Goal: Information Seeking & Learning: Compare options

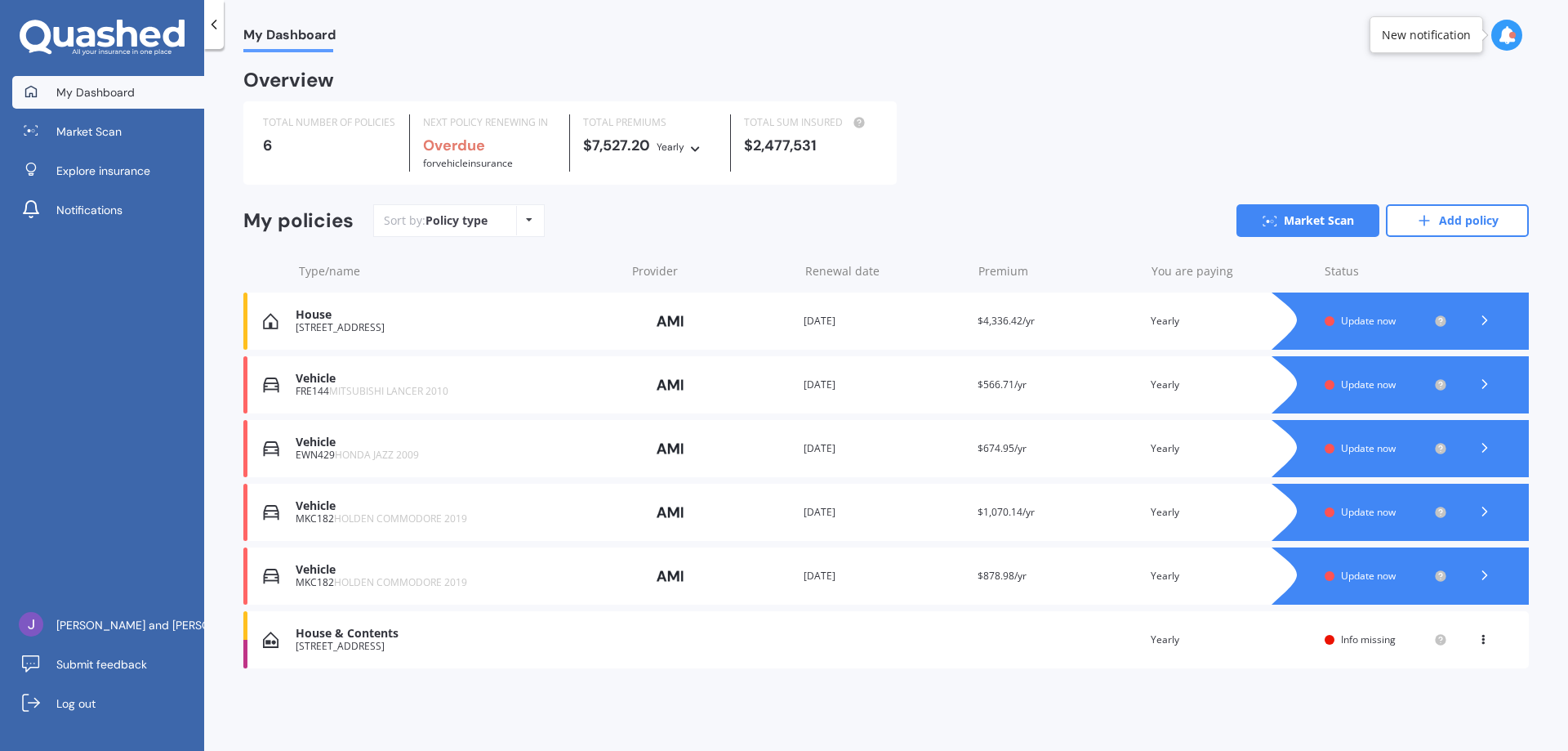
click at [1378, 387] on span "Update now" at bounding box center [1368, 385] width 54 height 14
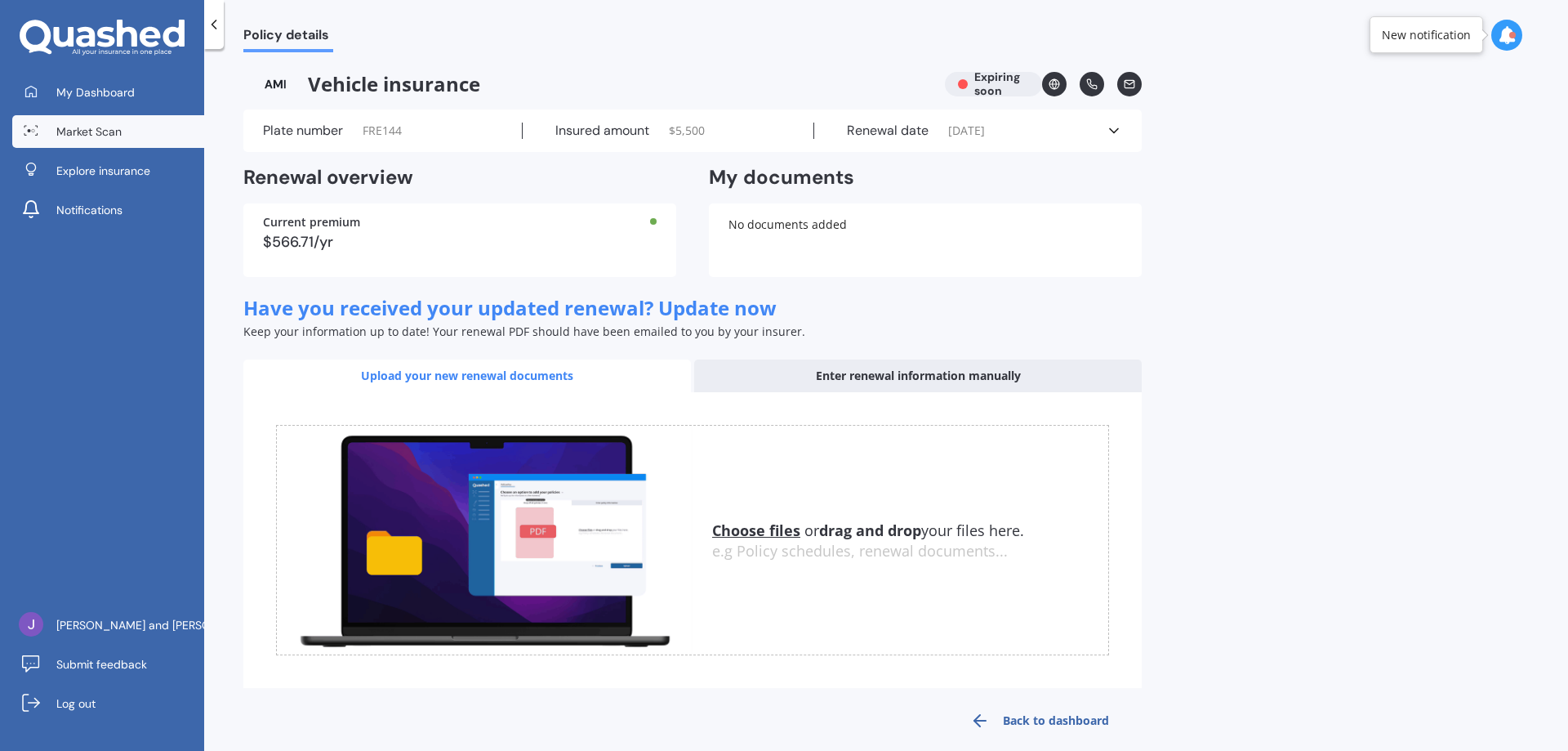
click at [90, 132] on span "Market Scan" at bounding box center [88, 131] width 66 height 17
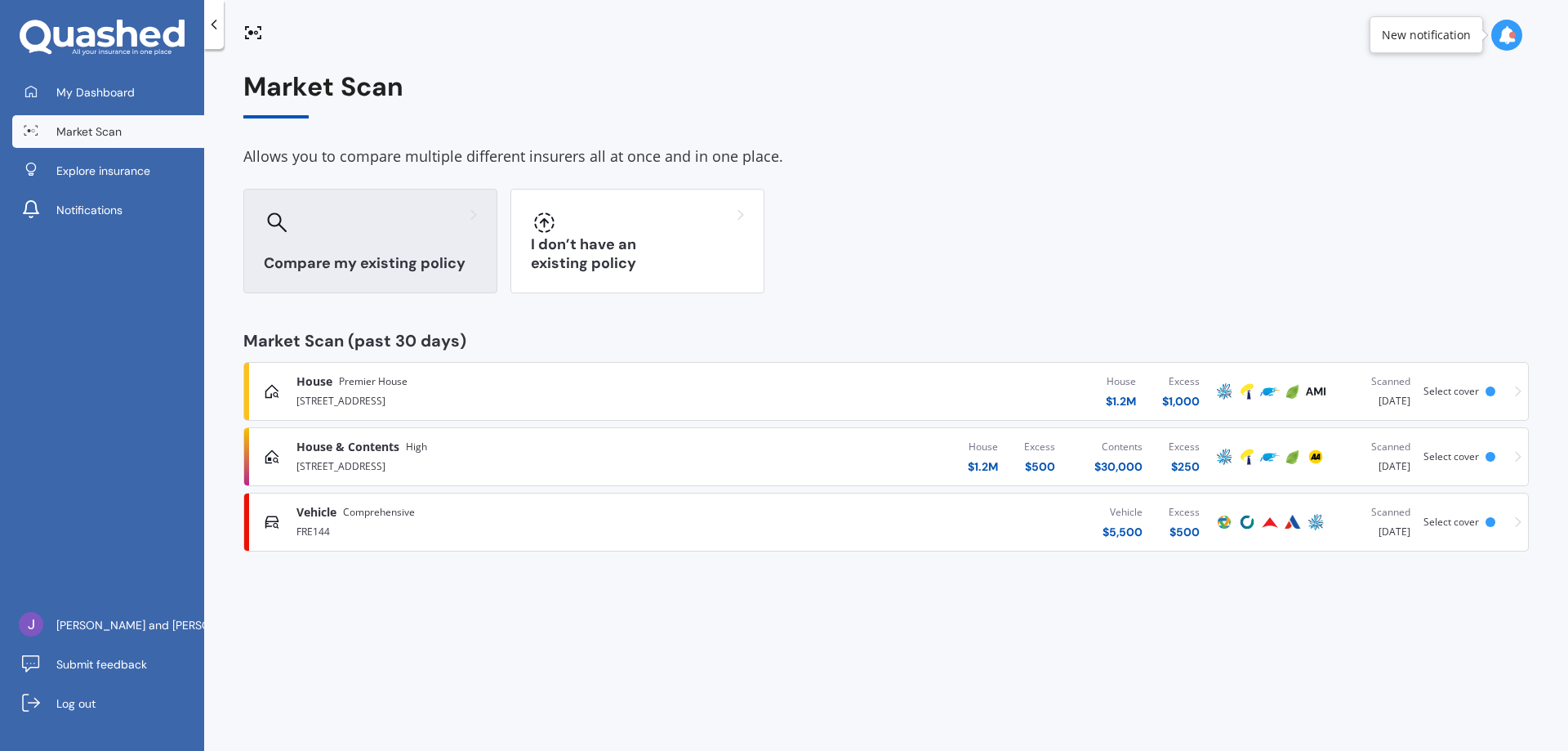
click at [345, 266] on h3 "Compare my existing policy" at bounding box center [370, 263] width 213 height 18
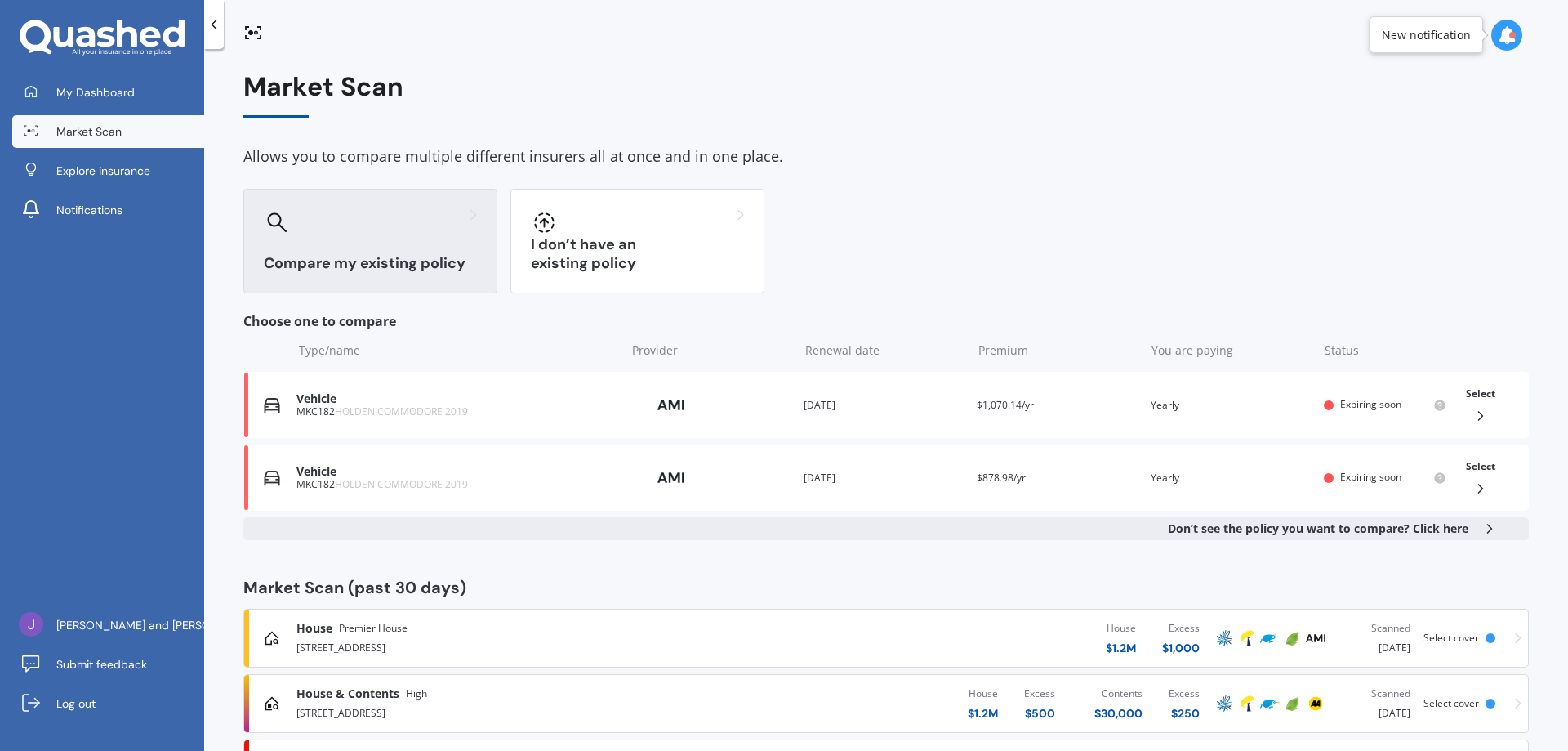
scroll to position [83, 0]
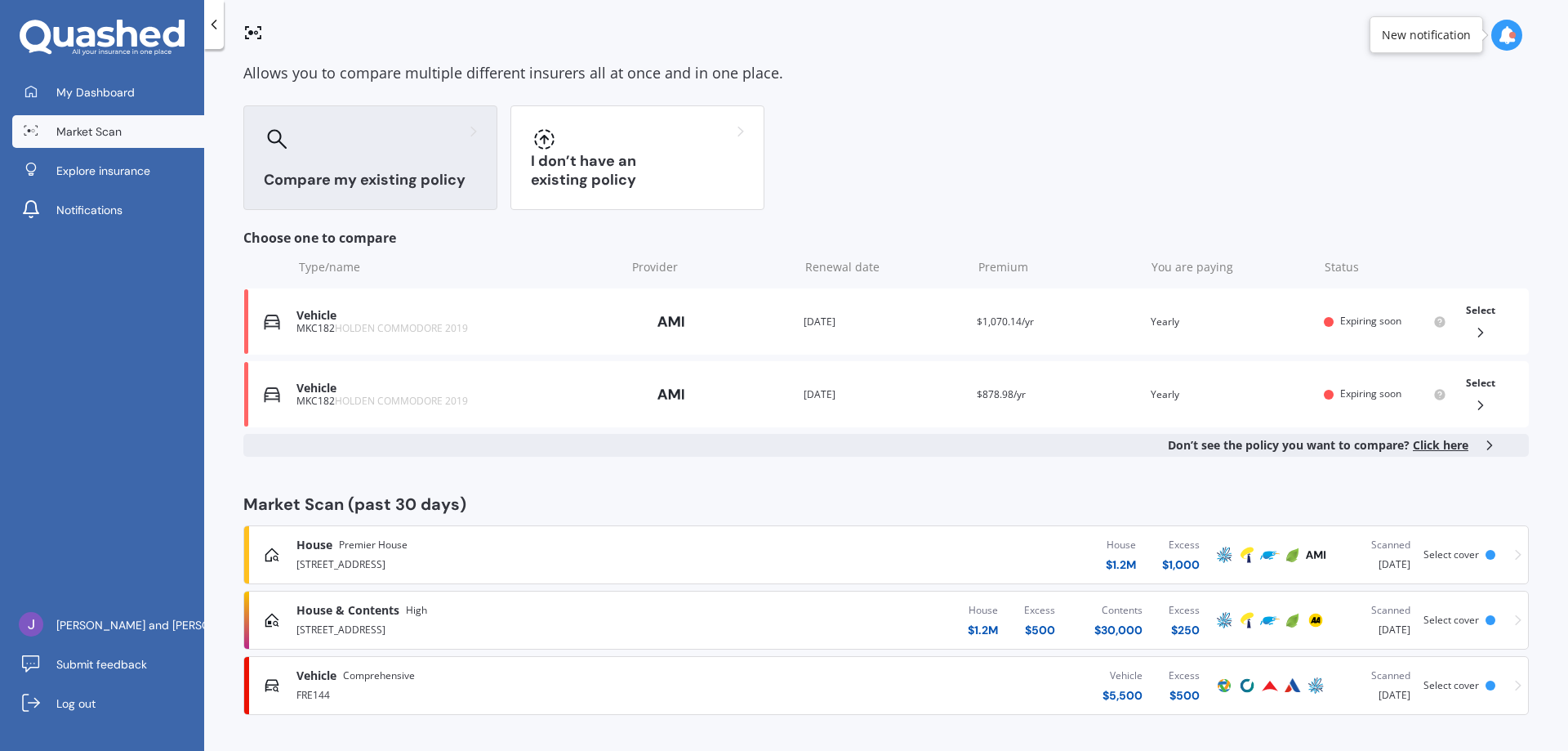
click at [353, 148] on div at bounding box center [370, 139] width 213 height 26
click at [288, 686] on div "Vehicle Comprehensive FRE144" at bounding box center [501, 685] width 475 height 36
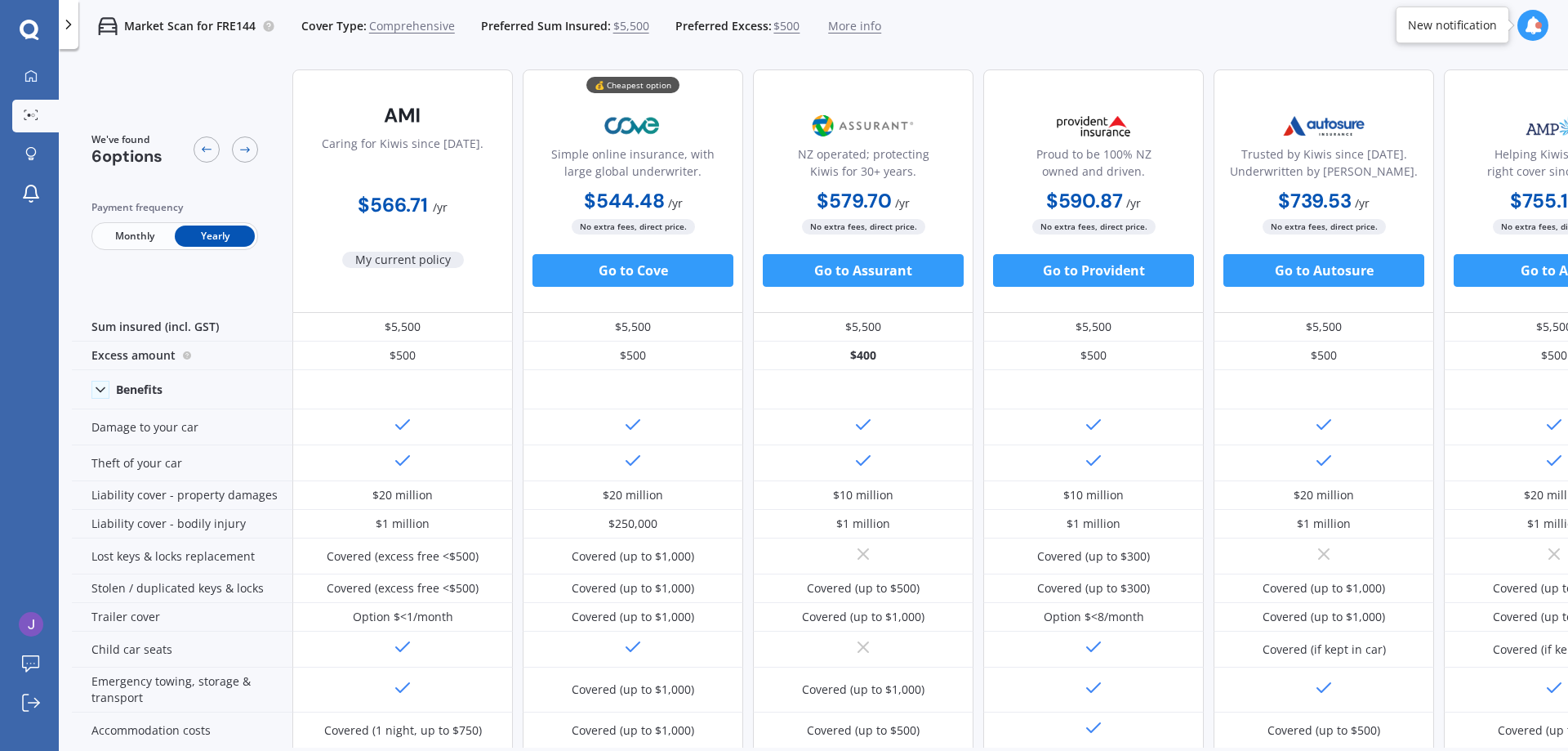
click at [136, 233] on span "Monthly" at bounding box center [134, 236] width 80 height 21
click at [214, 231] on span "Yearly" at bounding box center [215, 236] width 80 height 21
click at [129, 234] on span "Monthly" at bounding box center [134, 236] width 80 height 21
click at [212, 238] on span "Yearly" at bounding box center [215, 236] width 80 height 21
click at [34, 74] on icon at bounding box center [31, 75] width 13 height 13
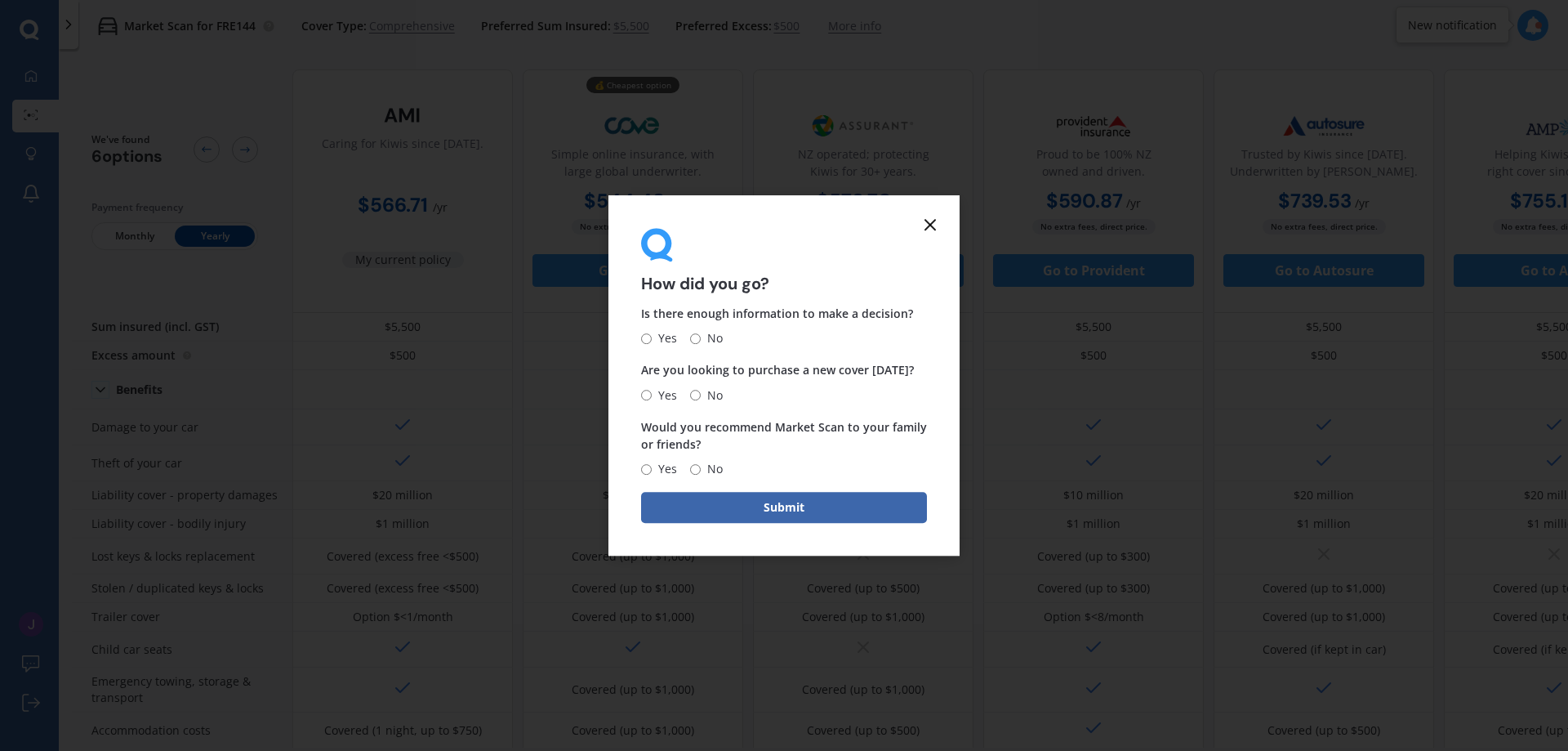
click at [934, 224] on icon at bounding box center [930, 224] width 19 height 19
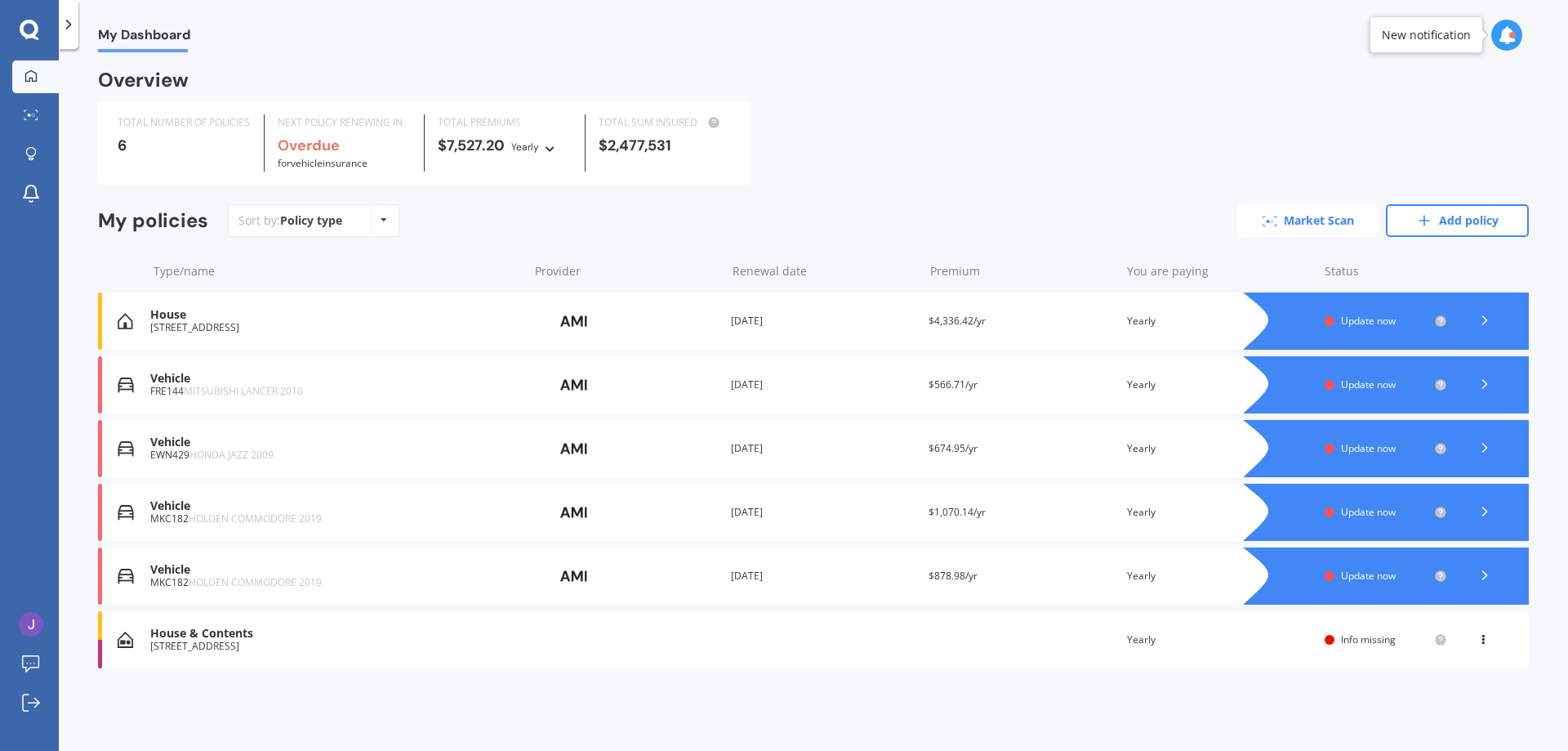
click at [1306, 217] on link "Market Scan" at bounding box center [1308, 220] width 143 height 32
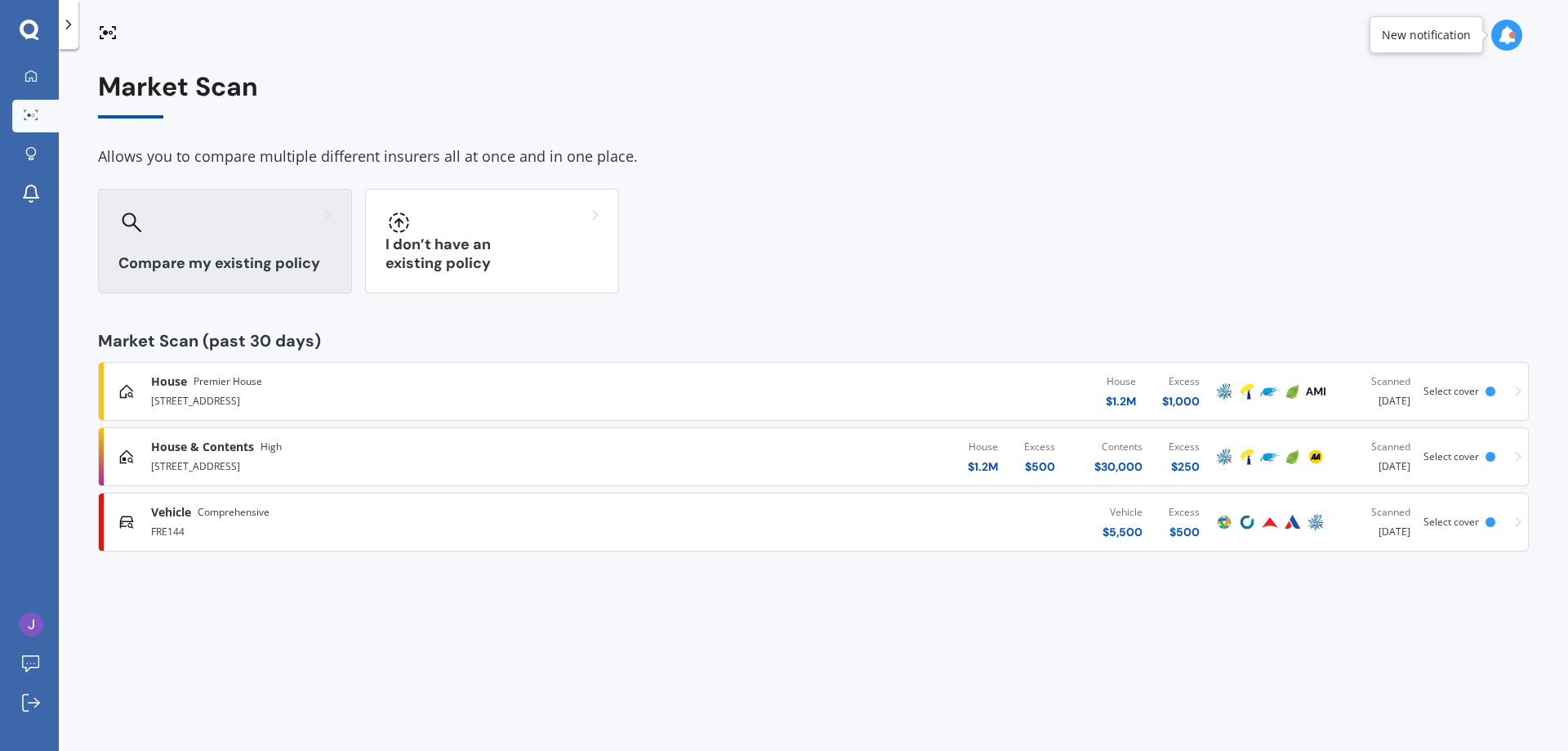
click at [222, 220] on div at bounding box center [224, 223] width 213 height 26
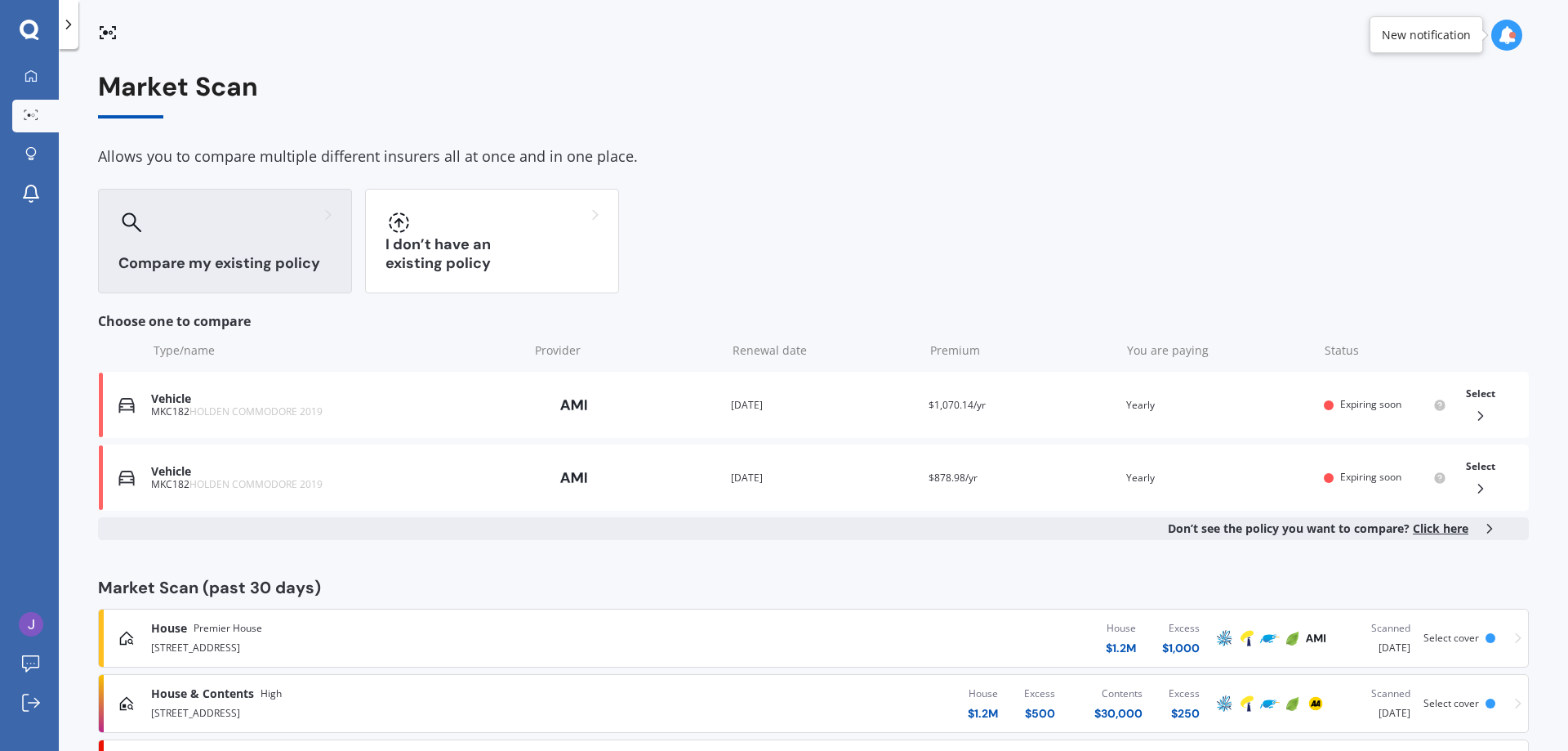
scroll to position [83, 0]
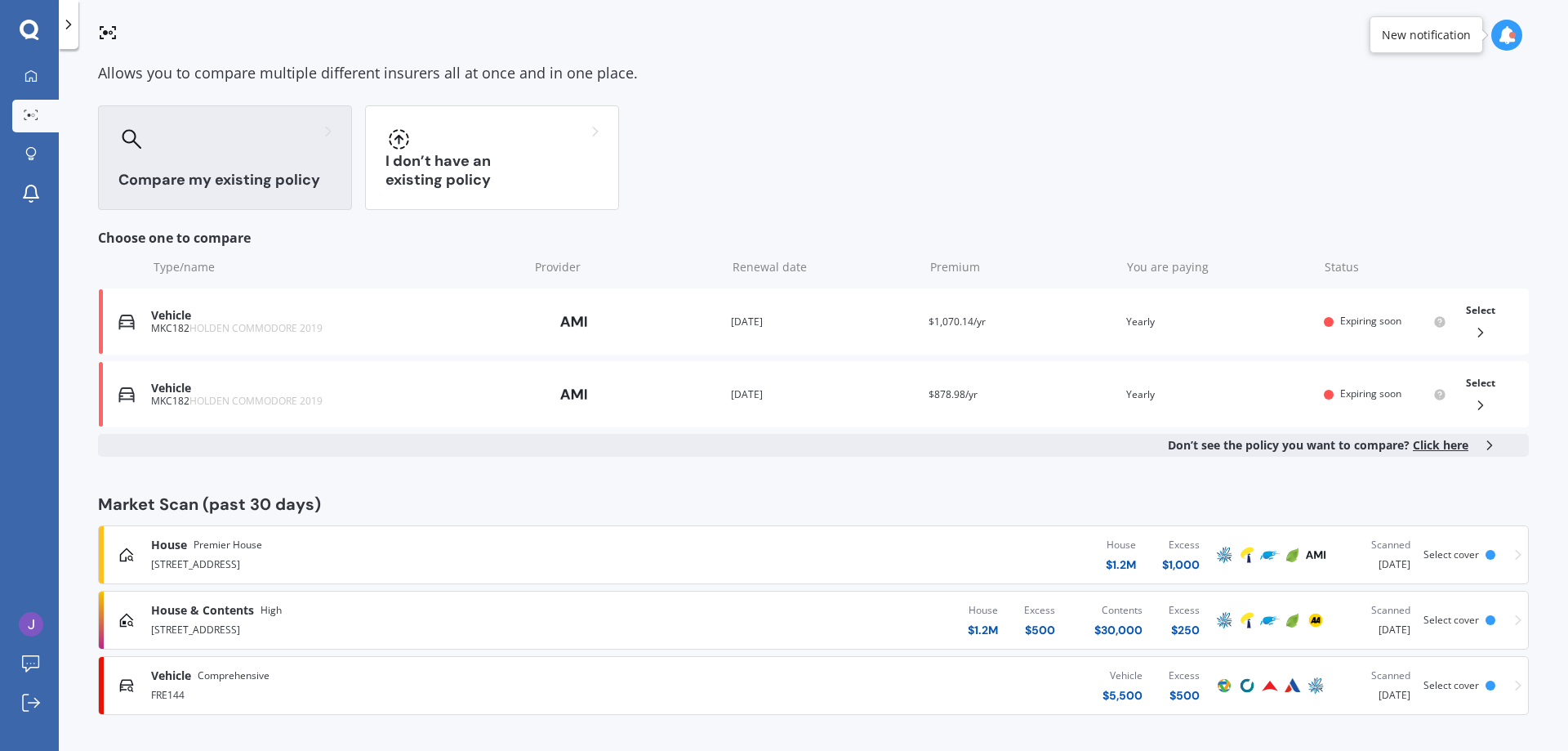
click at [1431, 441] on span "Click here" at bounding box center [1440, 445] width 55 height 16
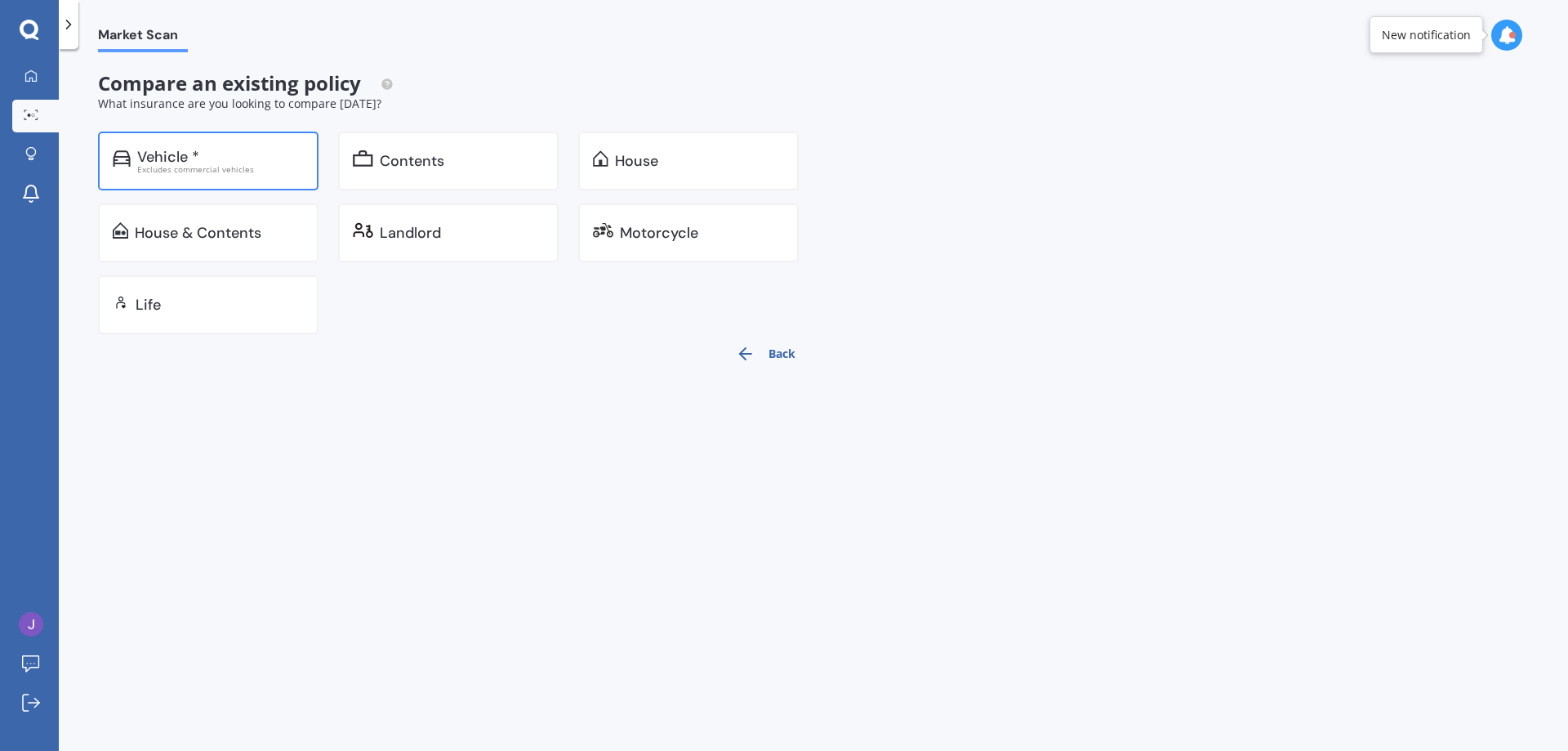
click at [190, 169] on div "Excludes commercial vehicles" at bounding box center [221, 168] width 166 height 8
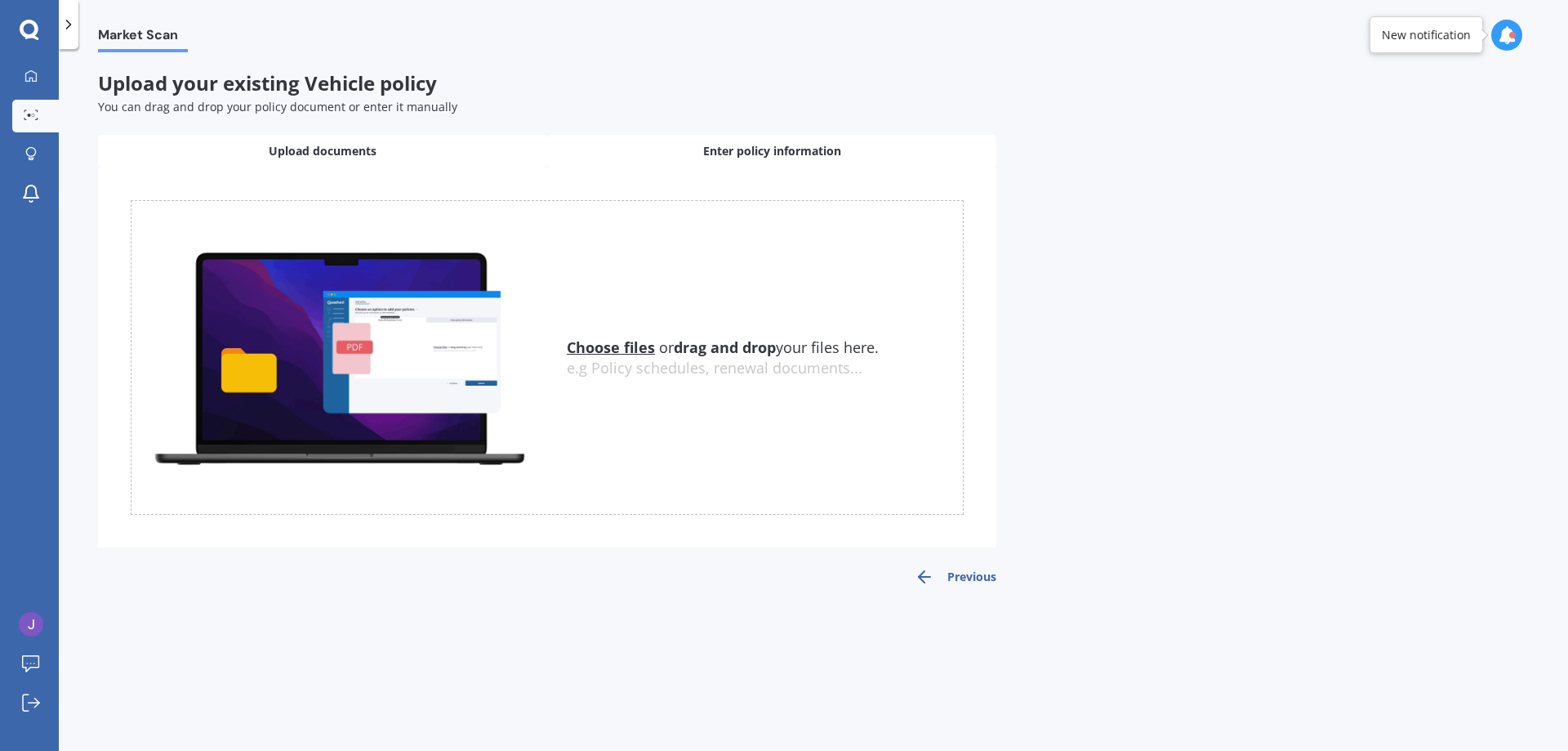
click at [773, 147] on span "Enter policy information" at bounding box center [773, 151] width 138 height 17
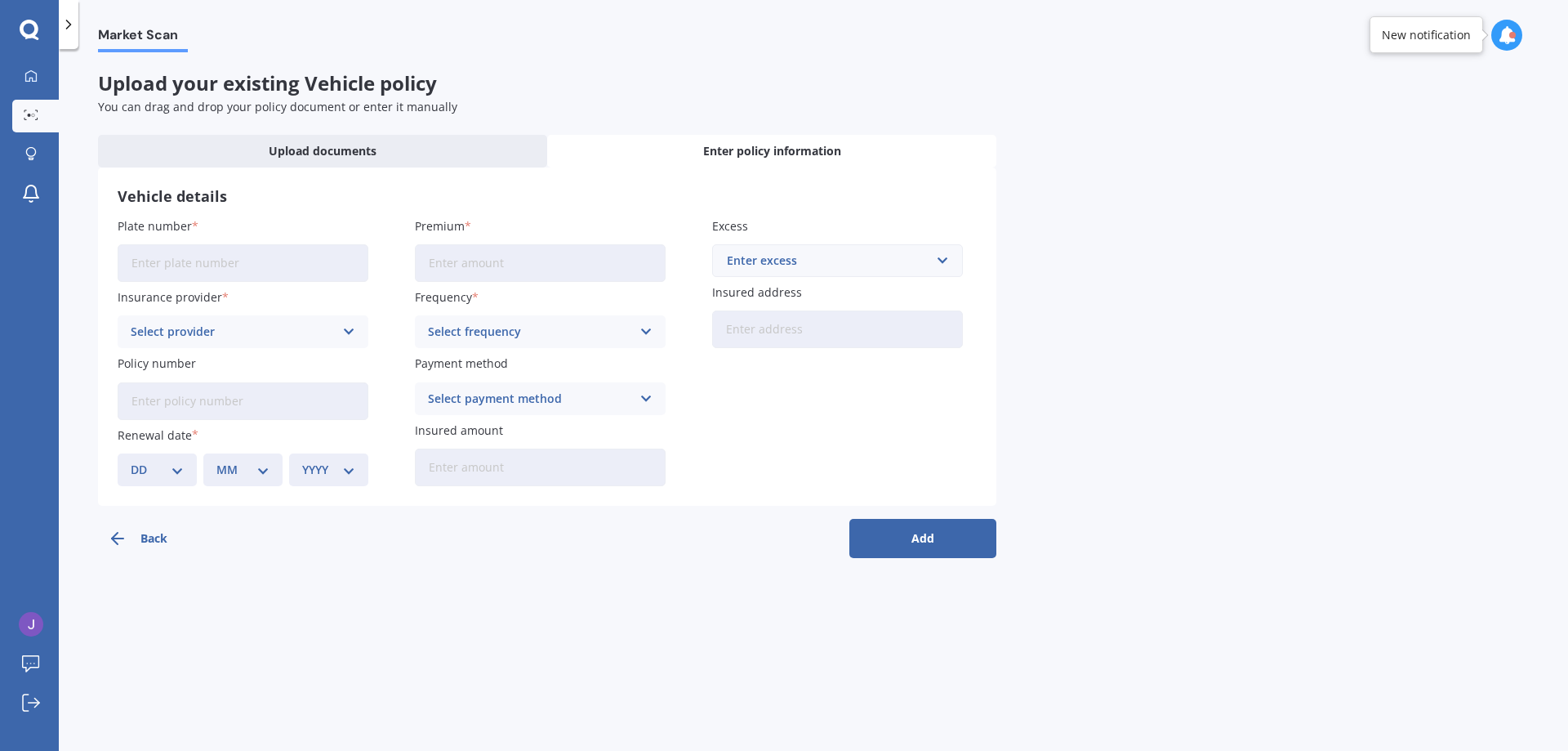
click at [176, 266] on input "Plate number" at bounding box center [243, 263] width 251 height 38
type input "FRE144"
click at [168, 334] on div "Select provider" at bounding box center [232, 331] width 203 height 18
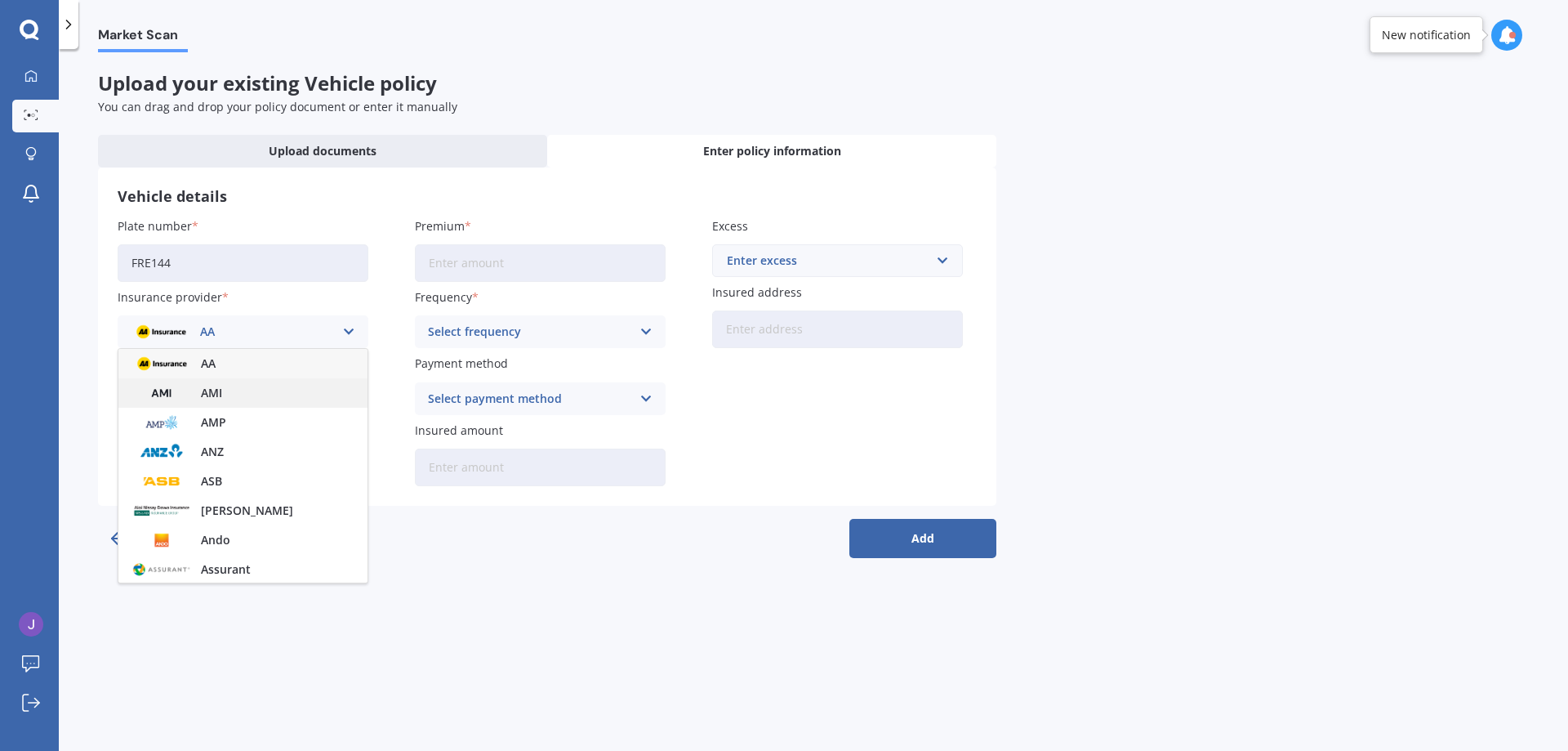
click at [229, 393] on div "AMI" at bounding box center [243, 393] width 249 height 30
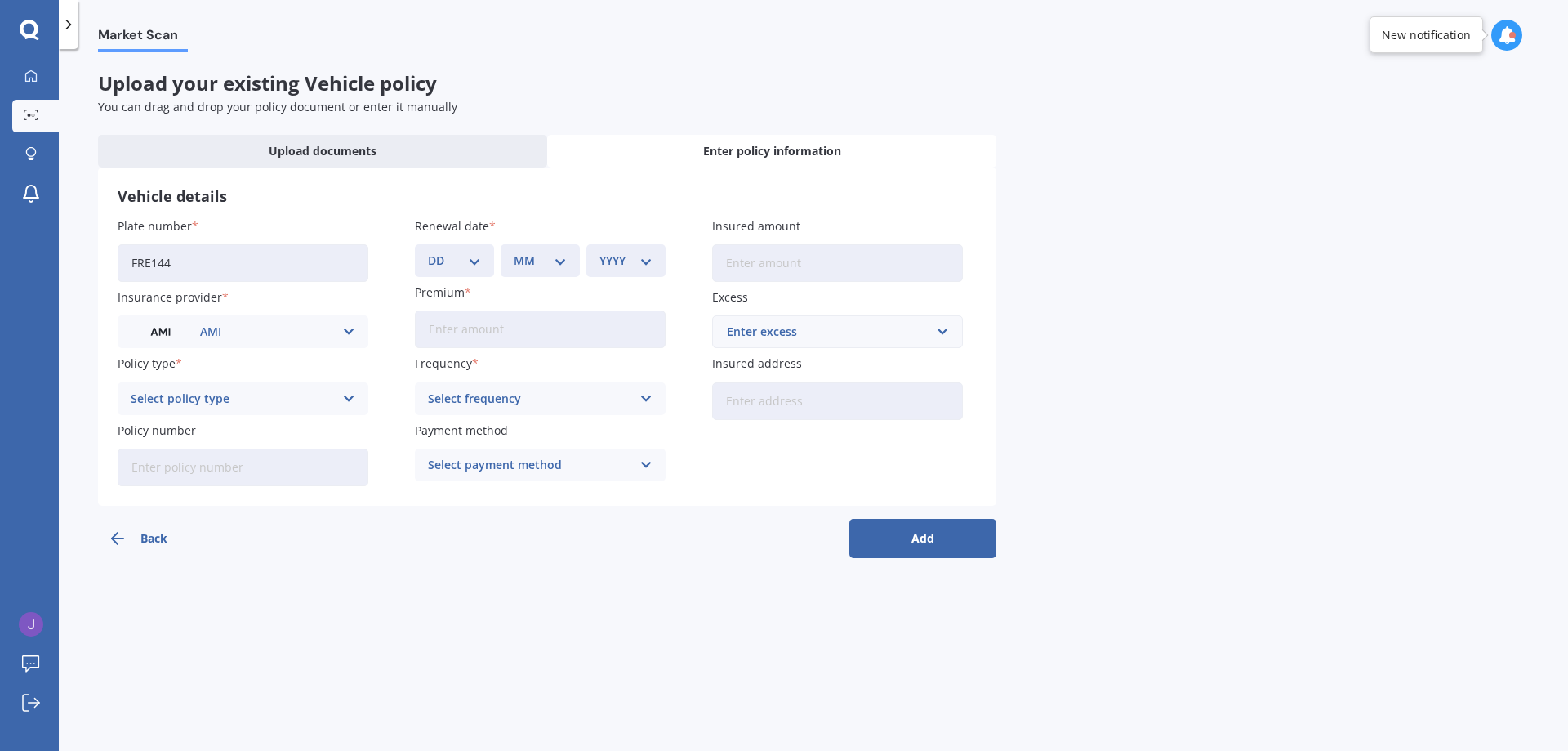
click at [183, 393] on div "Select policy type" at bounding box center [232, 399] width 203 height 18
click at [189, 486] on span "Comprehensive" at bounding box center [174, 489] width 87 height 11
click at [213, 471] on input "Policy number" at bounding box center [243, 467] width 251 height 38
click at [175, 463] on input "Policy number" at bounding box center [243, 467] width 251 height 38
type input "MOTA01369541"
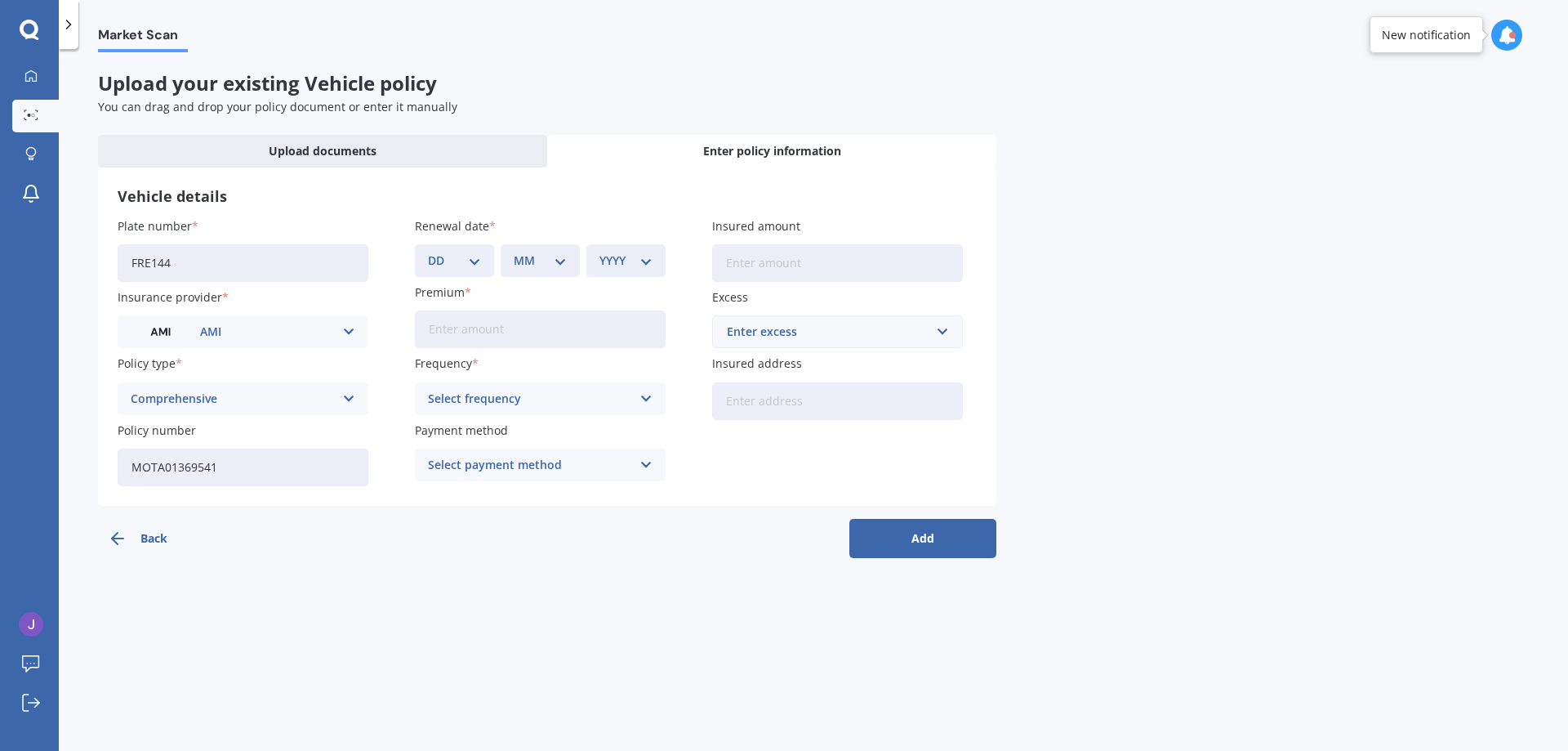
click at [475, 259] on select "DD 01 02 03 04 05 06 07 08 09 10 11 12 13 14 15 16 17 18 19 20 21 22 23 24 25 2…" at bounding box center [455, 260] width 53 height 18
select select "28"
click at [428, 252] on select "DD 01 02 03 04 05 06 07 08 09 10 11 12 13 14 15 16 17 18 19 20 21 22 23 24 25 2…" at bounding box center [455, 260] width 53 height 18
click at [543, 264] on select "MM 01 02 03 04 05 06 07 08 09 10 11 12" at bounding box center [540, 260] width 53 height 18
select select "08"
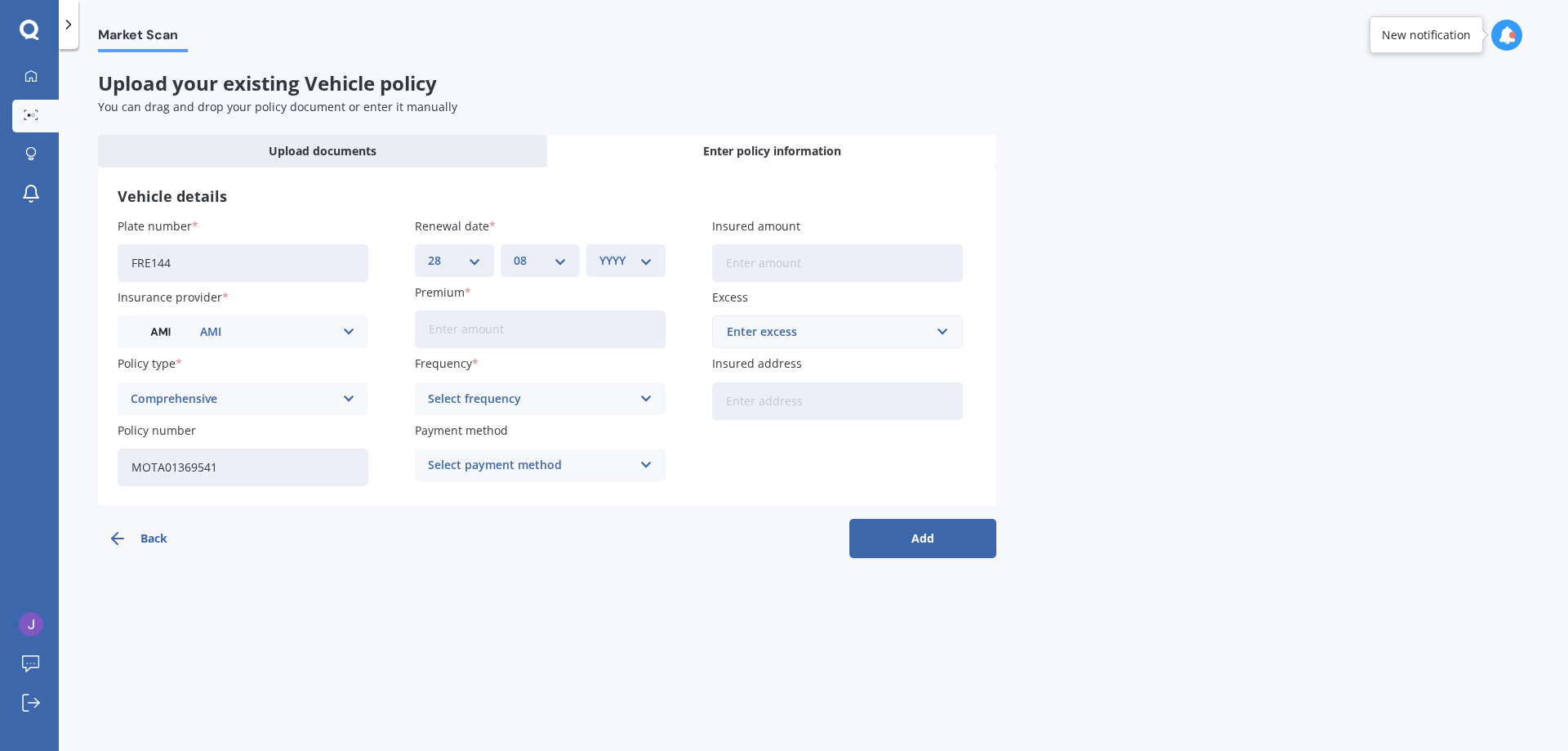
click at [513, 252] on select "MM 01 02 03 04 05 06 07 08 09 10 11 12" at bounding box center [540, 260] width 53 height 18
click at [618, 260] on select "YYYY 2027 2026 2025 2024 2023 2022 2021 2020 2019 2018 2017 2016 2015 2014 2013…" at bounding box center [625, 260] width 53 height 18
select select "2025"
click at [599, 252] on select "YYYY 2027 2026 2025 2024 2023 2022 2021 2020 2019 2018 2017 2016 2015 2014 2013…" at bounding box center [625, 260] width 53 height 18
click at [468, 327] on input "Premium" at bounding box center [540, 329] width 251 height 38
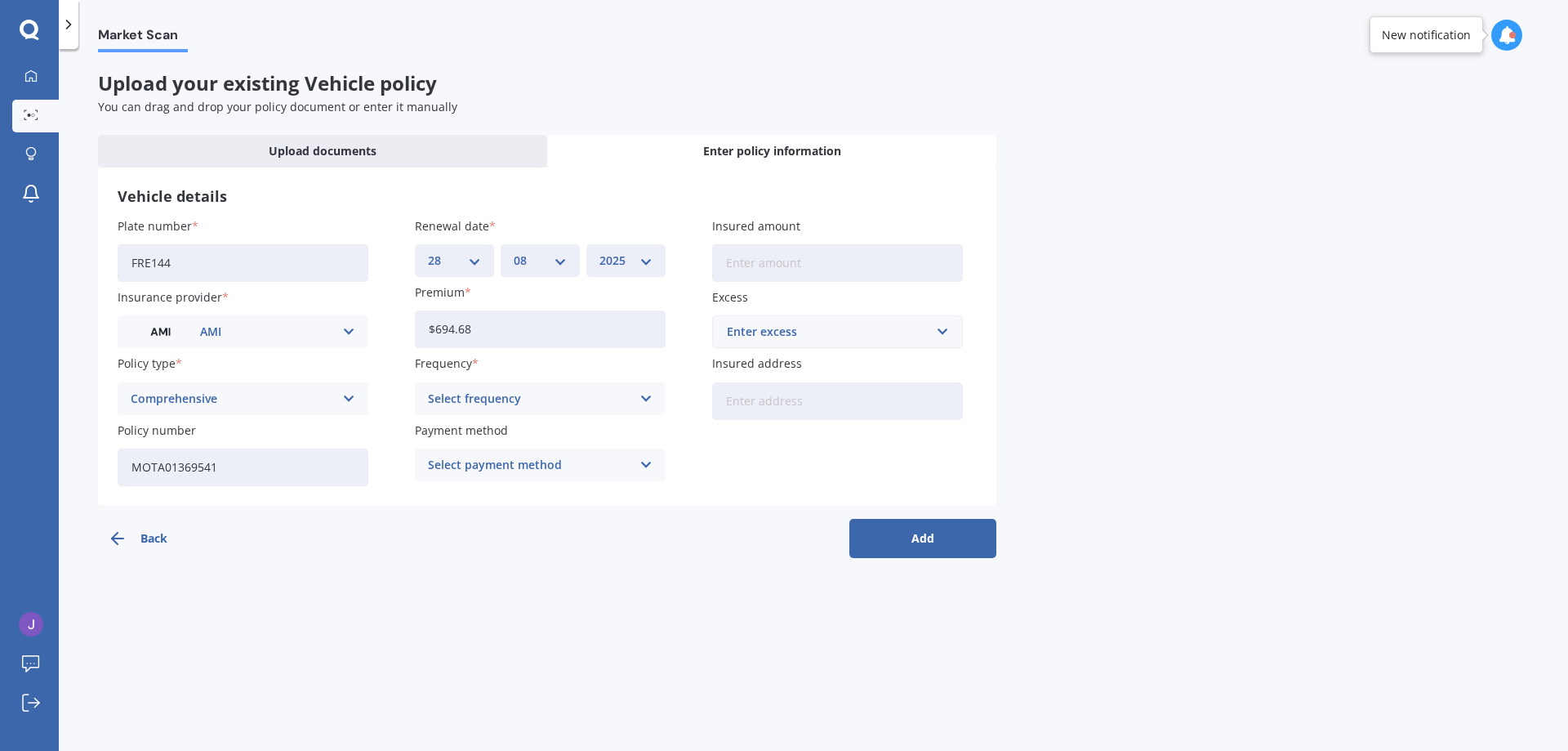
type input "$694.68"
click at [501, 400] on div "Select frequency" at bounding box center [530, 399] width 203 height 18
click at [457, 434] on span "Yearly" at bounding box center [446, 430] width 34 height 11
click at [646, 465] on icon at bounding box center [646, 464] width 14 height 18
drag, startPoint x: 530, startPoint y: 528, endPoint x: 557, endPoint y: 530, distance: 27.1
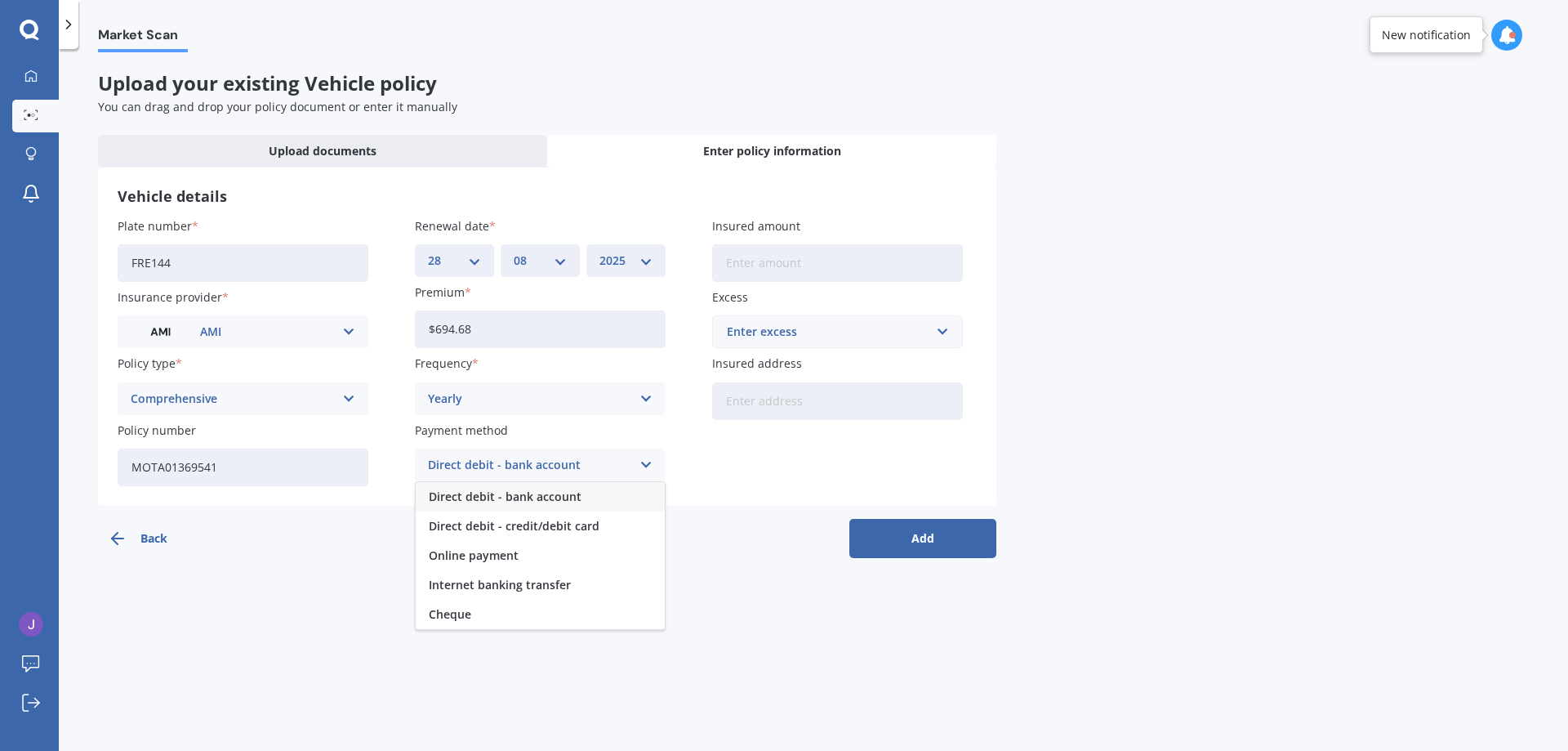
click at [530, 529] on span "Direct debit - credit/debit card" at bounding box center [514, 526] width 171 height 11
click at [828, 266] on input "Insured amount" at bounding box center [837, 263] width 251 height 38
type input "$5,225"
click at [780, 330] on div "Enter excess" at bounding box center [828, 331] width 201 height 18
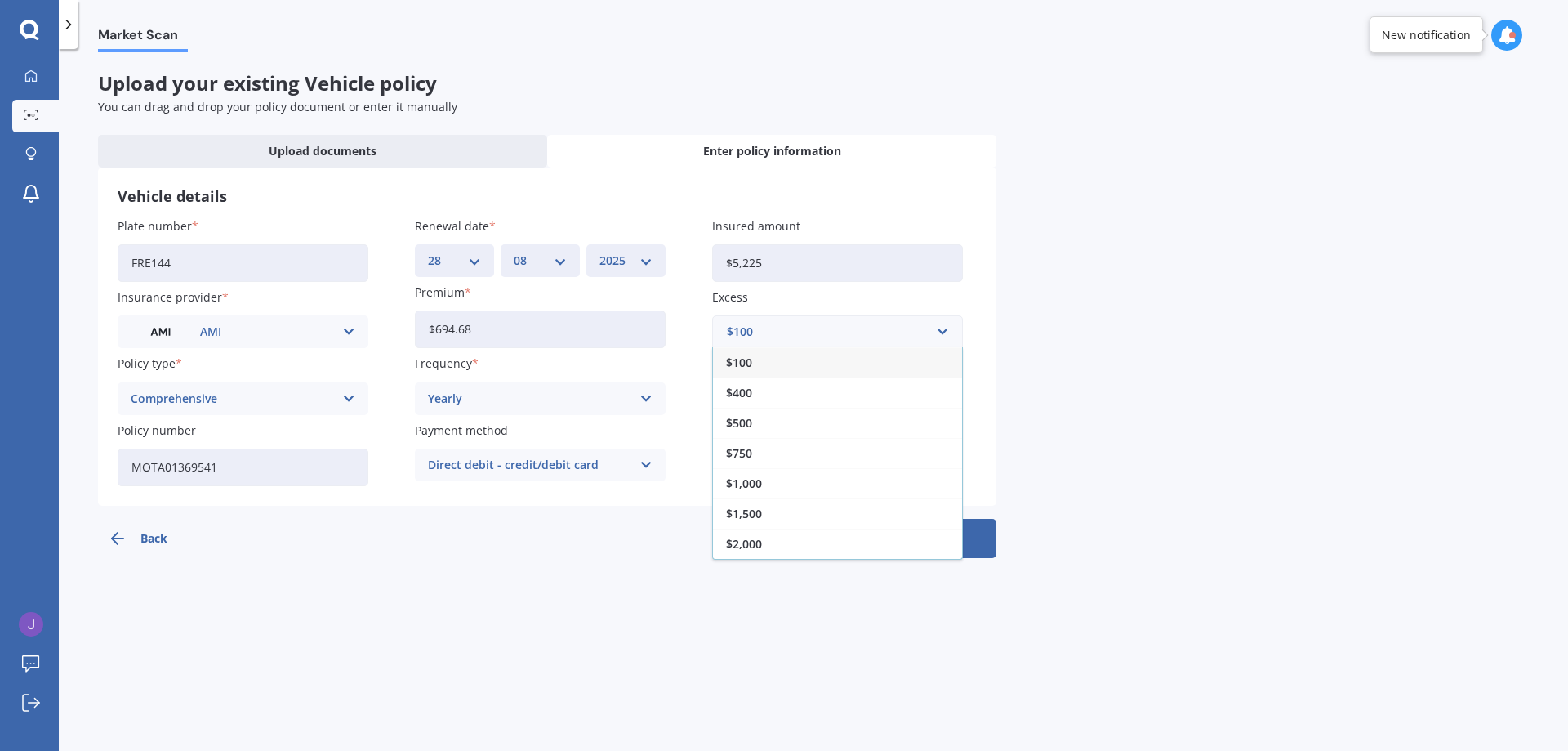
click at [755, 429] on div "$500" at bounding box center [837, 422] width 249 height 30
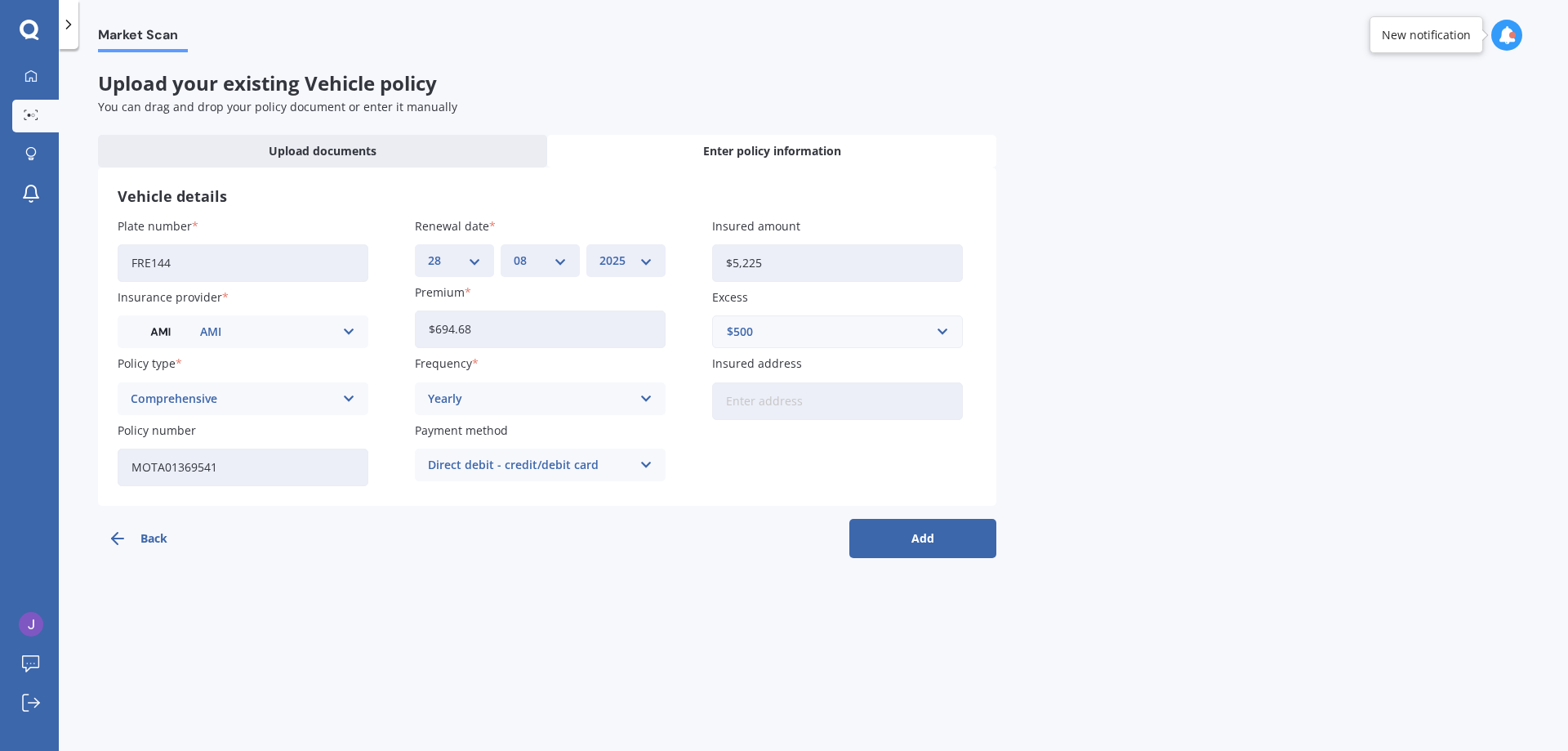
click at [777, 401] on input "Insured address" at bounding box center [837, 400] width 251 height 38
click at [839, 400] on input "[STREET_ADDRESS]" at bounding box center [837, 400] width 251 height 38
click at [839, 402] on input "[STREET_ADDRESS]" at bounding box center [837, 400] width 251 height 38
click at [838, 402] on input "[STREET_ADDRESS]" at bounding box center [837, 400] width 251 height 38
type input "[STREET_ADDRESS]"
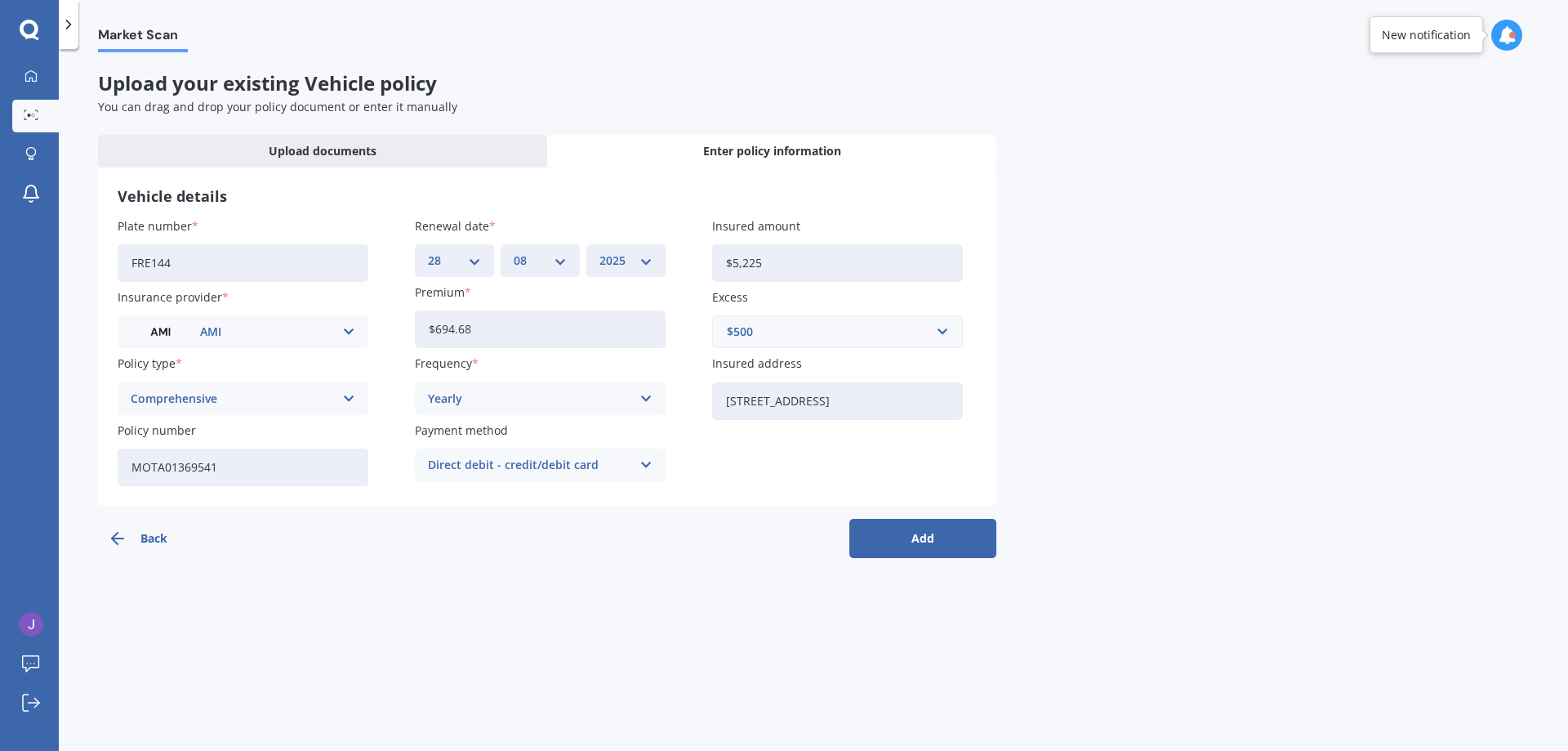
click at [932, 533] on button "Add" at bounding box center [923, 538] width 147 height 39
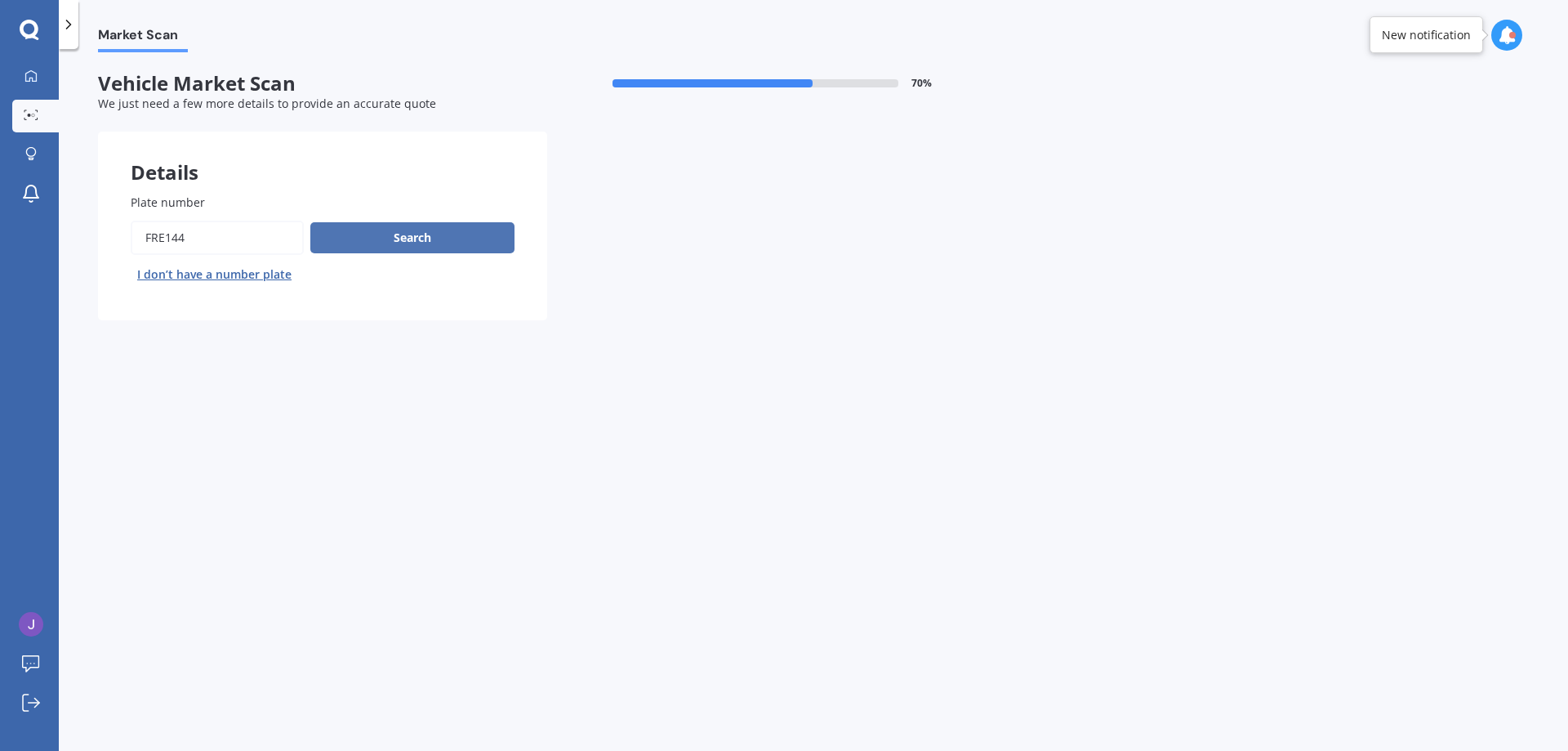
click at [408, 237] on button "Search" at bounding box center [412, 237] width 204 height 31
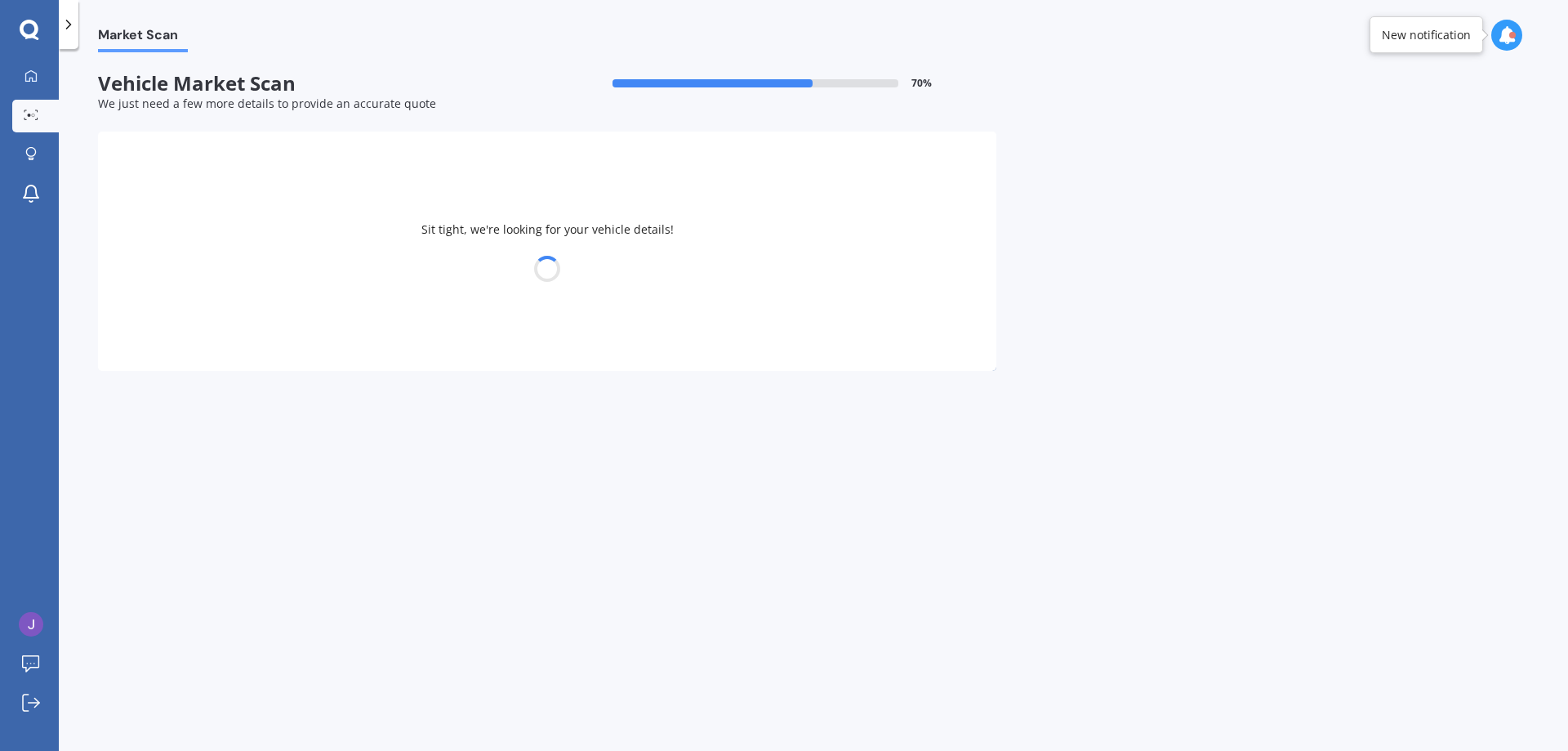
select select "MITSUBISHI"
select select "LANCER"
select select "08"
select select "04"
select select "1956"
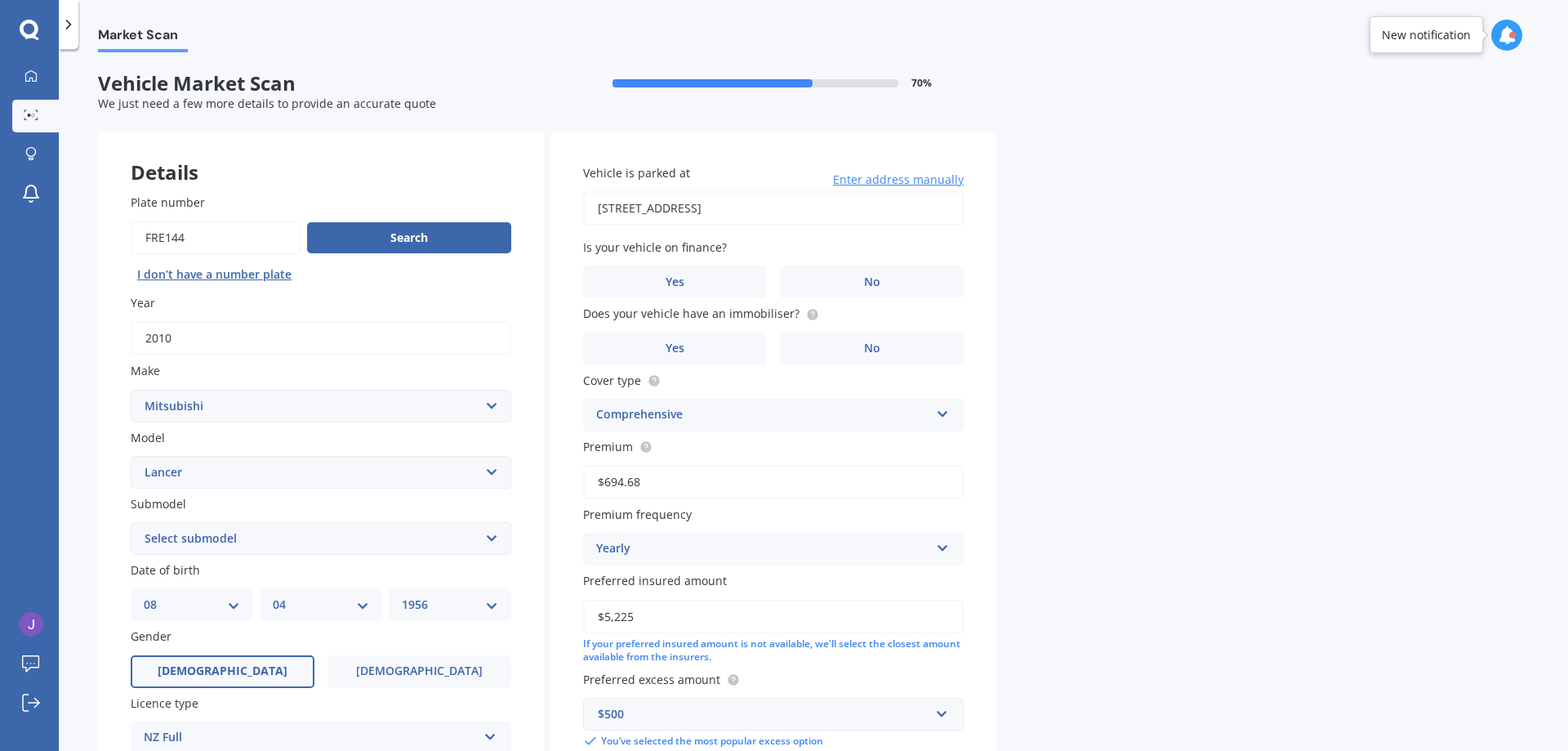
scroll to position [163, 0]
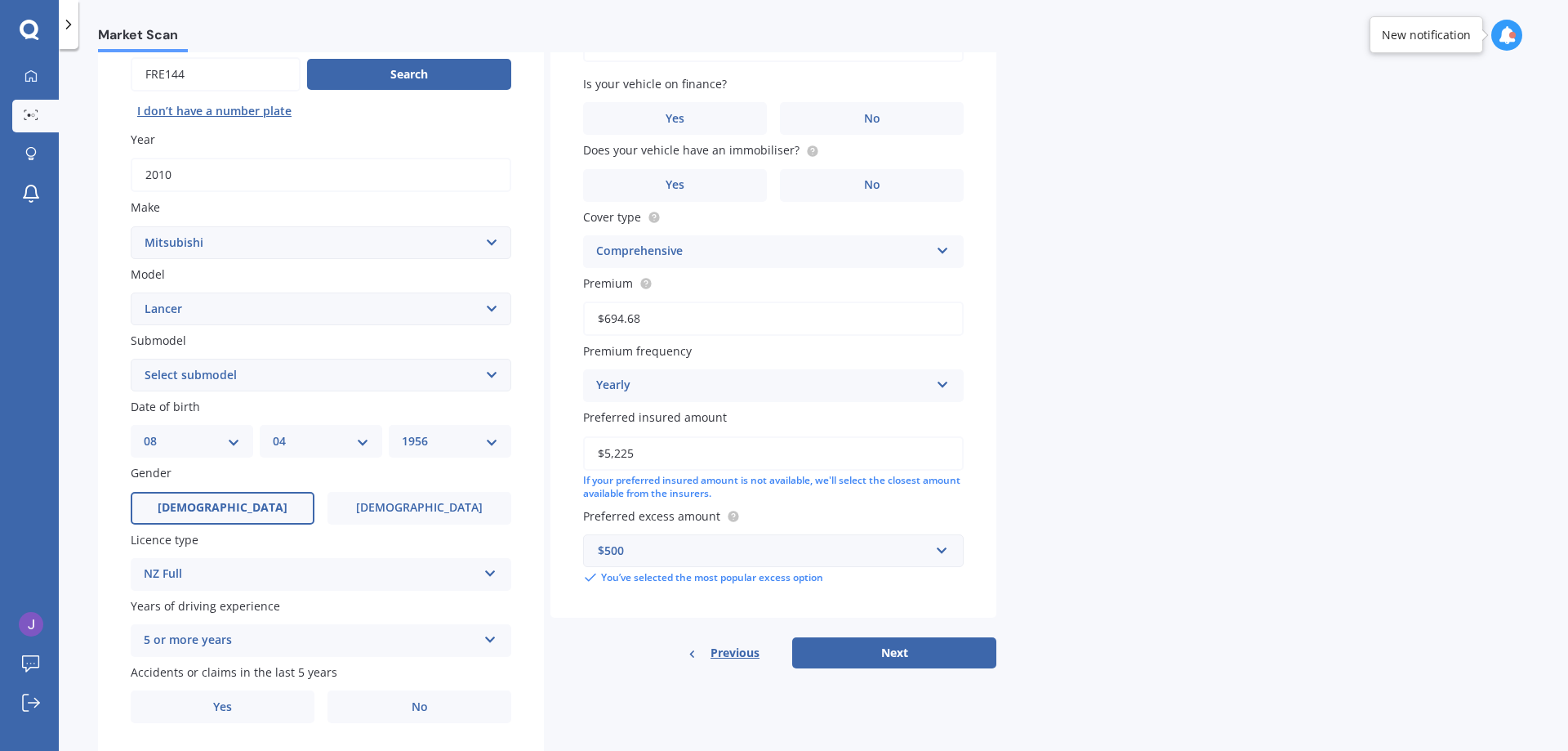
click at [495, 378] on select "Select submodel (All other) 2.0P 4X4 non-turbo Cedia non-turbo Cedia Turbo Dies…" at bounding box center [321, 374] width 380 height 32
click at [369, 371] on select "Select submodel (All other) 2.0P 4X4 non-turbo Cedia non-turbo Cedia Turbo Dies…" at bounding box center [321, 374] width 380 height 32
select select "(ALL OTHER)"
click at [131, 358] on select "Select submodel (All other) 2.0P 4X4 non-turbo Cedia non-turbo Cedia Turbo Dies…" at bounding box center [321, 374] width 380 height 32
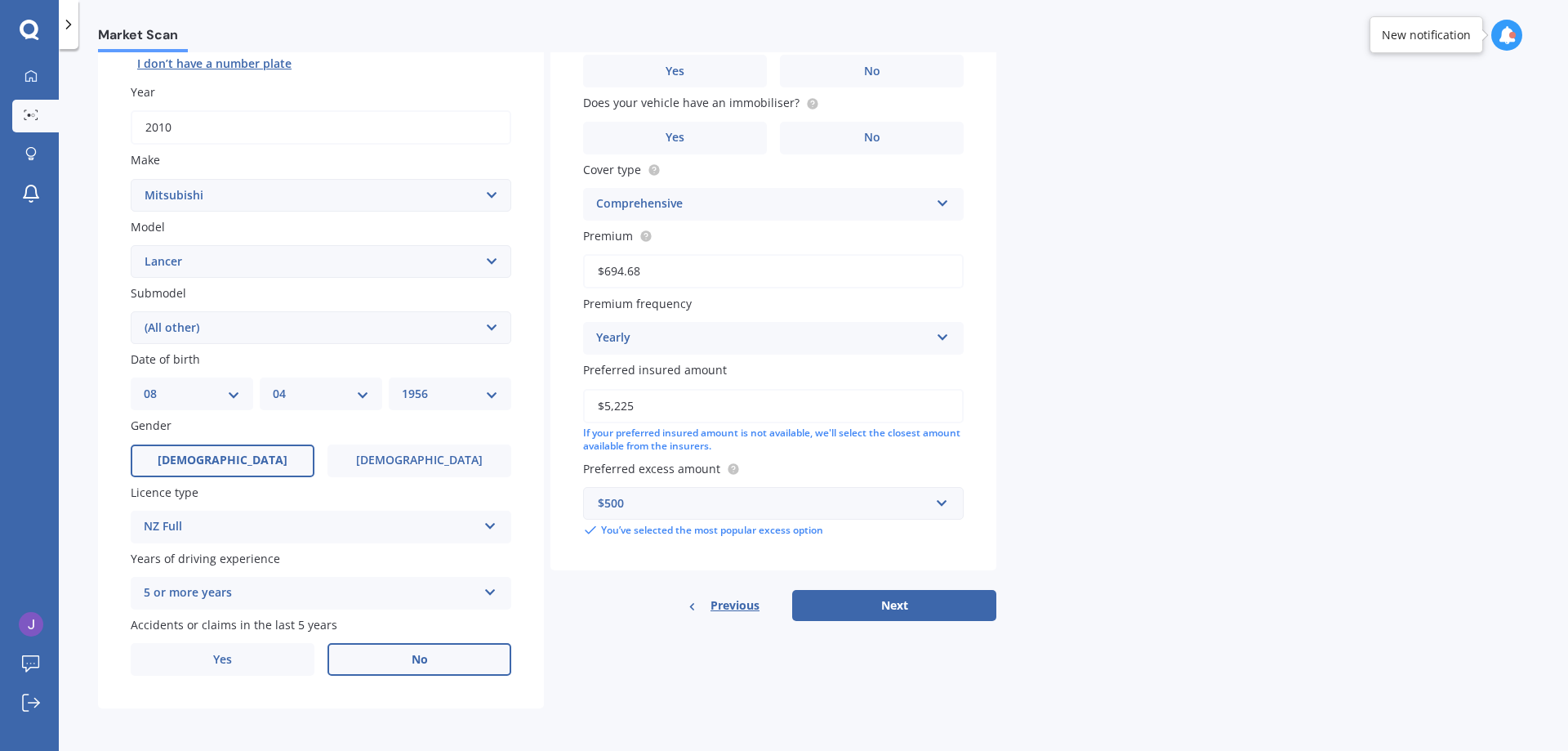
click at [426, 662] on span "No" at bounding box center [420, 660] width 17 height 14
click at [0, 0] on input "No" at bounding box center [0, 0] width 0 height 0
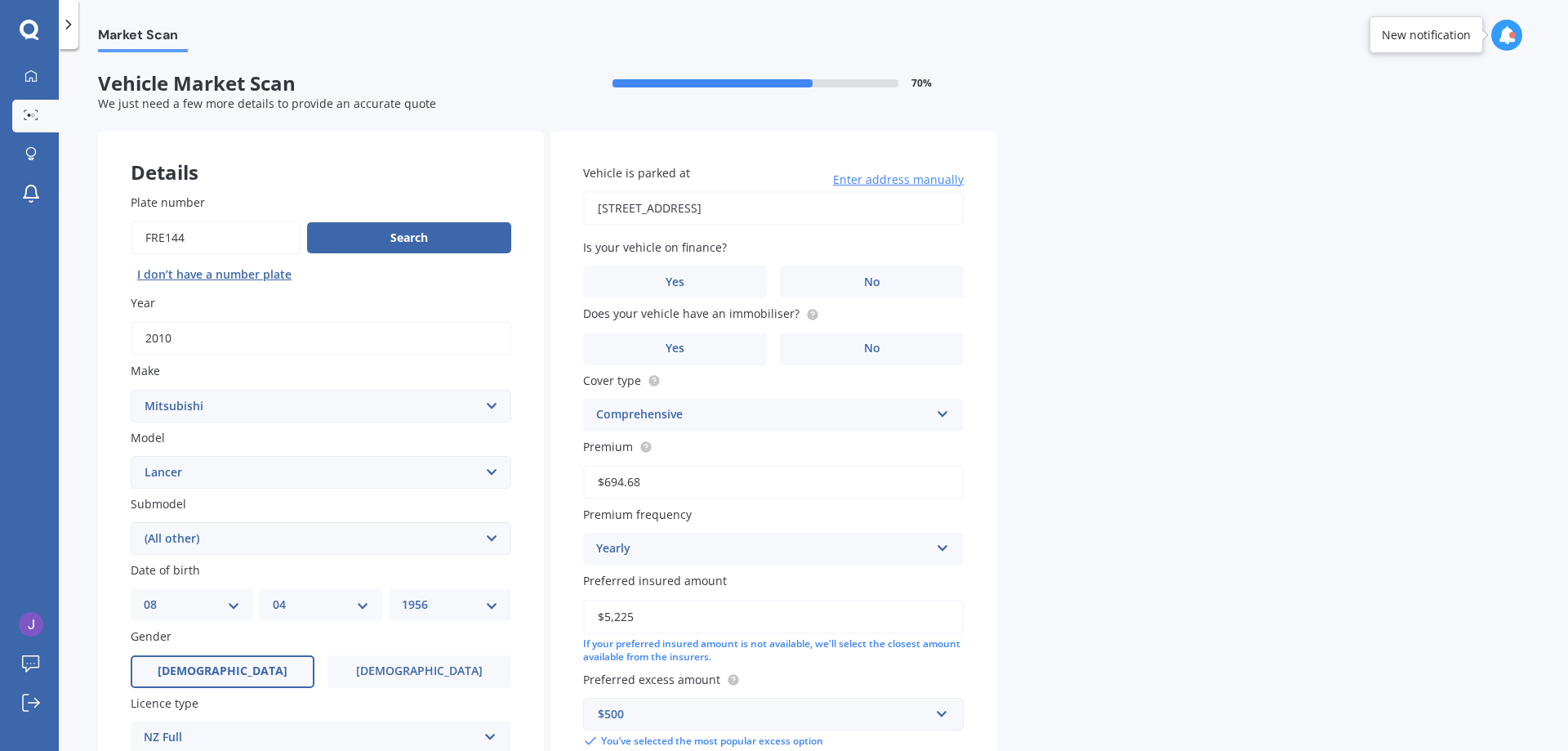
click at [920, 180] on span "Enter address manually" at bounding box center [898, 180] width 131 height 17
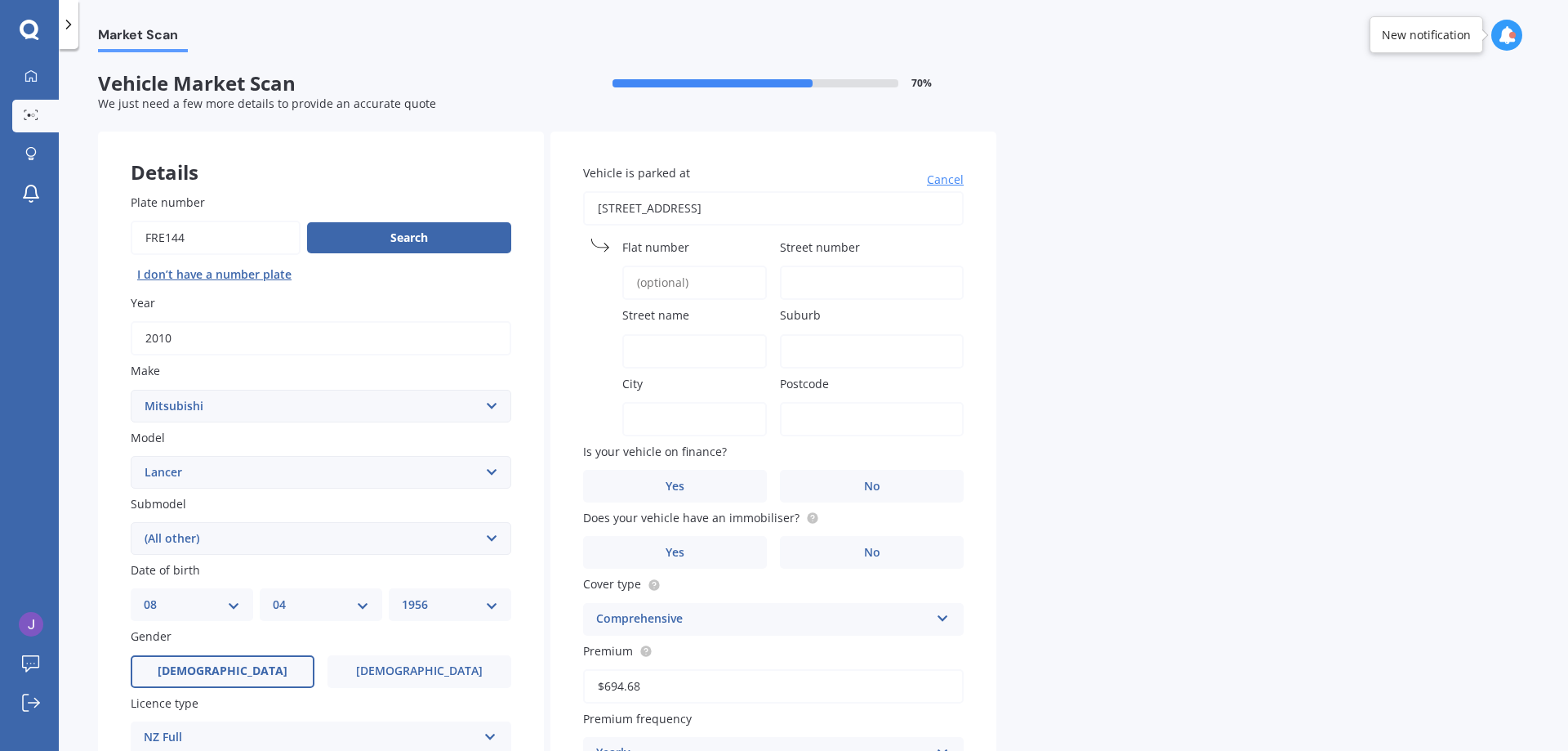
click at [835, 280] on input "Street number" at bounding box center [872, 282] width 184 height 34
type input "24"
click at [678, 357] on input "Street name" at bounding box center [694, 351] width 145 height 34
type input "O"
click at [704, 353] on input "Platinum" at bounding box center [694, 351] width 145 height 34
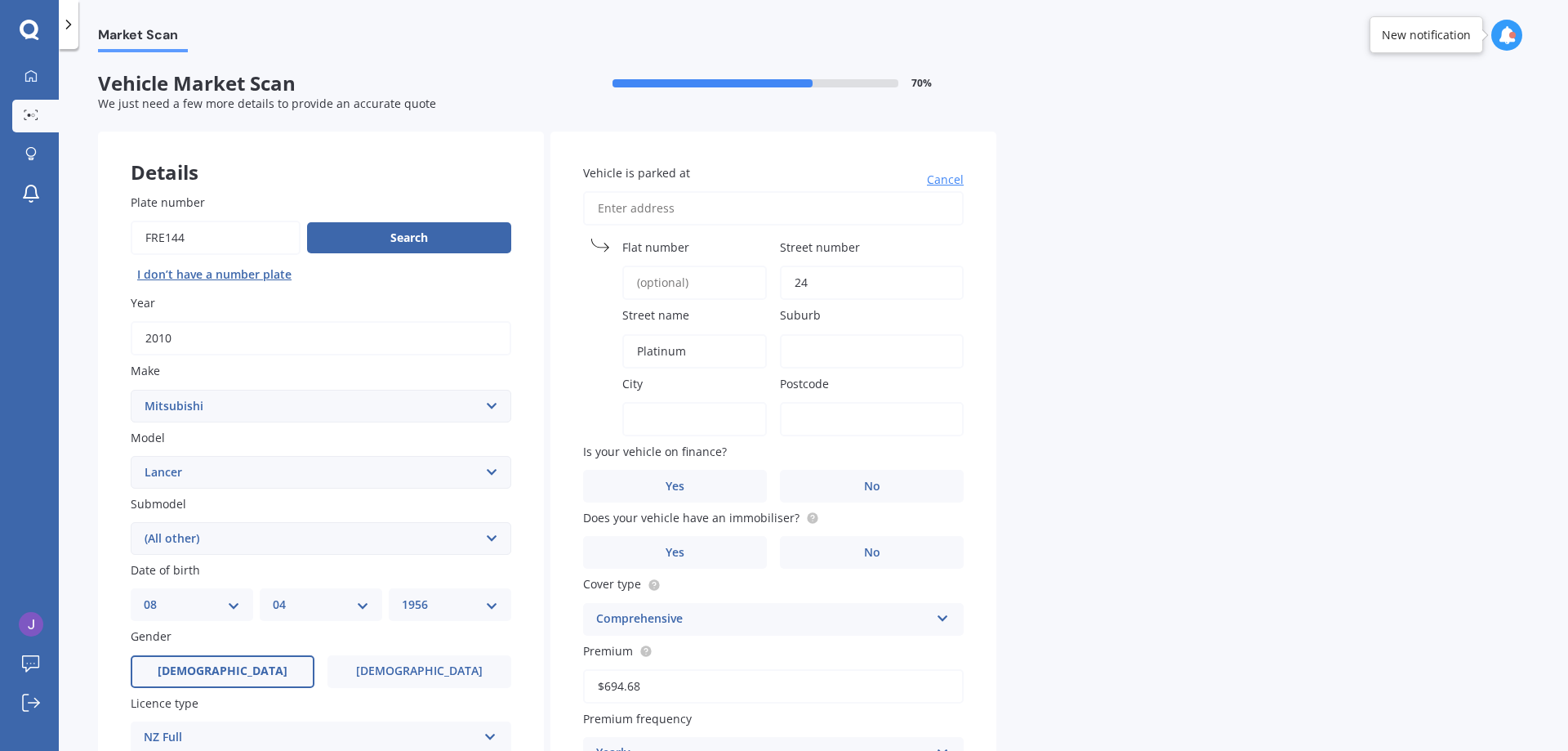
click at [703, 355] on input "Platinum" at bounding box center [694, 351] width 145 height 34
type input "Platinum Drive"
click at [673, 382] on label "City" at bounding box center [691, 384] width 138 height 18
click at [673, 402] on input "City" at bounding box center [694, 419] width 145 height 34
drag, startPoint x: 816, startPoint y: 347, endPoint x: 825, endPoint y: 348, distance: 9.1
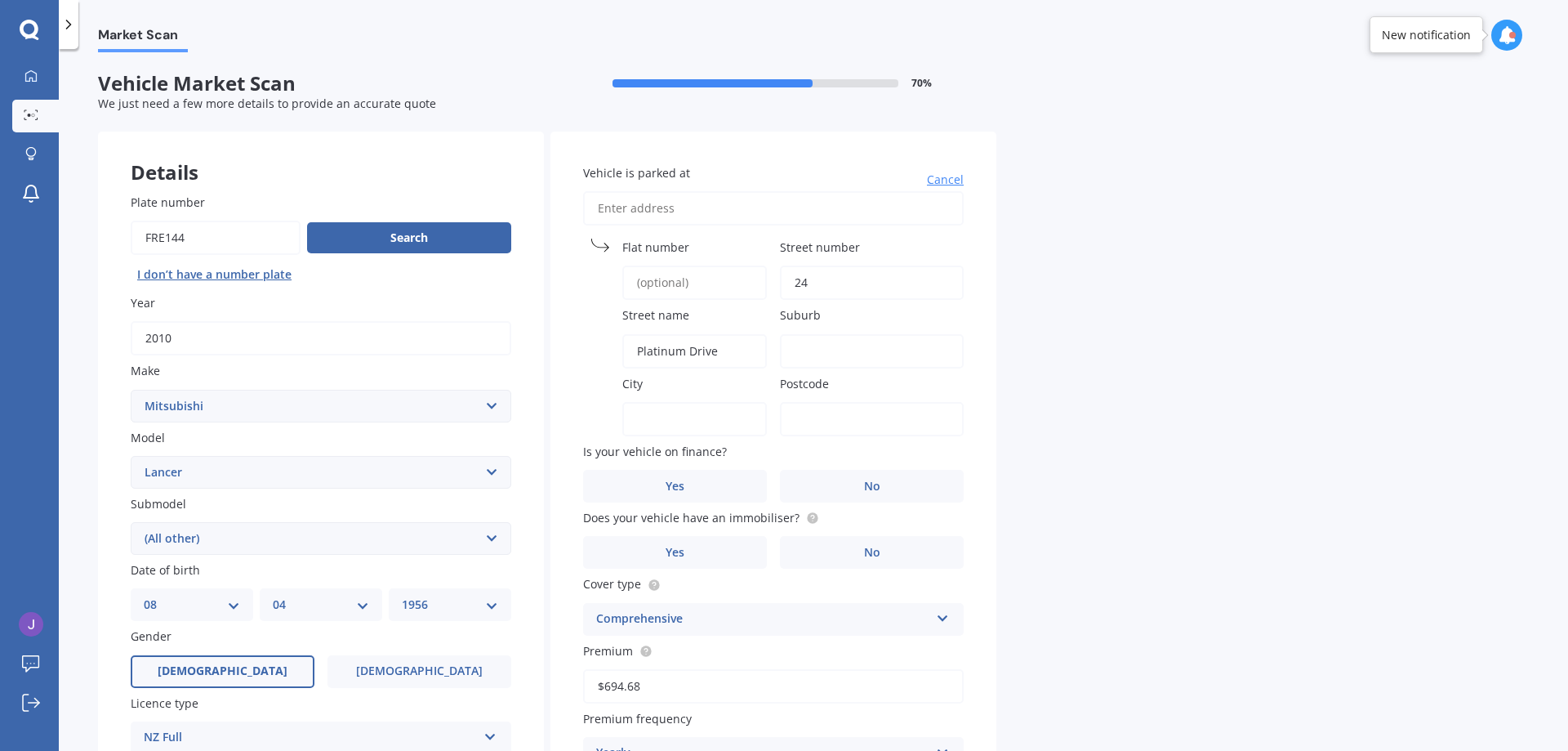
click at [816, 347] on input "Suburb" at bounding box center [872, 351] width 184 height 34
type input "Wigram"
click at [711, 378] on label "City" at bounding box center [691, 384] width 138 height 18
click at [711, 402] on input "City" at bounding box center [694, 419] width 145 height 34
click at [649, 375] on label "City" at bounding box center [691, 384] width 138 height 18
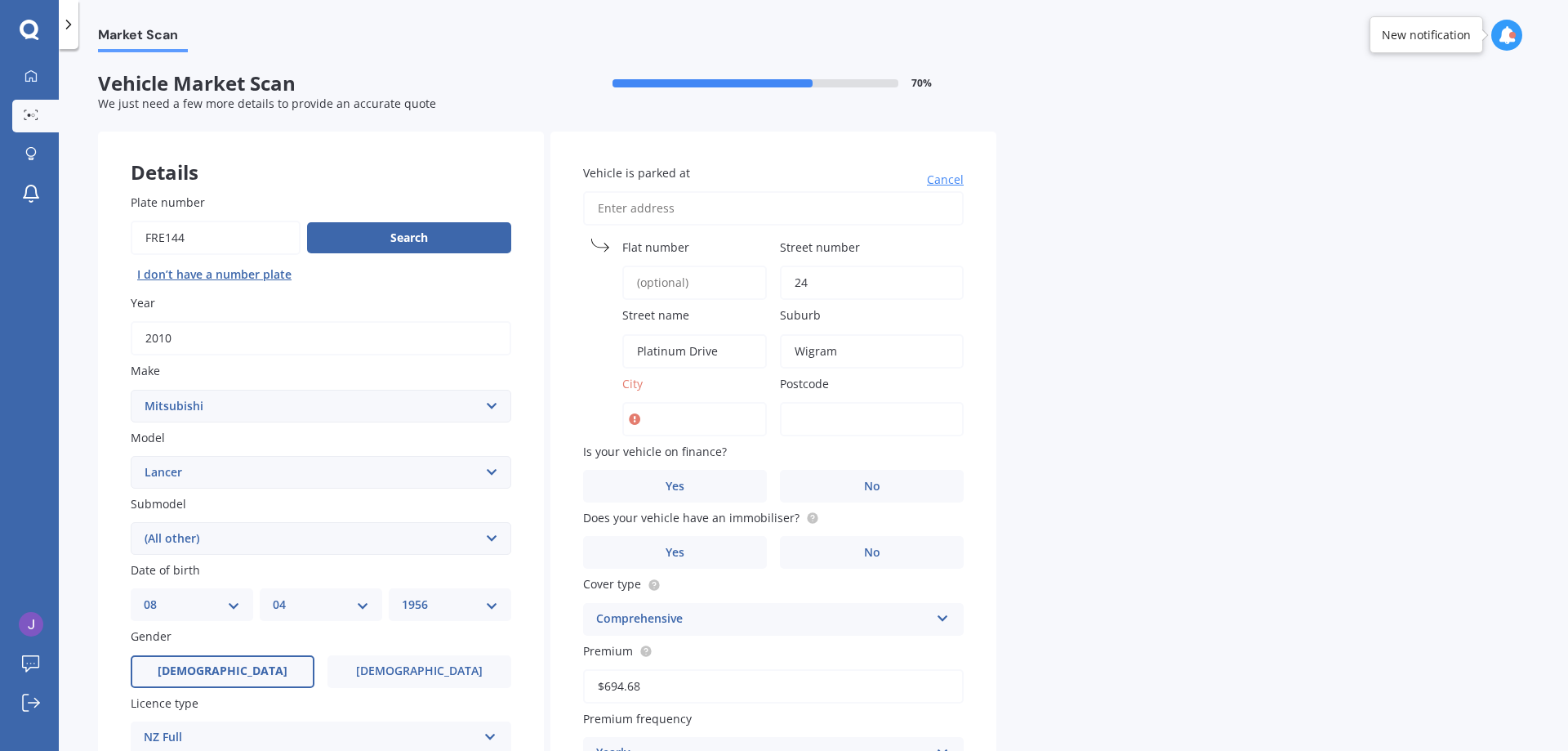
click at [649, 402] on input "City" at bounding box center [694, 419] width 145 height 34
type input "[GEOGRAPHIC_DATA]"
click at [857, 415] on input "Postcode" at bounding box center [872, 419] width 184 height 34
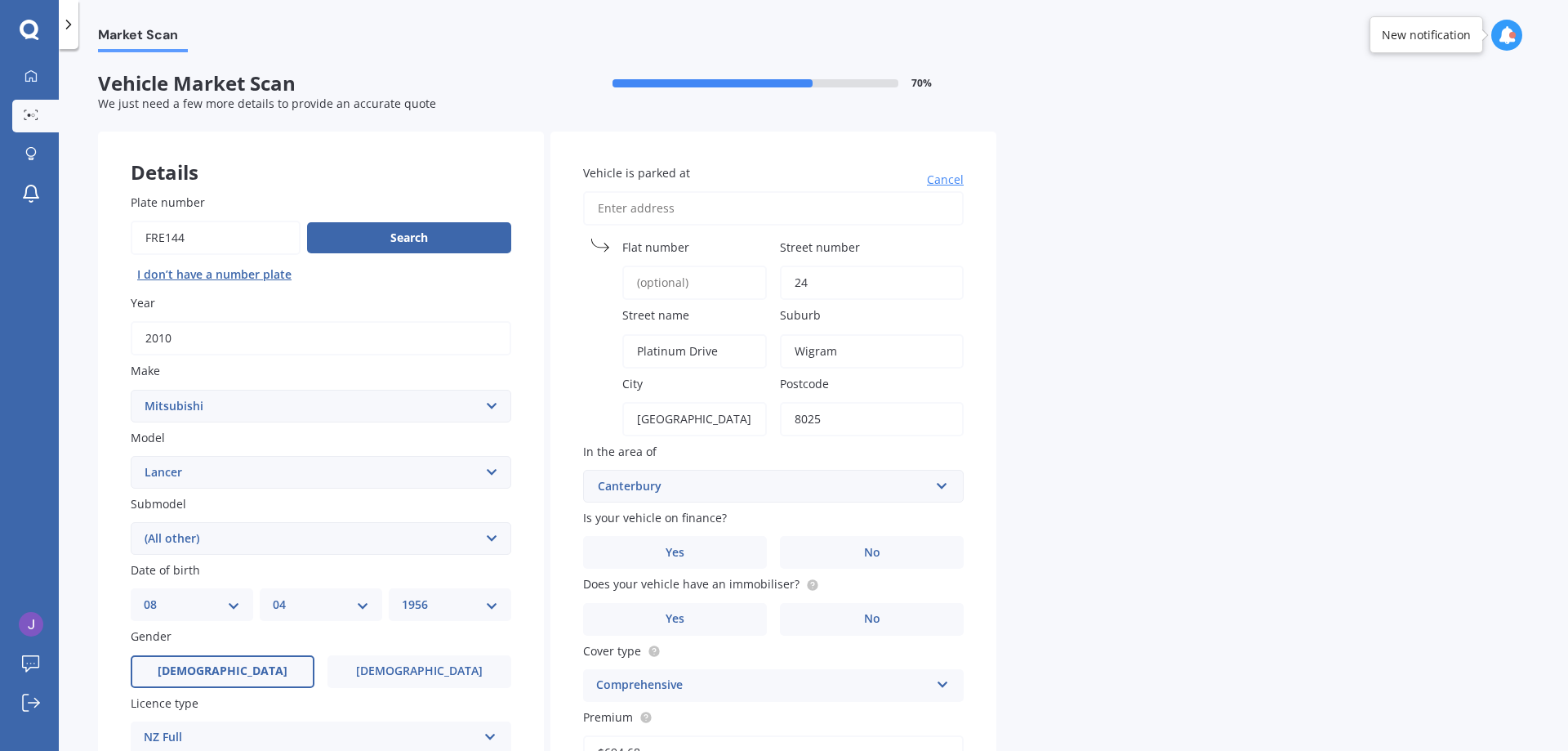
type input "8025"
click at [946, 485] on input "text" at bounding box center [768, 485] width 366 height 31
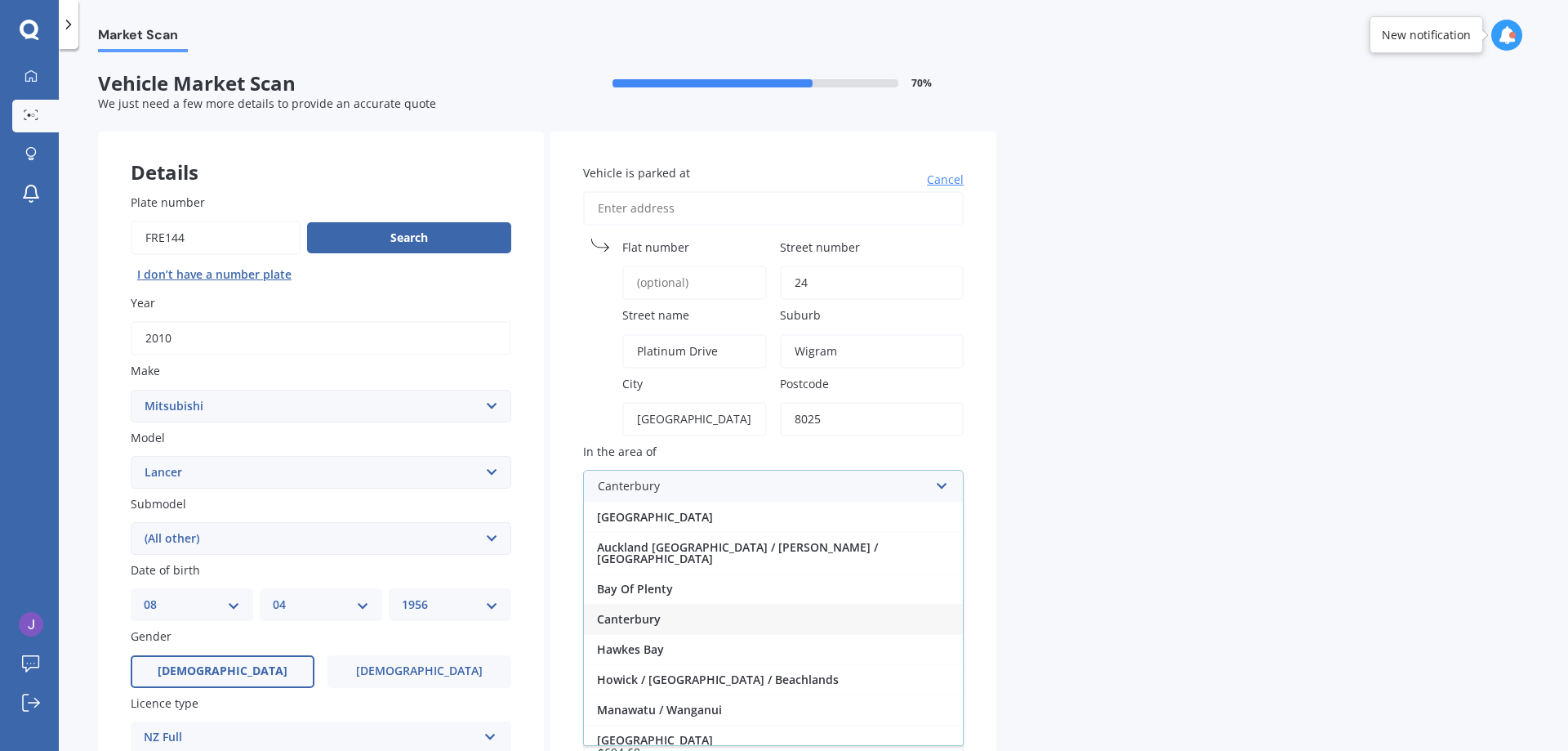
click at [632, 611] on span "Canterbury" at bounding box center [629, 619] width 64 height 16
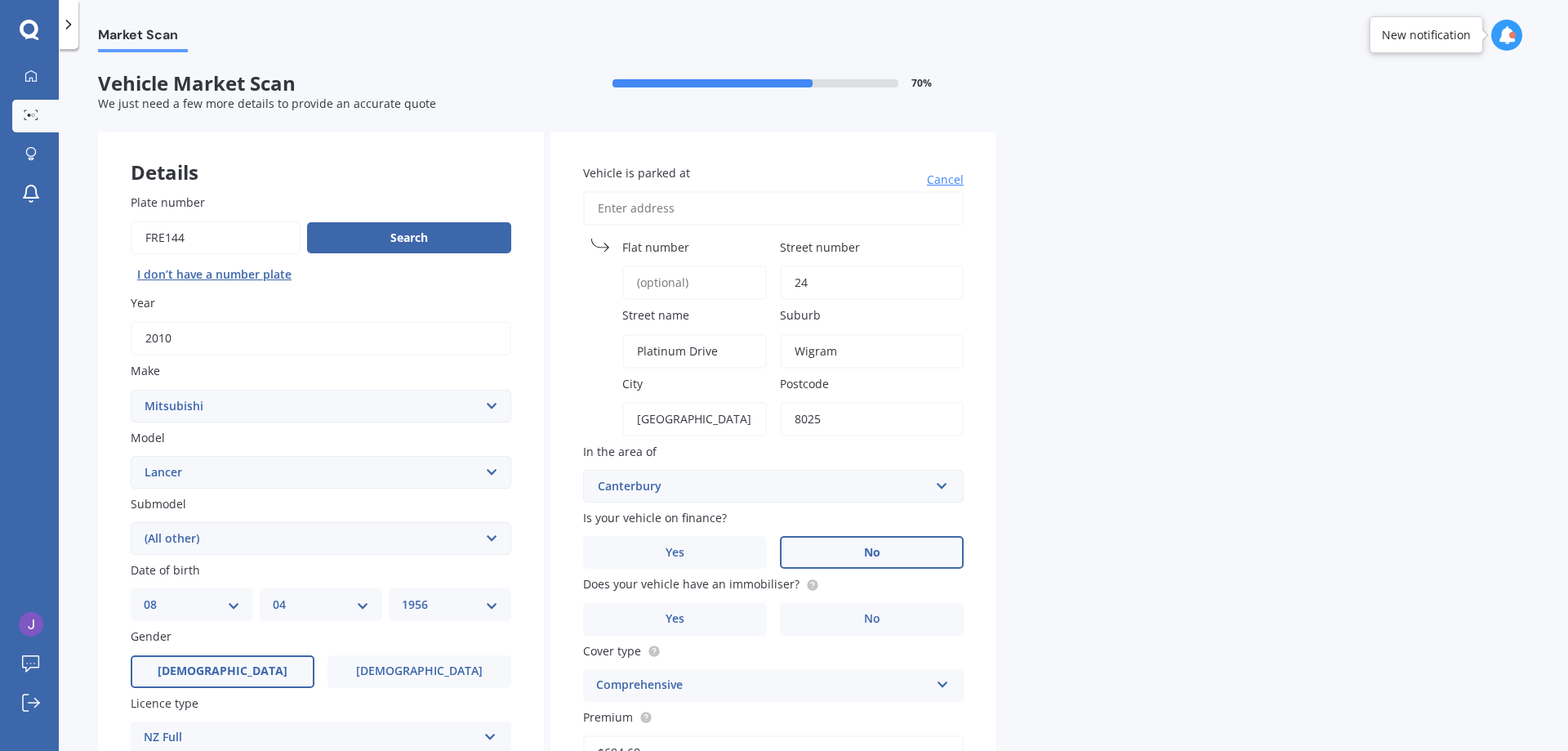
click at [872, 554] on span "No" at bounding box center [872, 553] width 17 height 14
click at [0, 0] on input "No" at bounding box center [0, 0] width 0 height 0
drag, startPoint x: 674, startPoint y: 620, endPoint x: 695, endPoint y: 616, distance: 21.4
click at [673, 620] on span "Yes" at bounding box center [675, 619] width 19 height 14
click at [0, 0] on input "Yes" at bounding box center [0, 0] width 0 height 0
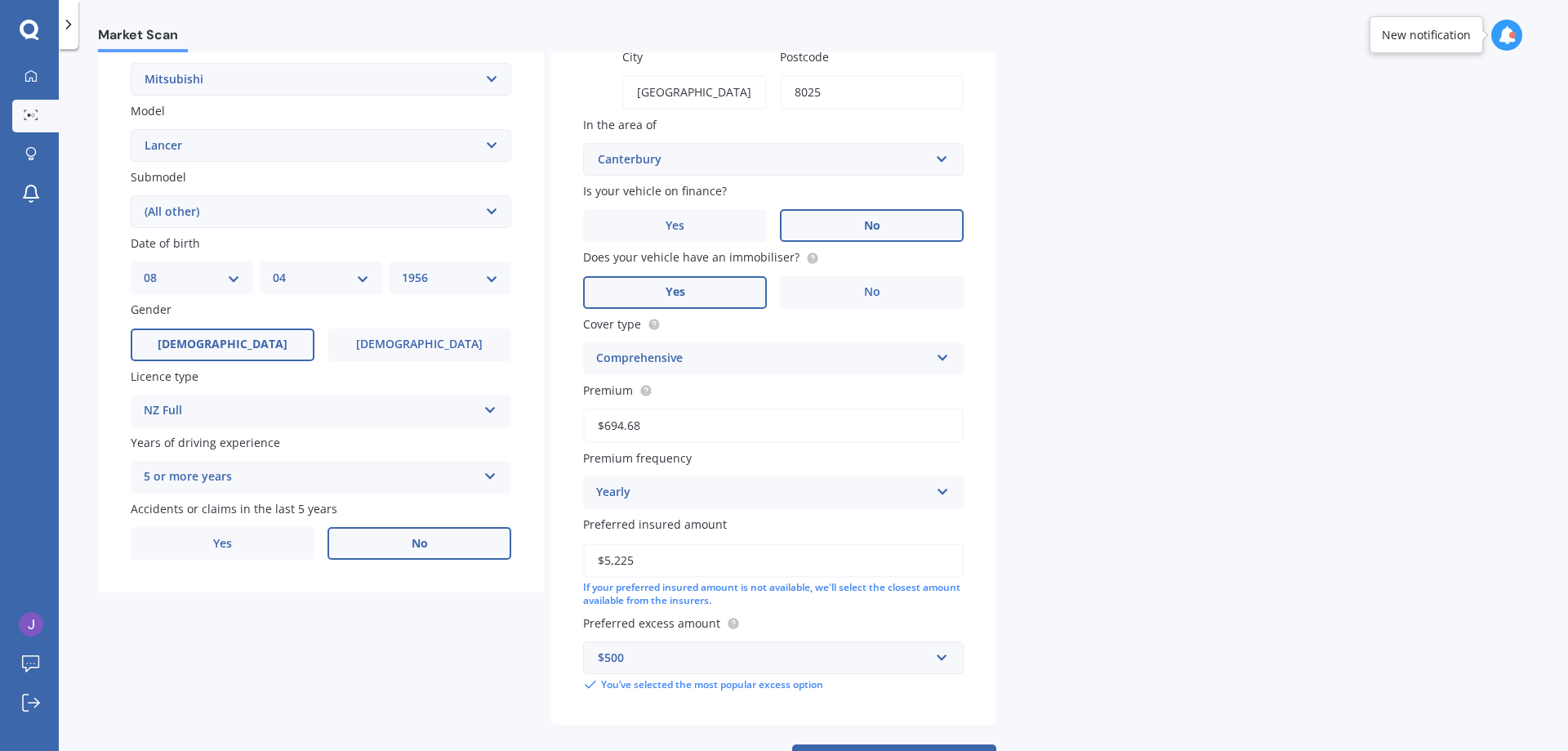
scroll to position [393, 0]
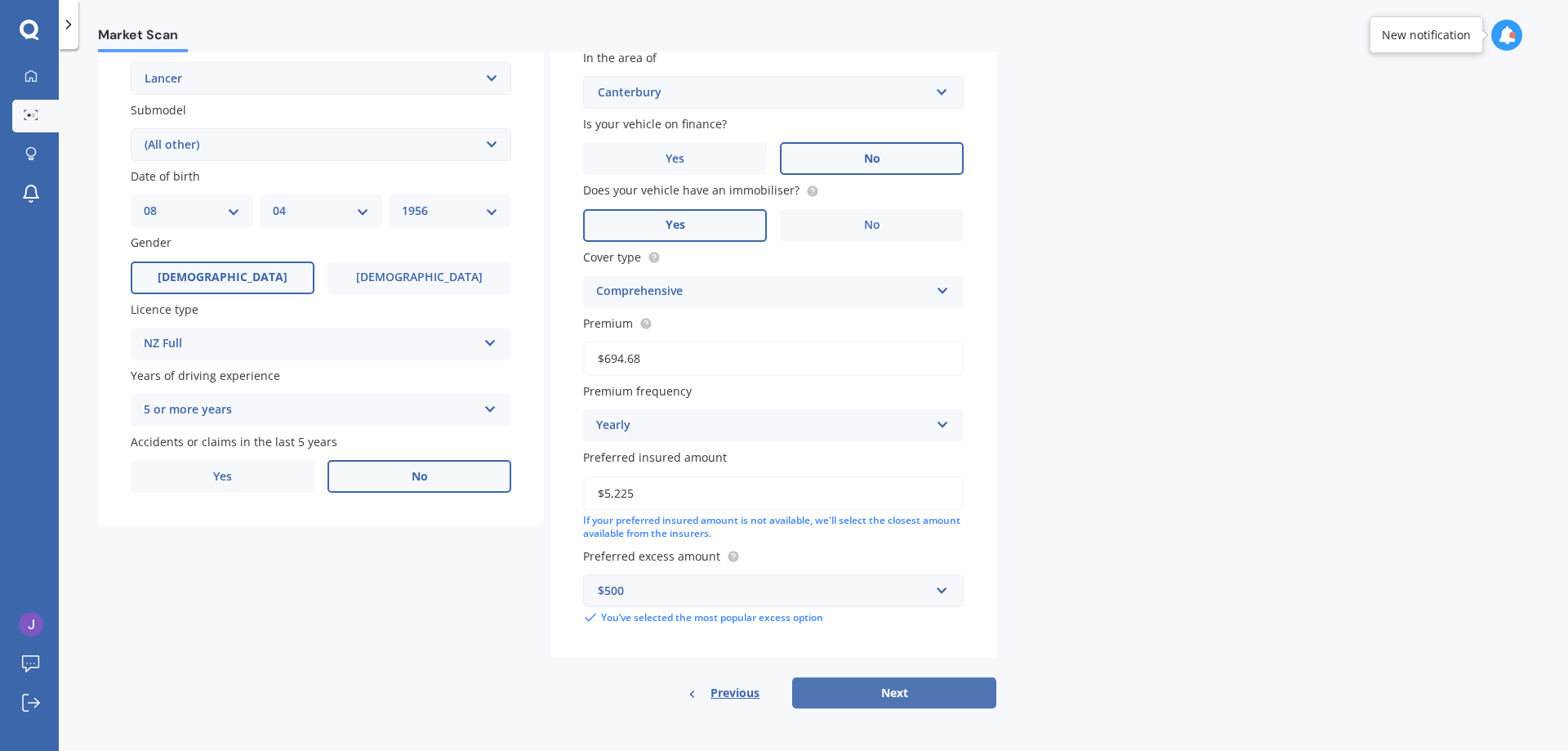
click at [902, 689] on button "Next" at bounding box center [893, 692] width 204 height 31
select select "08"
select select "04"
select select "1956"
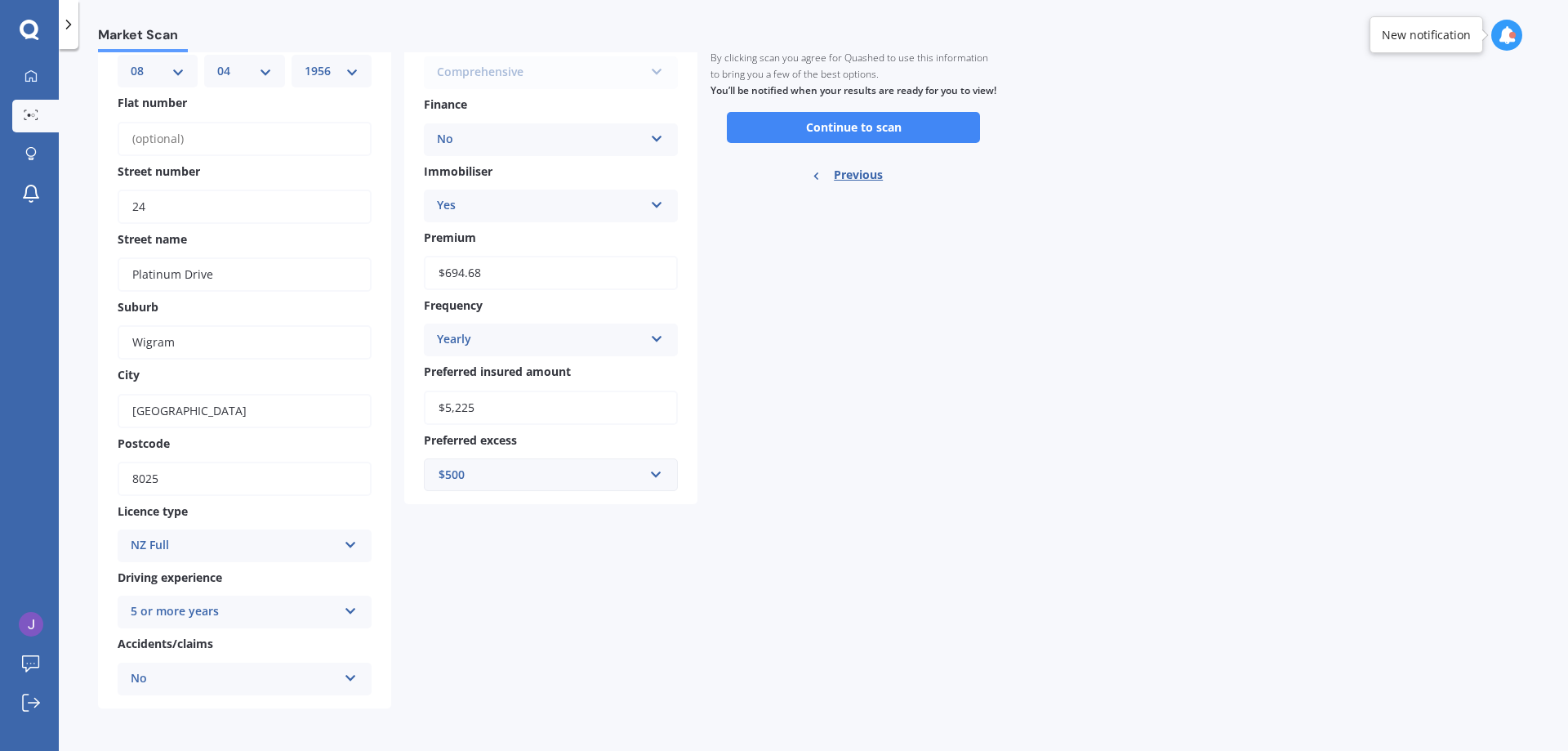
scroll to position [0, 0]
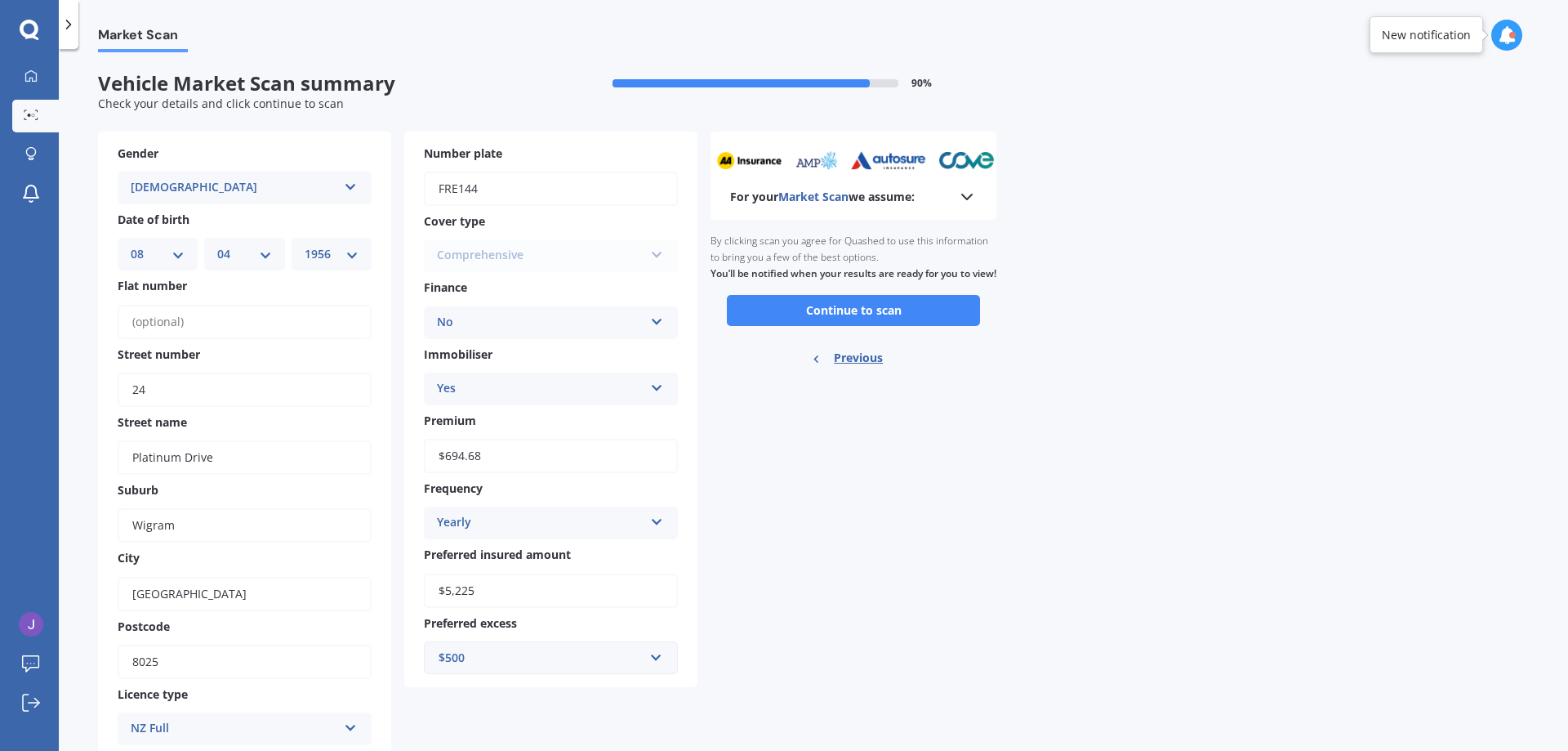
click at [864, 326] on button "Continue to scan" at bounding box center [853, 310] width 253 height 31
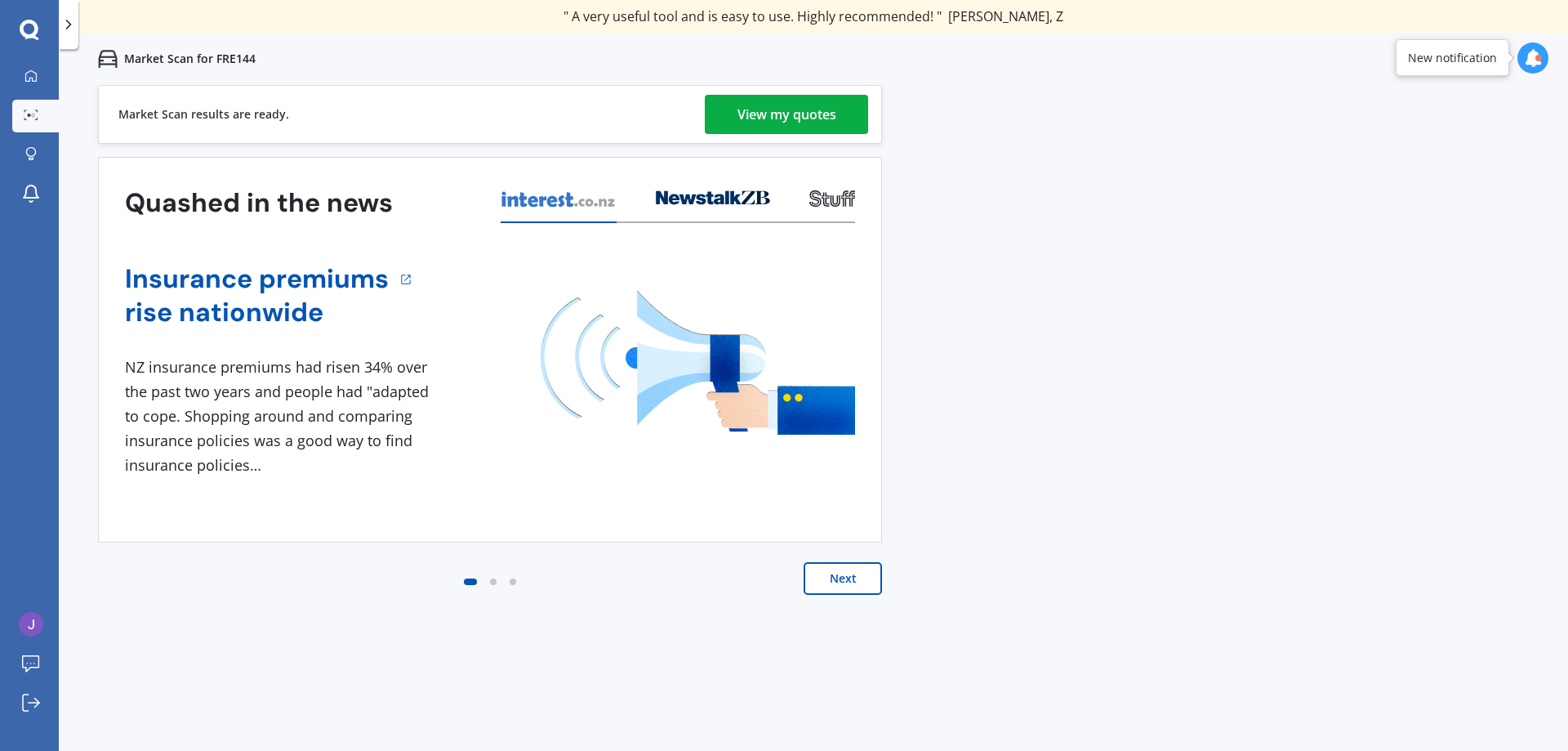
click at [776, 107] on div "View my quotes" at bounding box center [787, 114] width 99 height 39
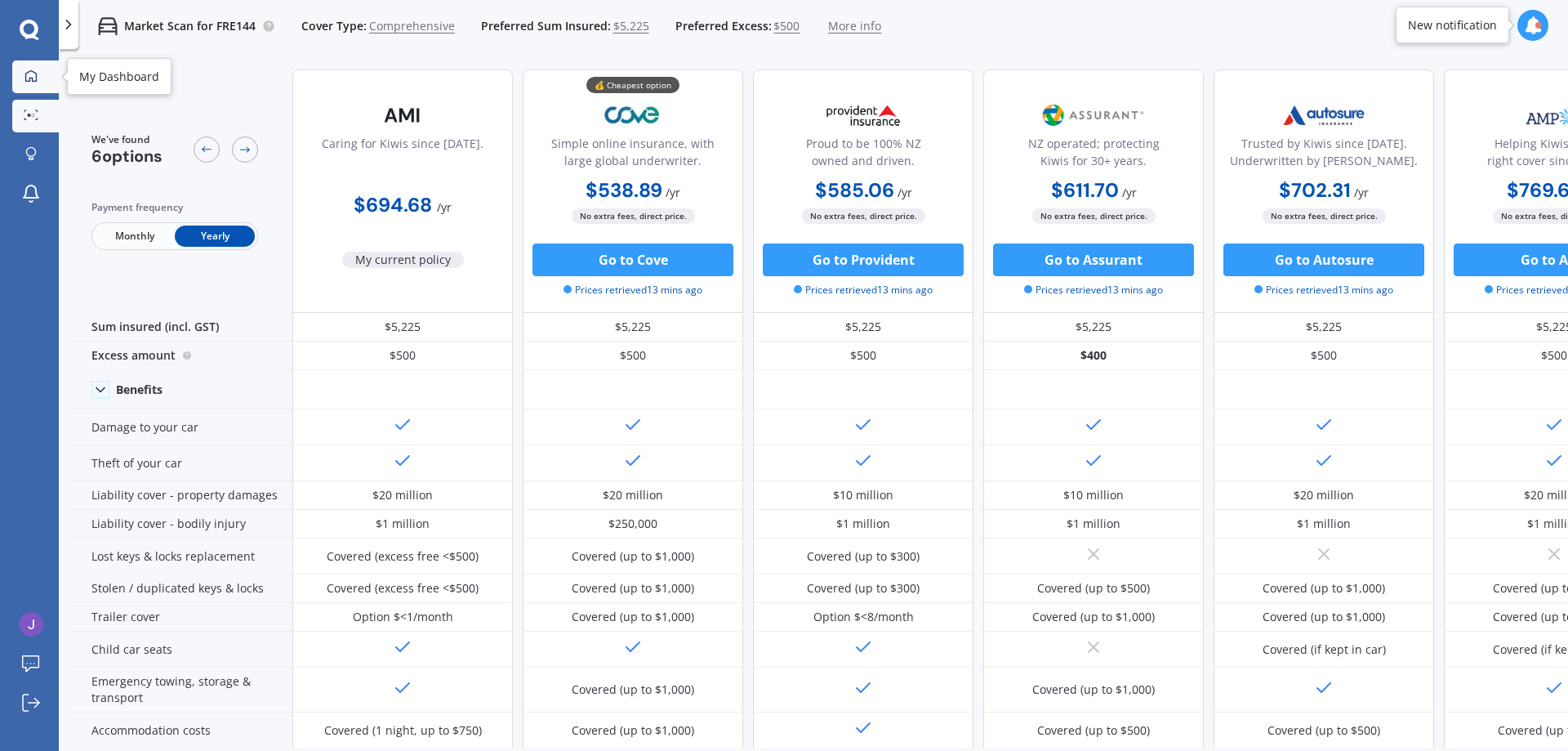
click at [37, 78] on icon at bounding box center [31, 74] width 11 height 11
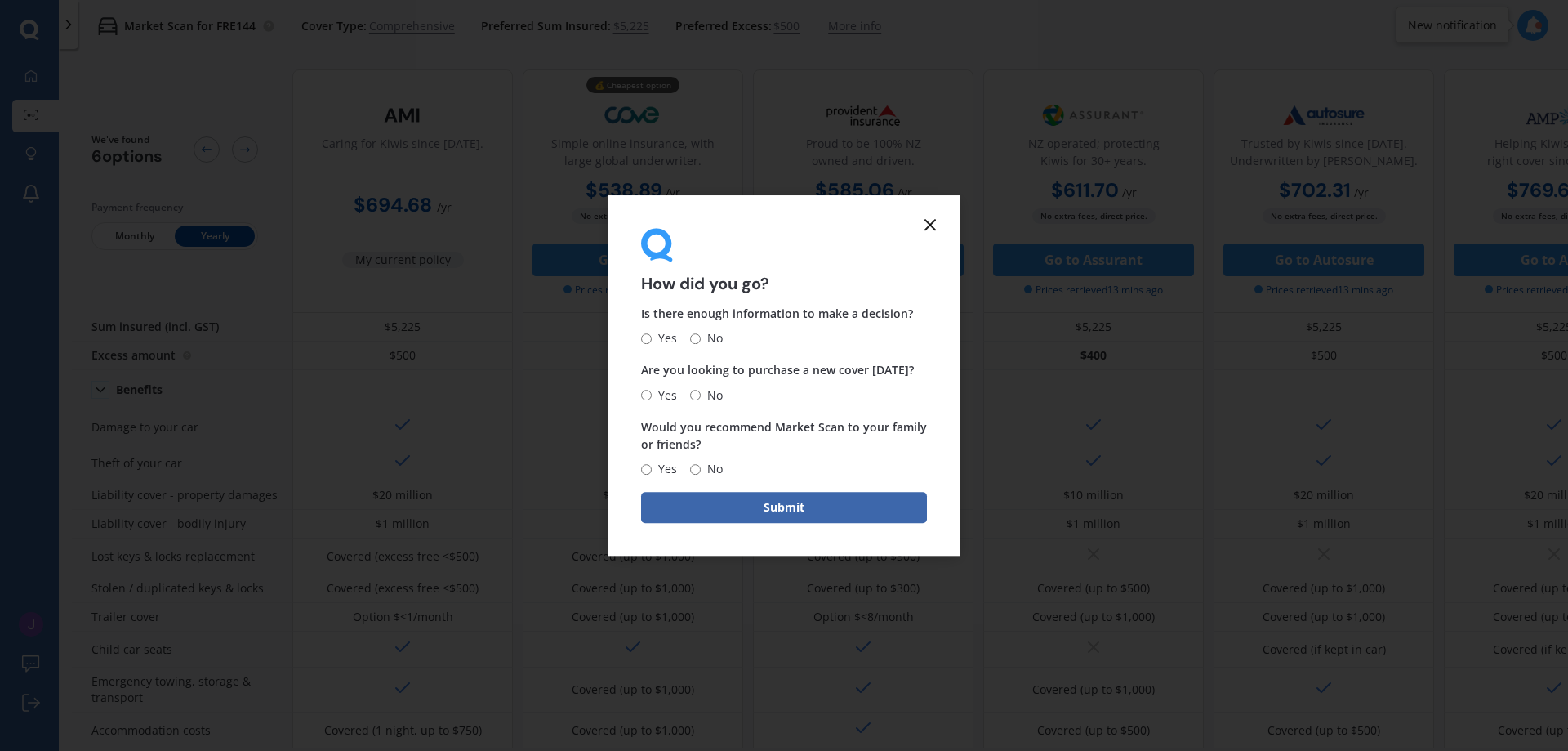
drag, startPoint x: 646, startPoint y: 335, endPoint x: 658, endPoint y: 345, distance: 15.6
click at [646, 335] on input "Yes" at bounding box center [646, 338] width 11 height 11
radio input "true"
click at [643, 469] on input "Yes" at bounding box center [646, 470] width 11 height 11
radio input "true"
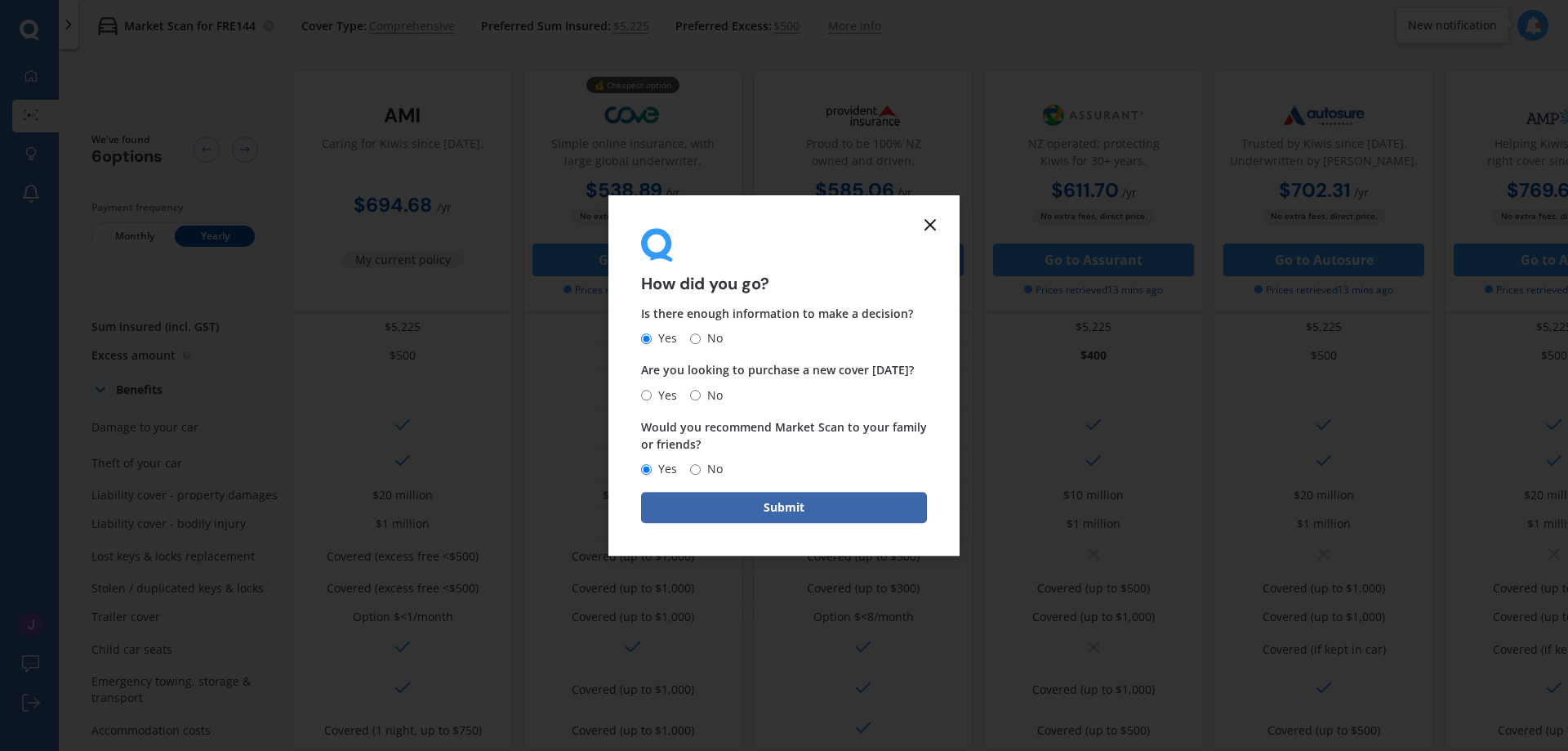
click at [691, 398] on input "No" at bounding box center [696, 395] width 11 height 11
radio input "true"
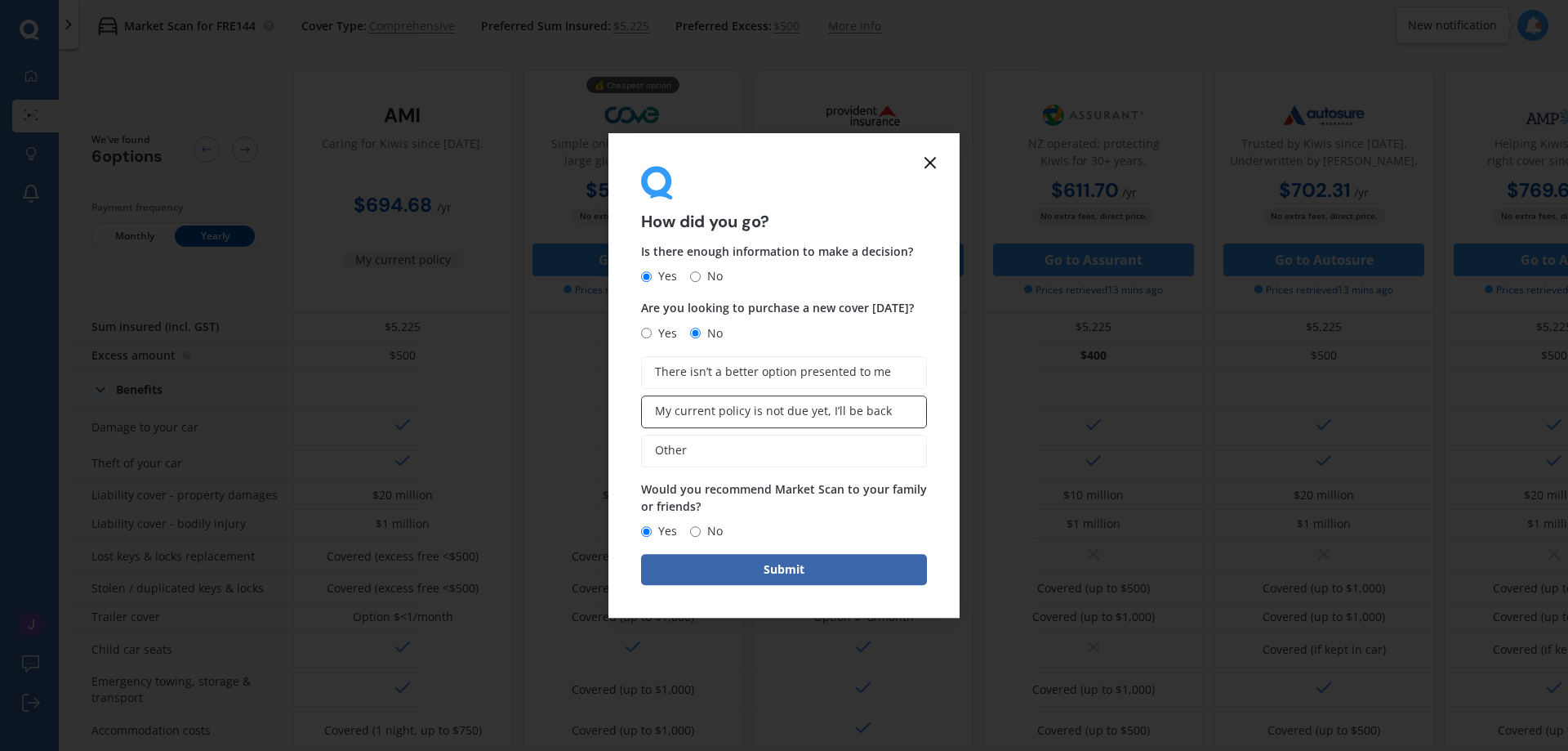
click at [823, 409] on span "My current policy is not due yet, I’ll be back" at bounding box center [773, 412] width 237 height 14
click at [0, 0] on input "My current policy is not due yet, I’ll be back" at bounding box center [0, 0] width 0 height 0
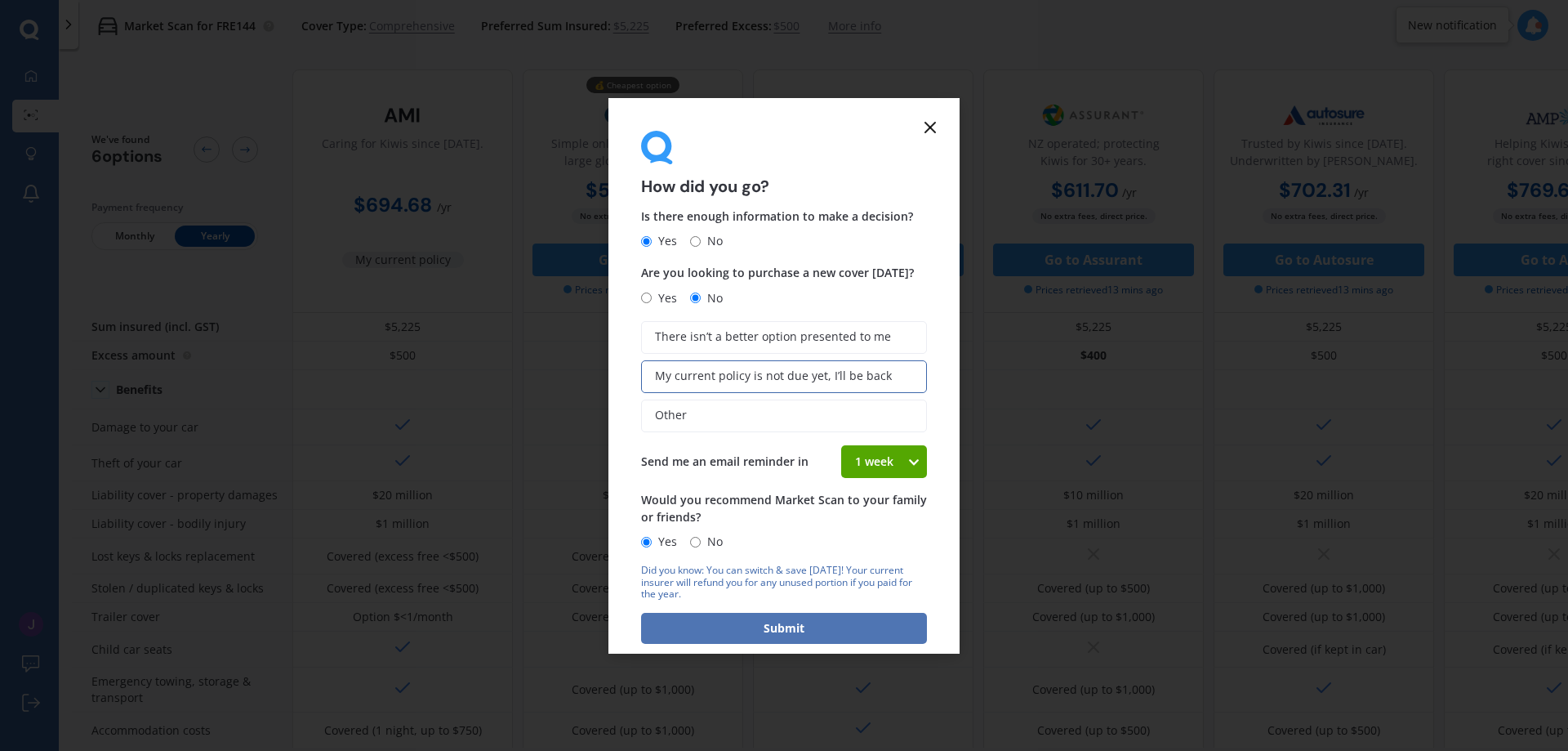
click at [774, 620] on button "Submit" at bounding box center [784, 627] width 286 height 31
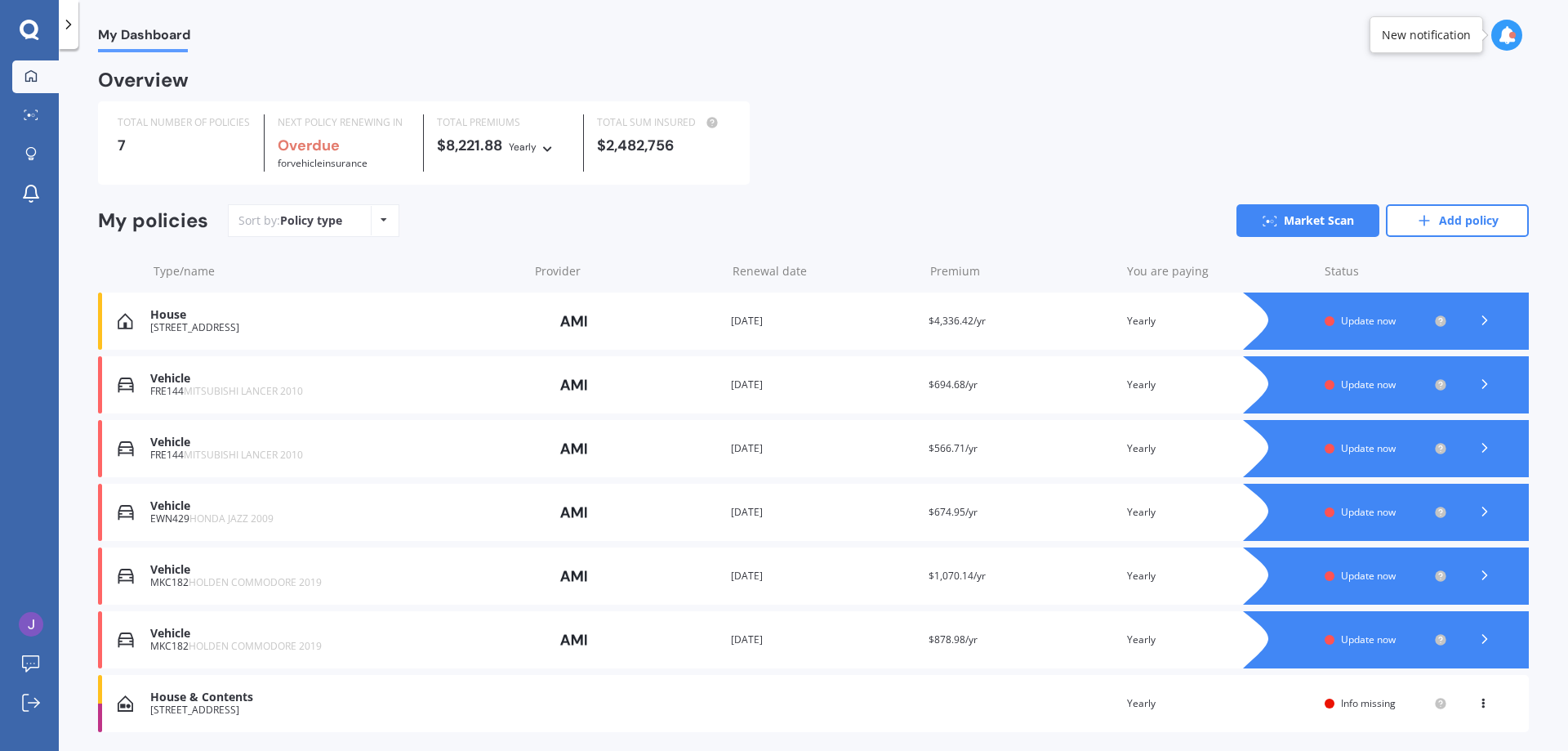
click at [32, 28] on icon at bounding box center [29, 30] width 19 height 21
click at [73, 25] on icon at bounding box center [68, 25] width 17 height 17
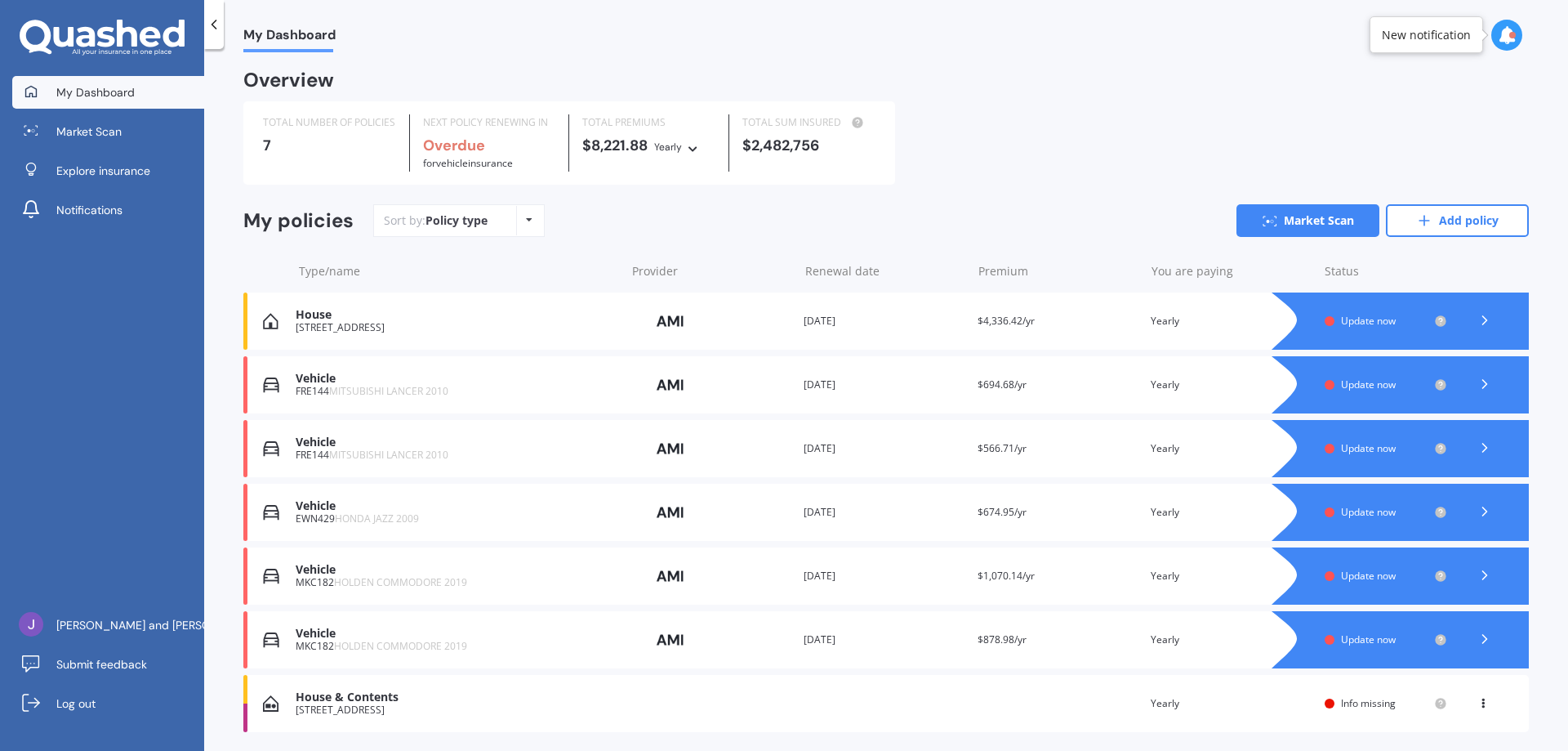
click at [73, 25] on icon at bounding box center [102, 38] width 165 height 37
click at [112, 132] on span "Market Scan" at bounding box center [88, 131] width 66 height 17
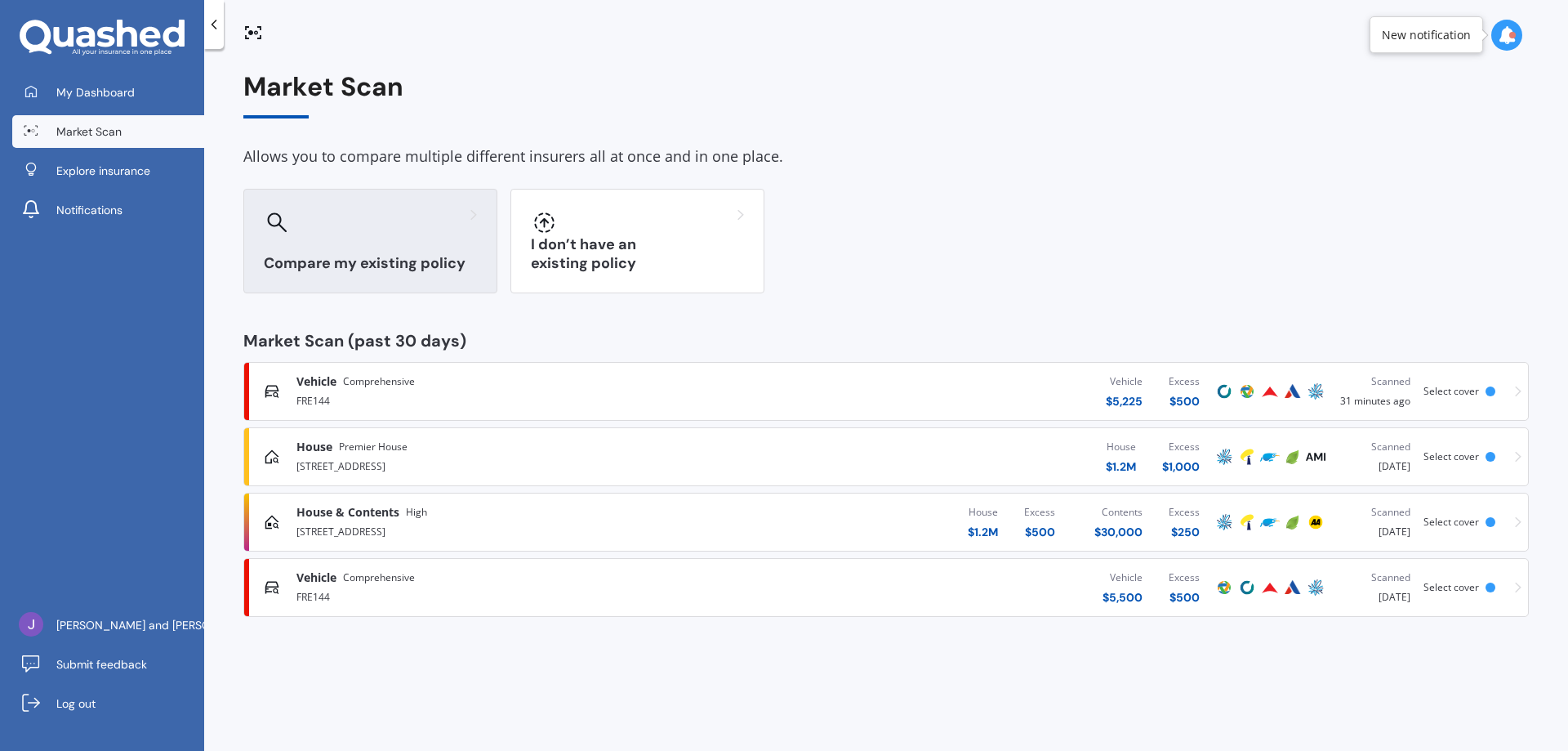
click at [386, 260] on h3 "Compare my existing policy" at bounding box center [370, 263] width 213 height 18
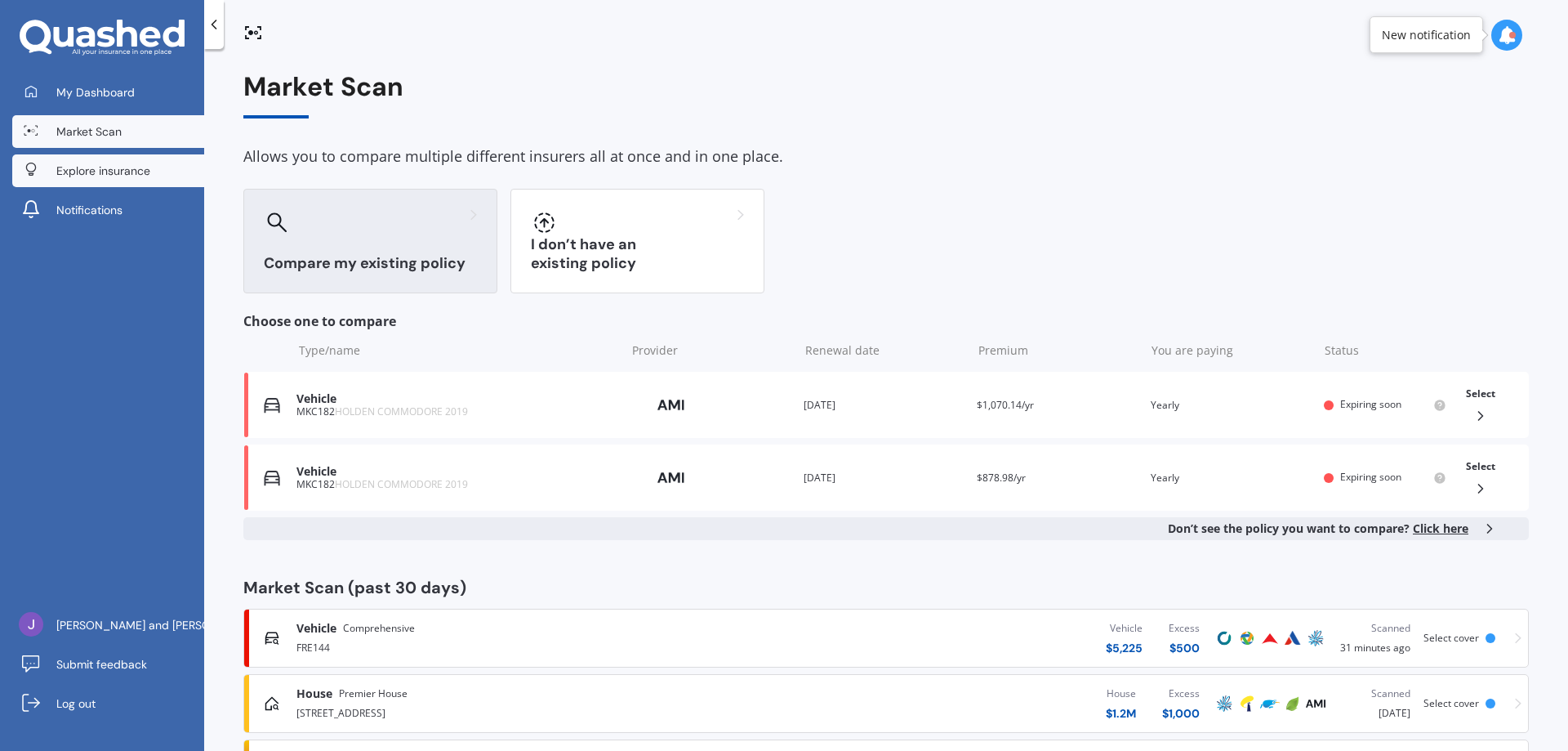
click at [137, 163] on span "Explore insurance" at bounding box center [102, 171] width 94 height 17
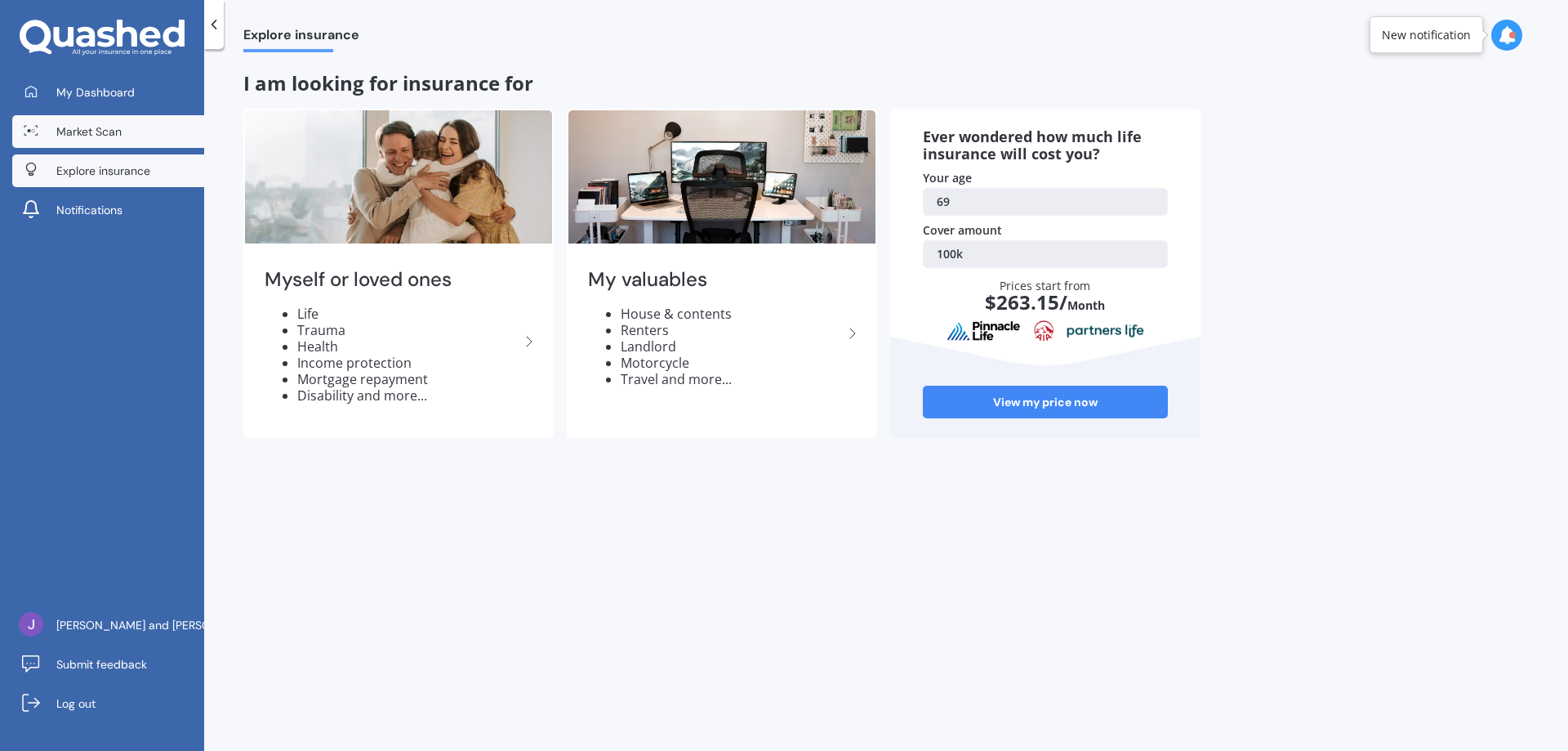
click at [102, 133] on span "Market Scan" at bounding box center [88, 131] width 66 height 17
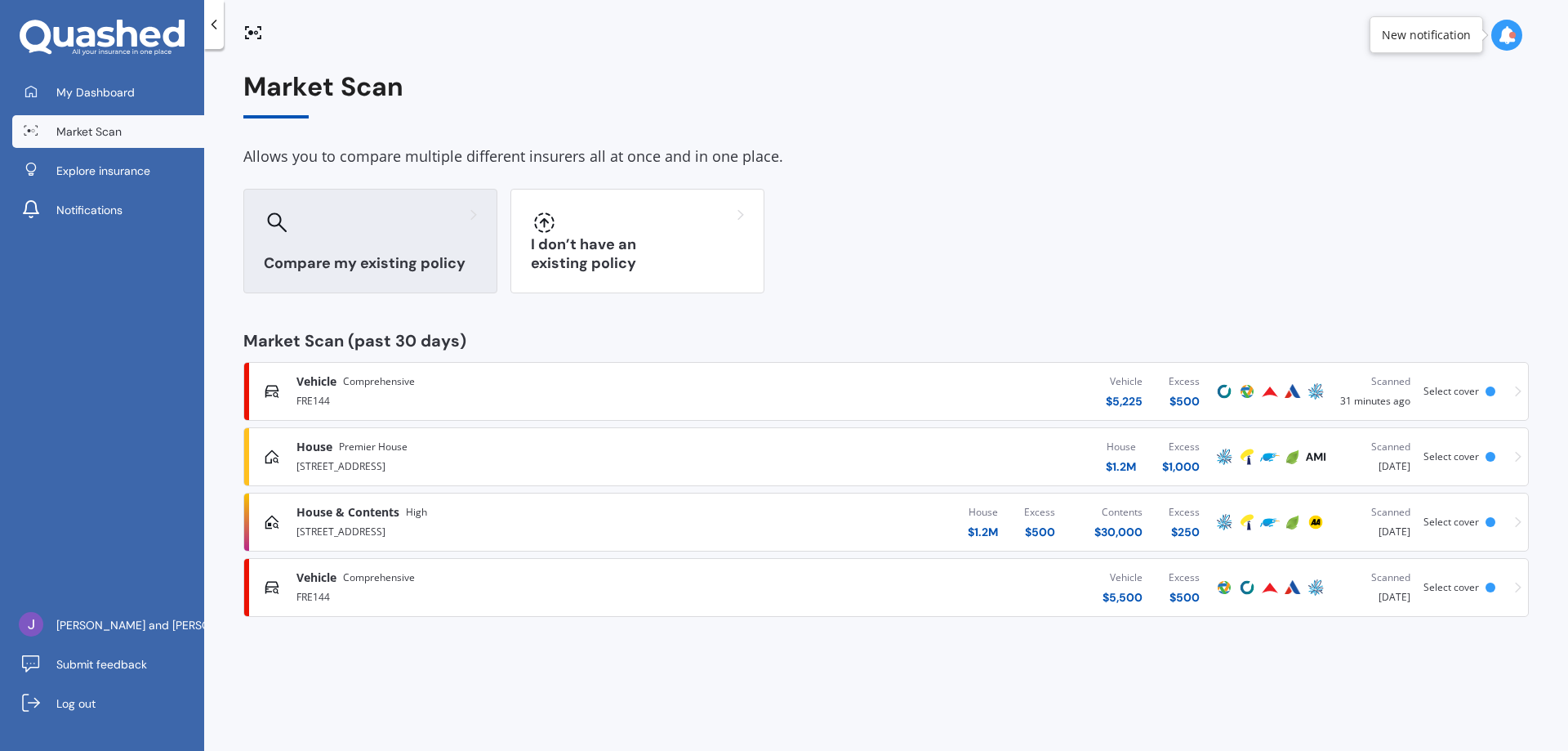
drag, startPoint x: 320, startPoint y: 246, endPoint x: 344, endPoint y: 238, distance: 25.3
click at [321, 245] on div "Compare my existing policy" at bounding box center [371, 240] width 254 height 104
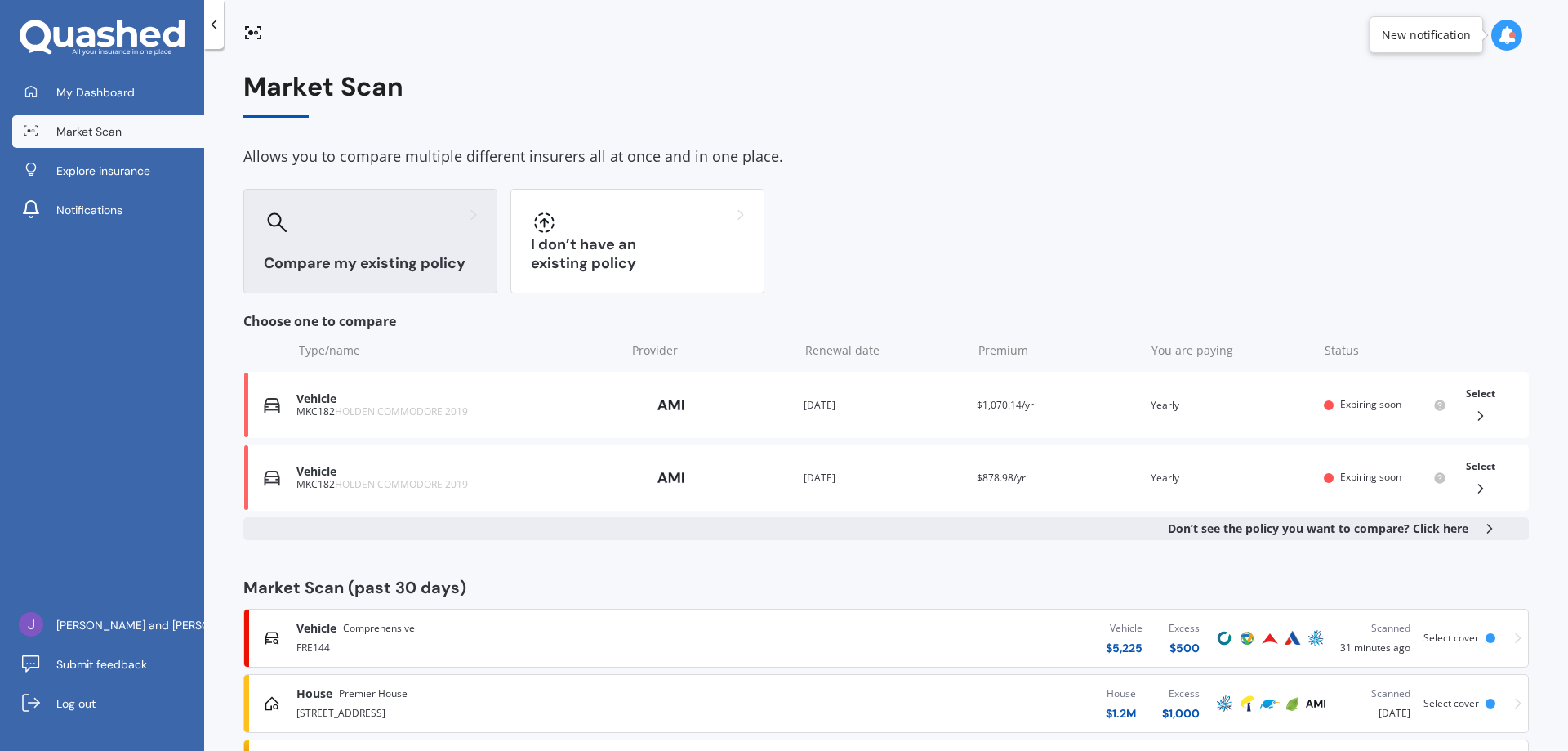
scroll to position [149, 0]
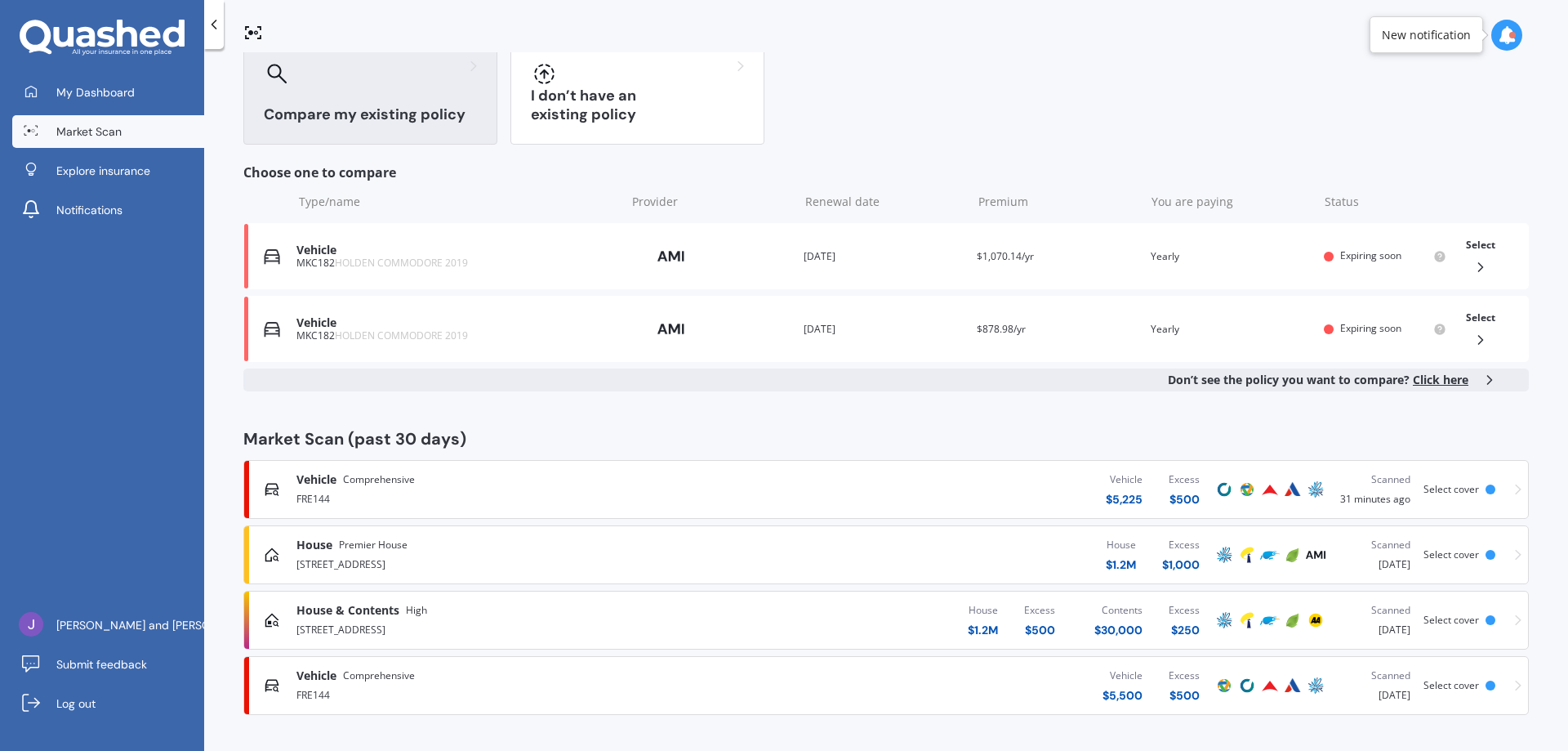
click at [1452, 381] on span "Click here" at bounding box center [1440, 379] width 55 height 16
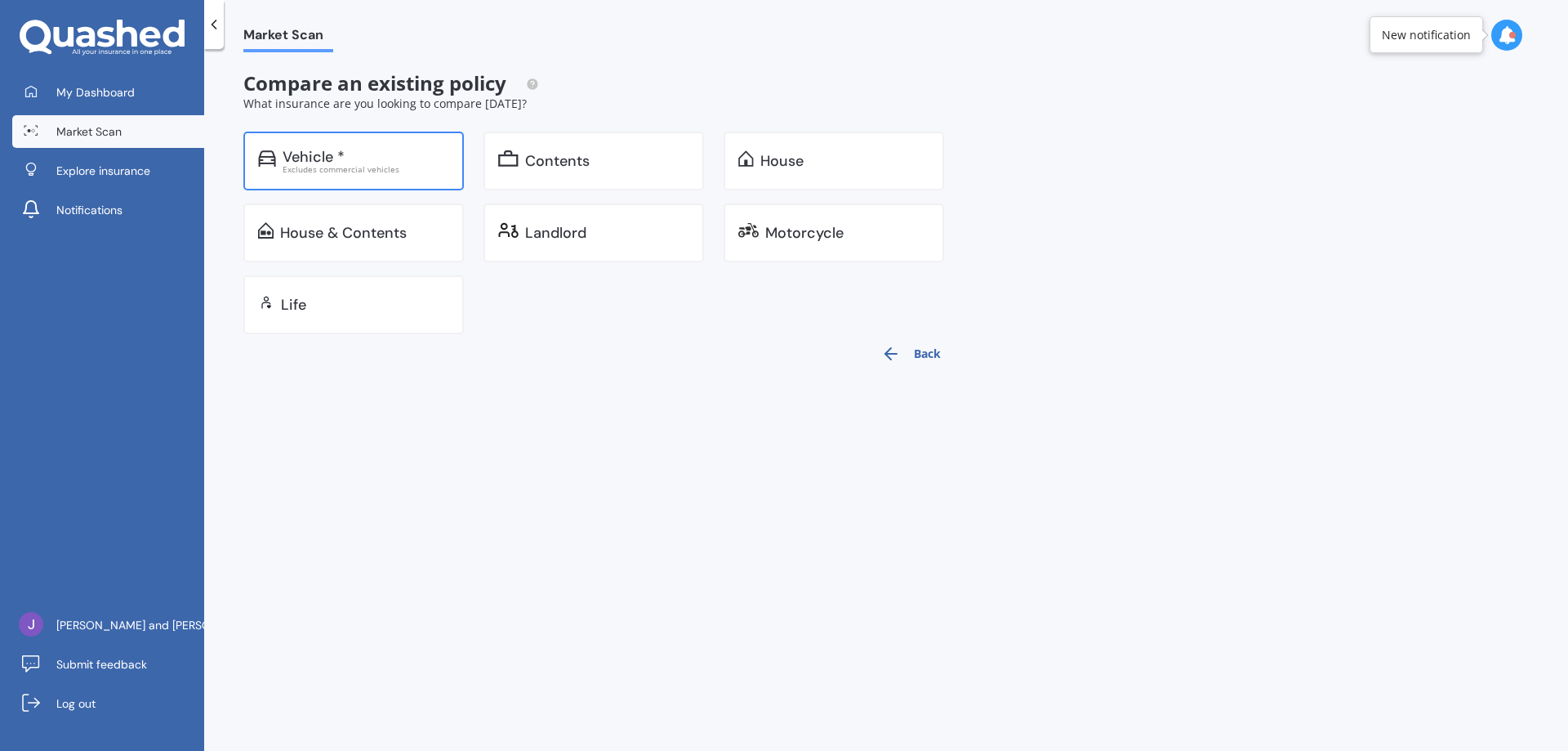
click at [300, 156] on div "Vehicle *" at bounding box center [314, 157] width 62 height 17
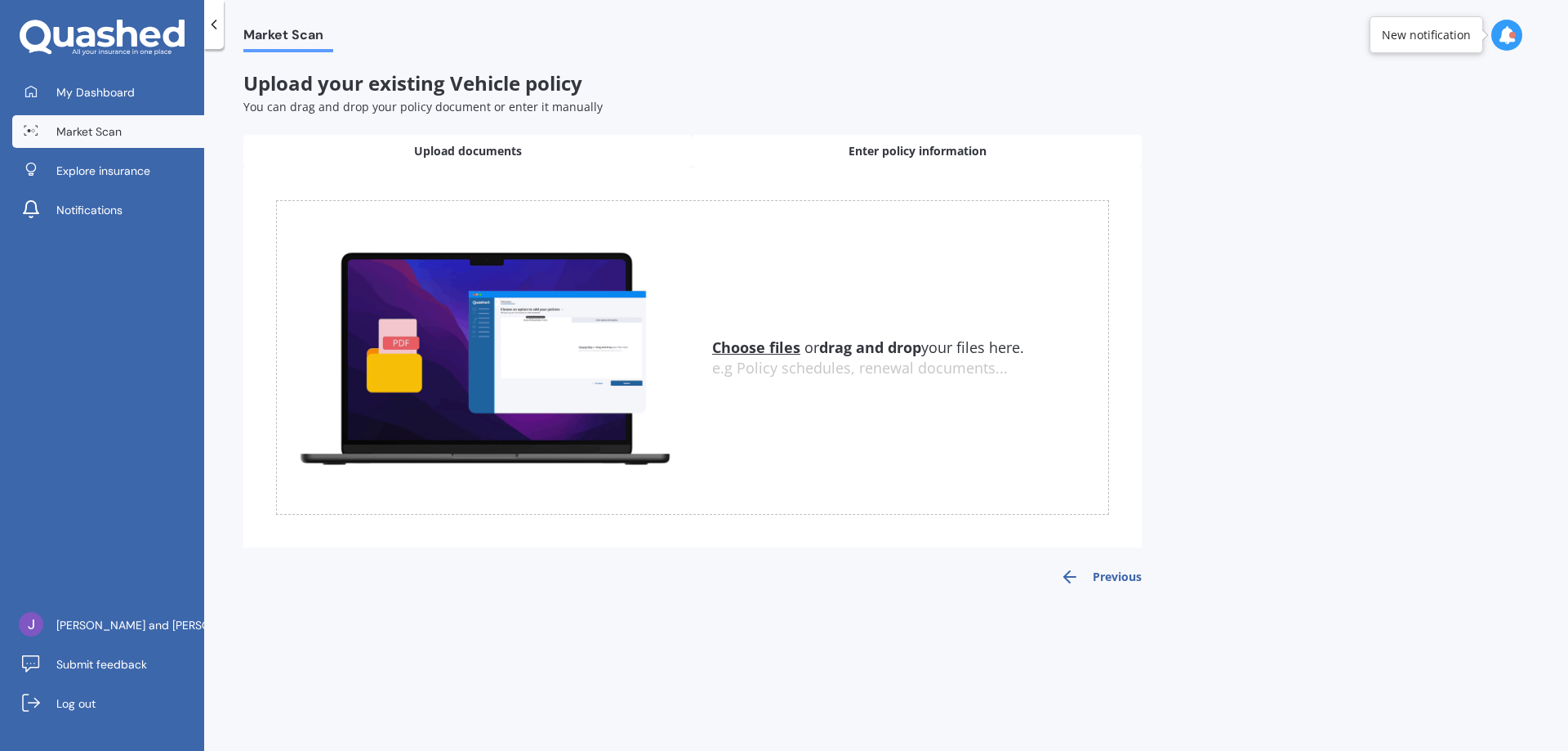
click at [926, 146] on span "Enter policy information" at bounding box center [918, 151] width 138 height 17
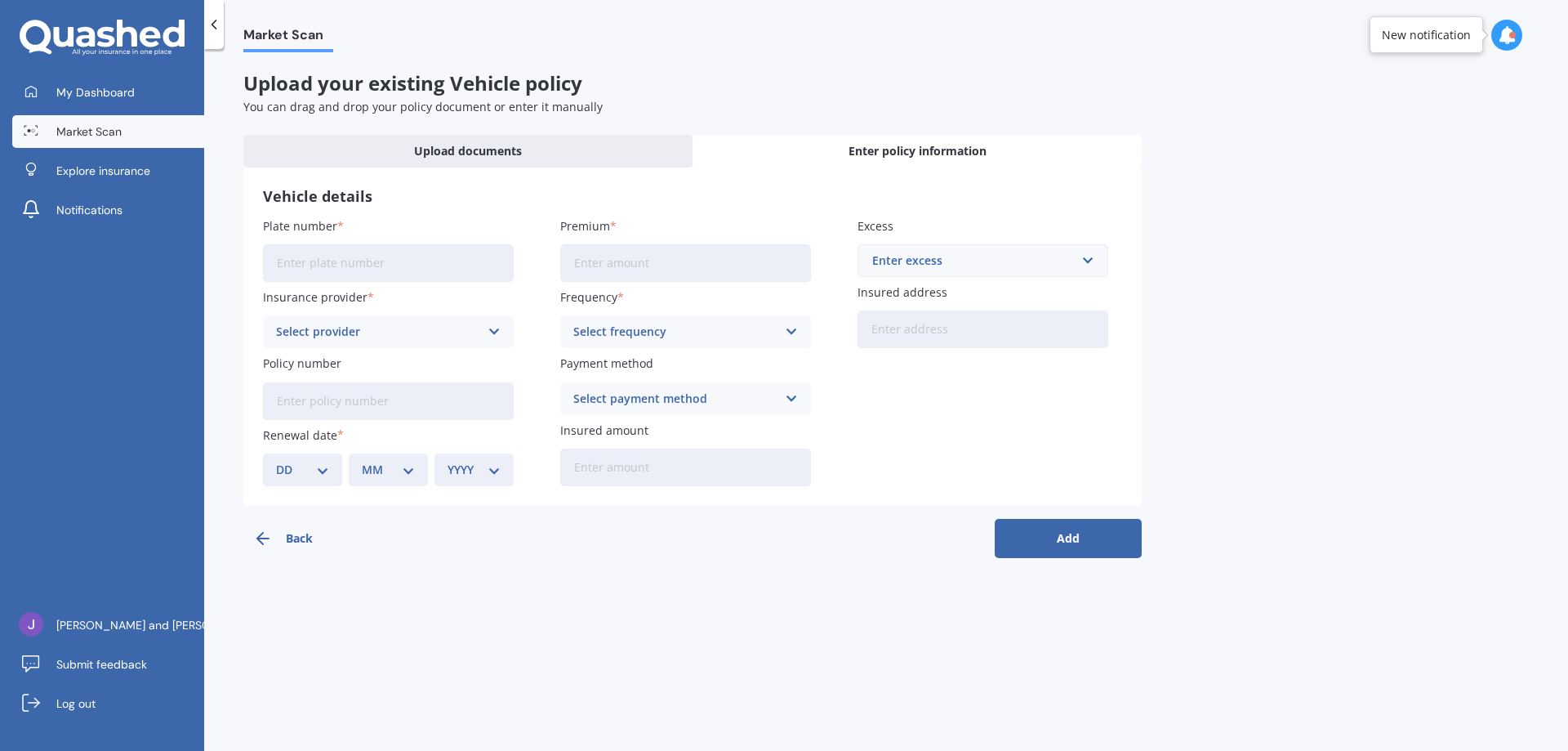
click at [359, 259] on input "Plate number" at bounding box center [388, 263] width 251 height 38
type input "QFW8"
click at [323, 335] on div "Select provider" at bounding box center [378, 331] width 203 height 18
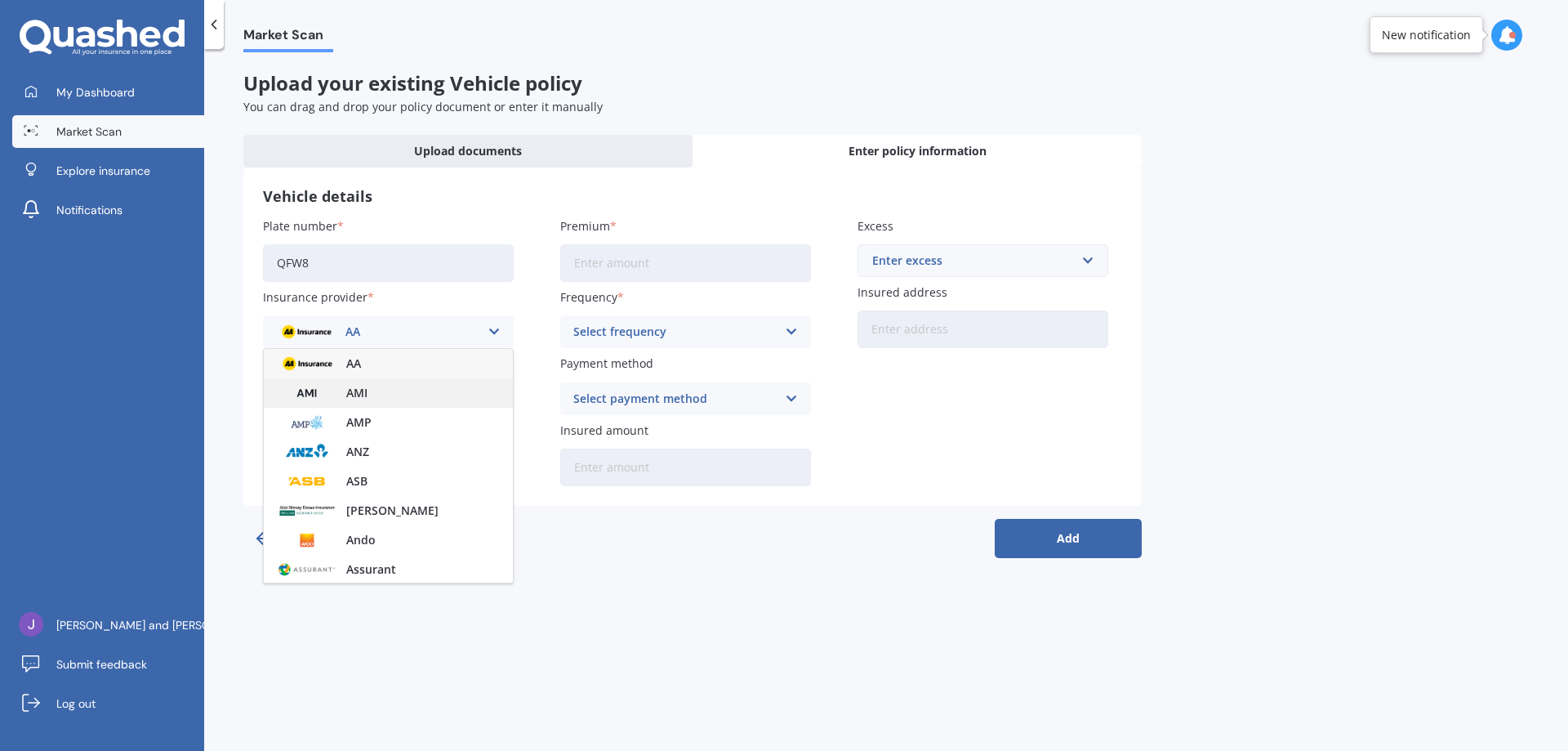
click at [378, 393] on div "AMI" at bounding box center [388, 393] width 249 height 30
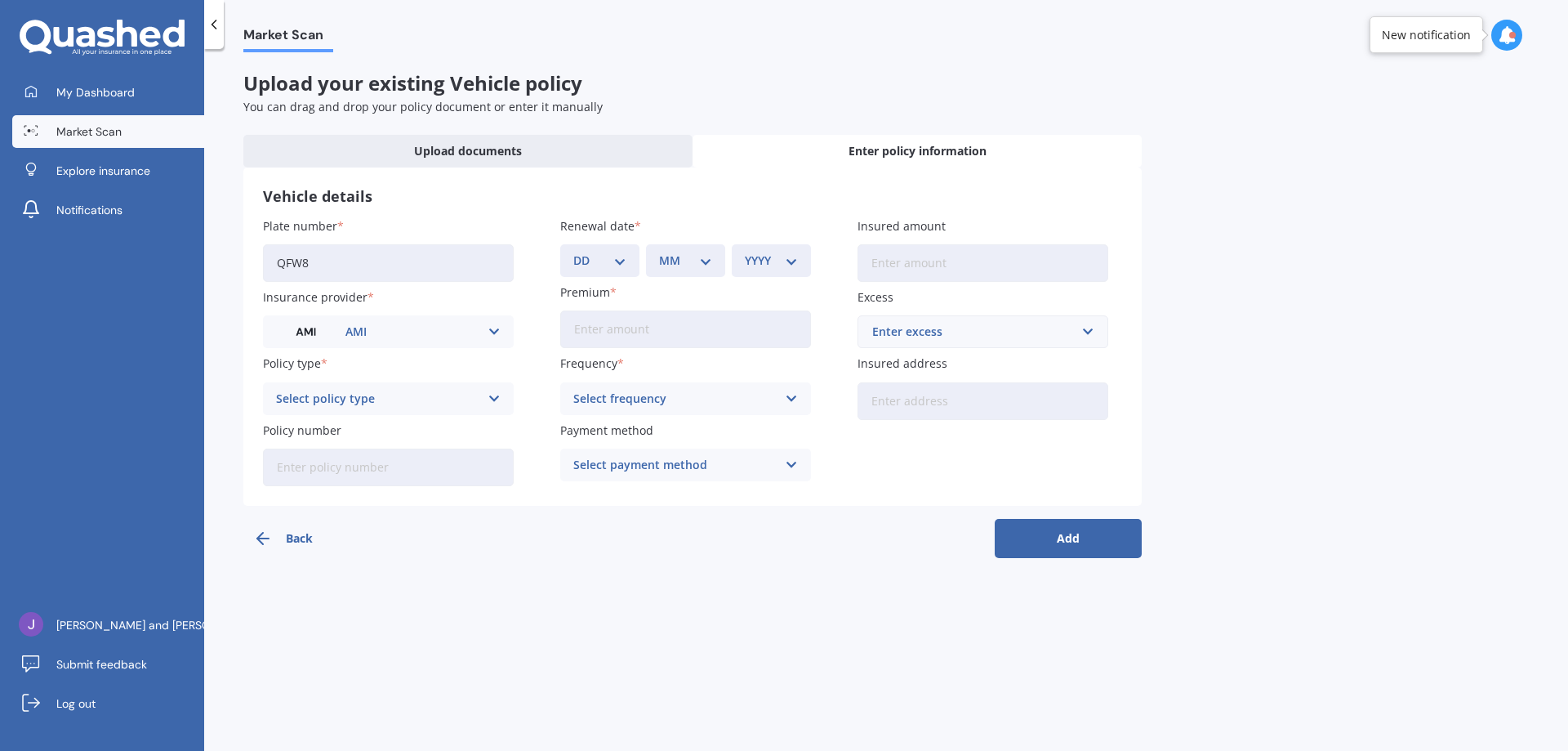
click at [343, 393] on div "Select policy type" at bounding box center [378, 399] width 203 height 18
drag, startPoint x: 332, startPoint y: 489, endPoint x: 346, endPoint y: 490, distance: 14.0
click at [336, 489] on span "Comprehensive" at bounding box center [320, 489] width 87 height 11
click at [1064, 536] on button "Add" at bounding box center [1069, 538] width 147 height 39
click at [300, 538] on button "Back" at bounding box center [317, 538] width 147 height 39
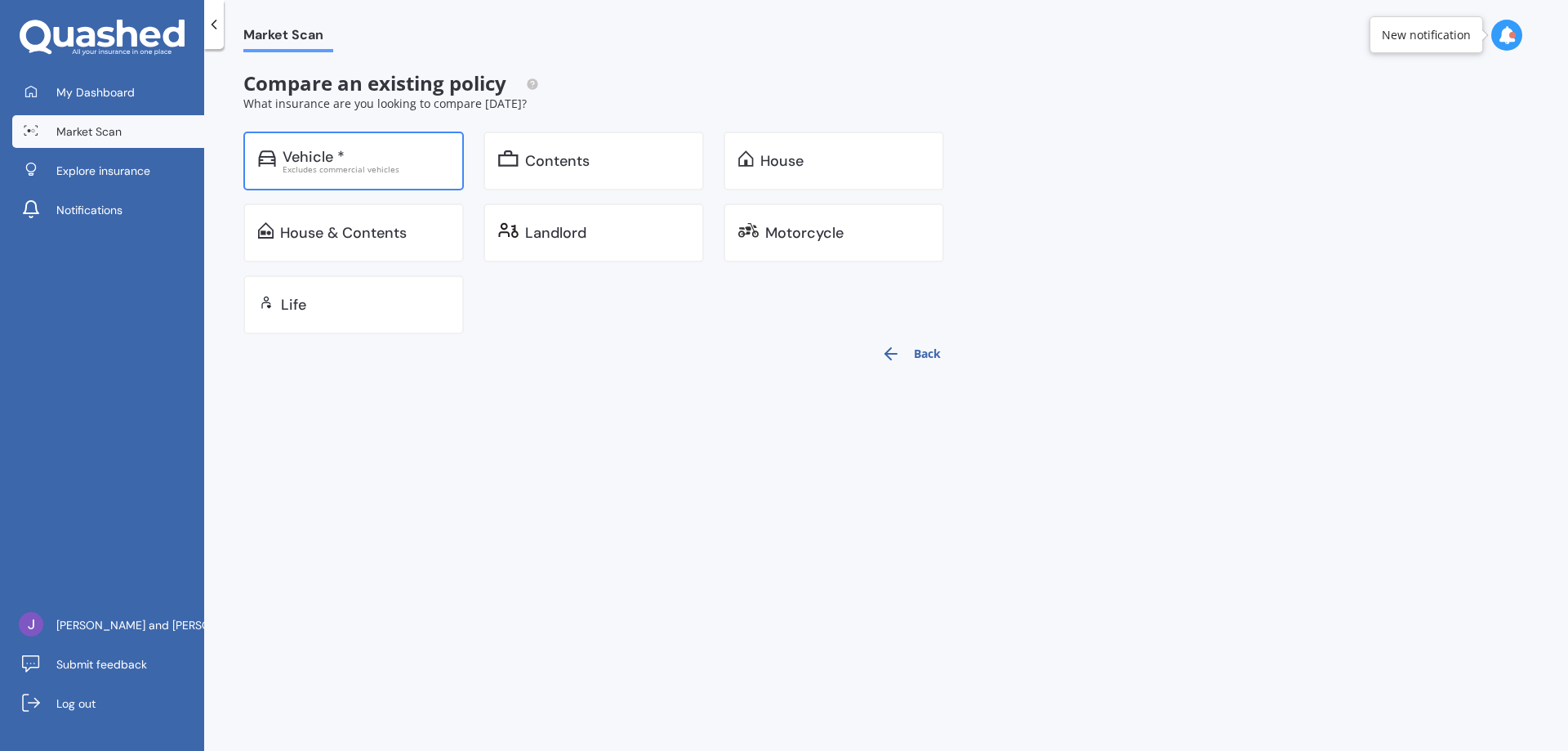
click at [306, 153] on div "Vehicle *" at bounding box center [314, 157] width 62 height 17
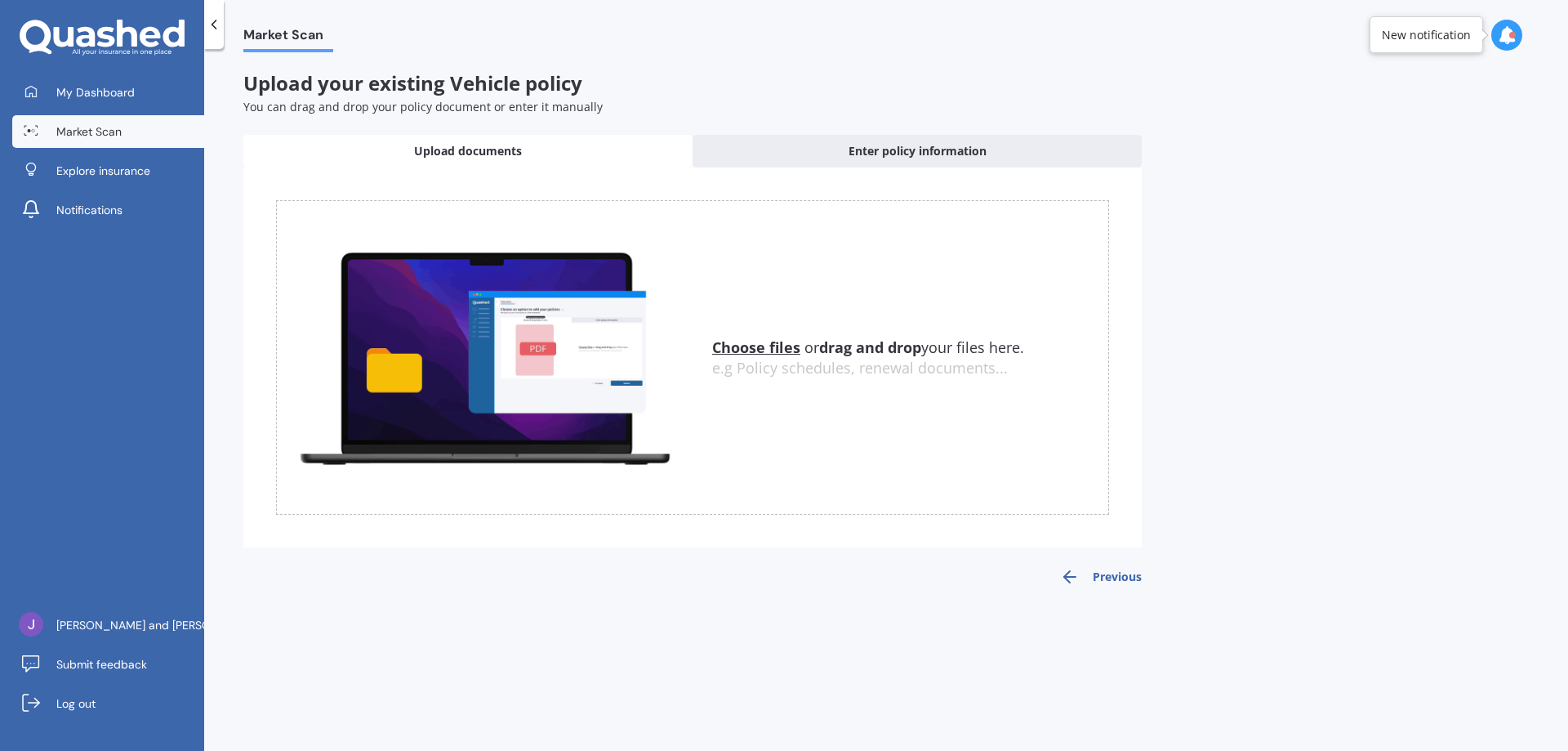
click at [1127, 580] on button "Previous" at bounding box center [1100, 577] width 81 height 19
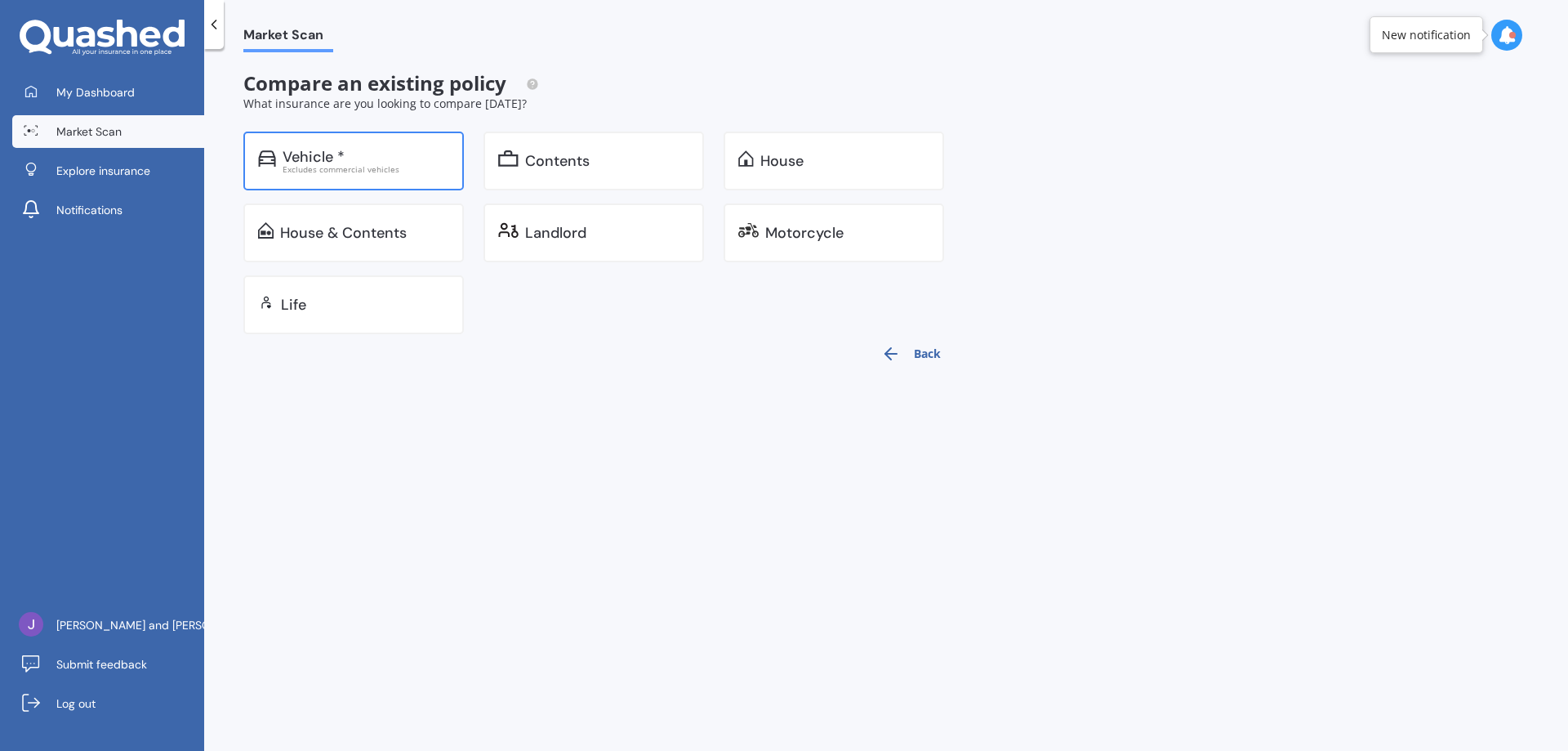
click at [306, 151] on div "Vehicle *" at bounding box center [314, 157] width 62 height 17
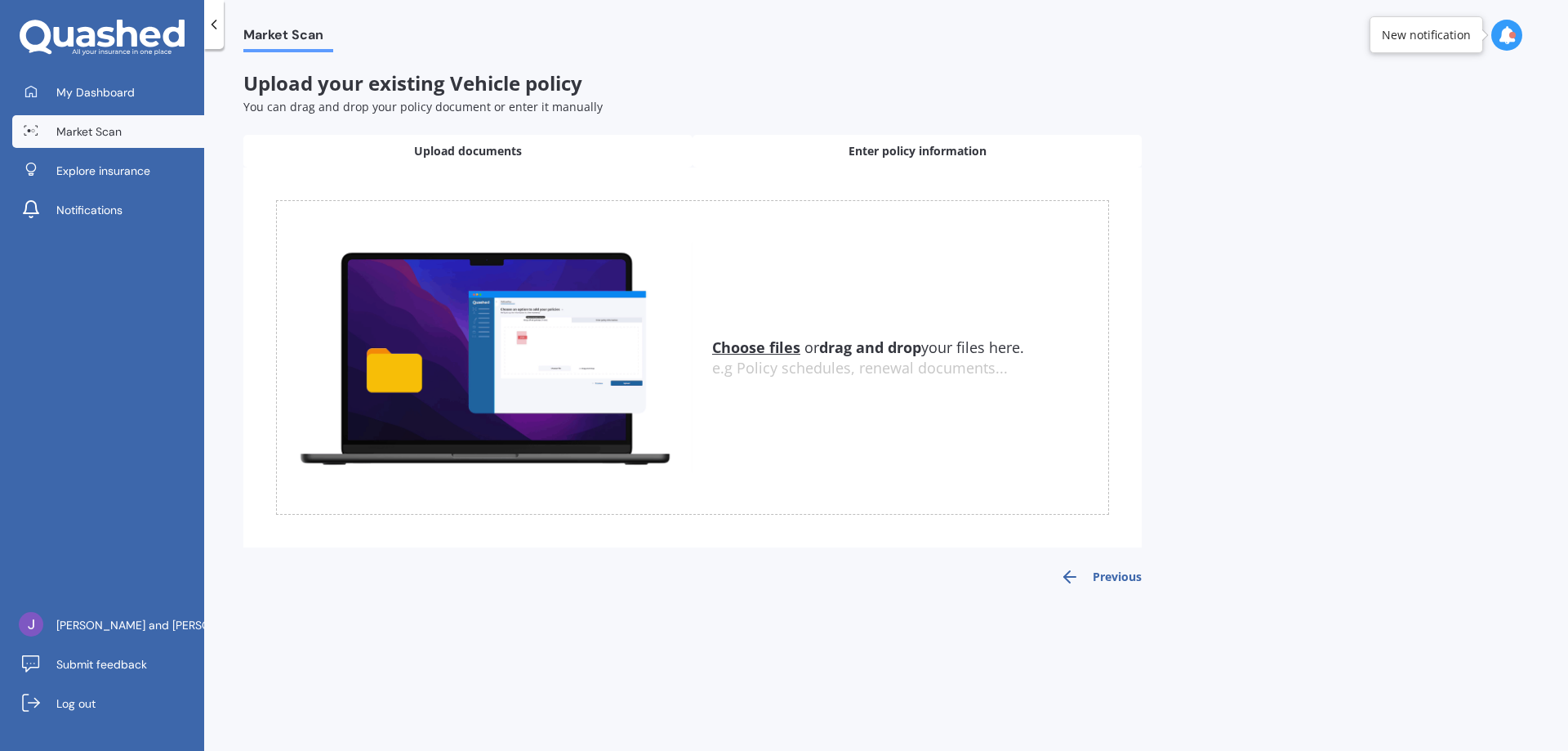
click at [920, 149] on span "Enter policy information" at bounding box center [918, 151] width 138 height 17
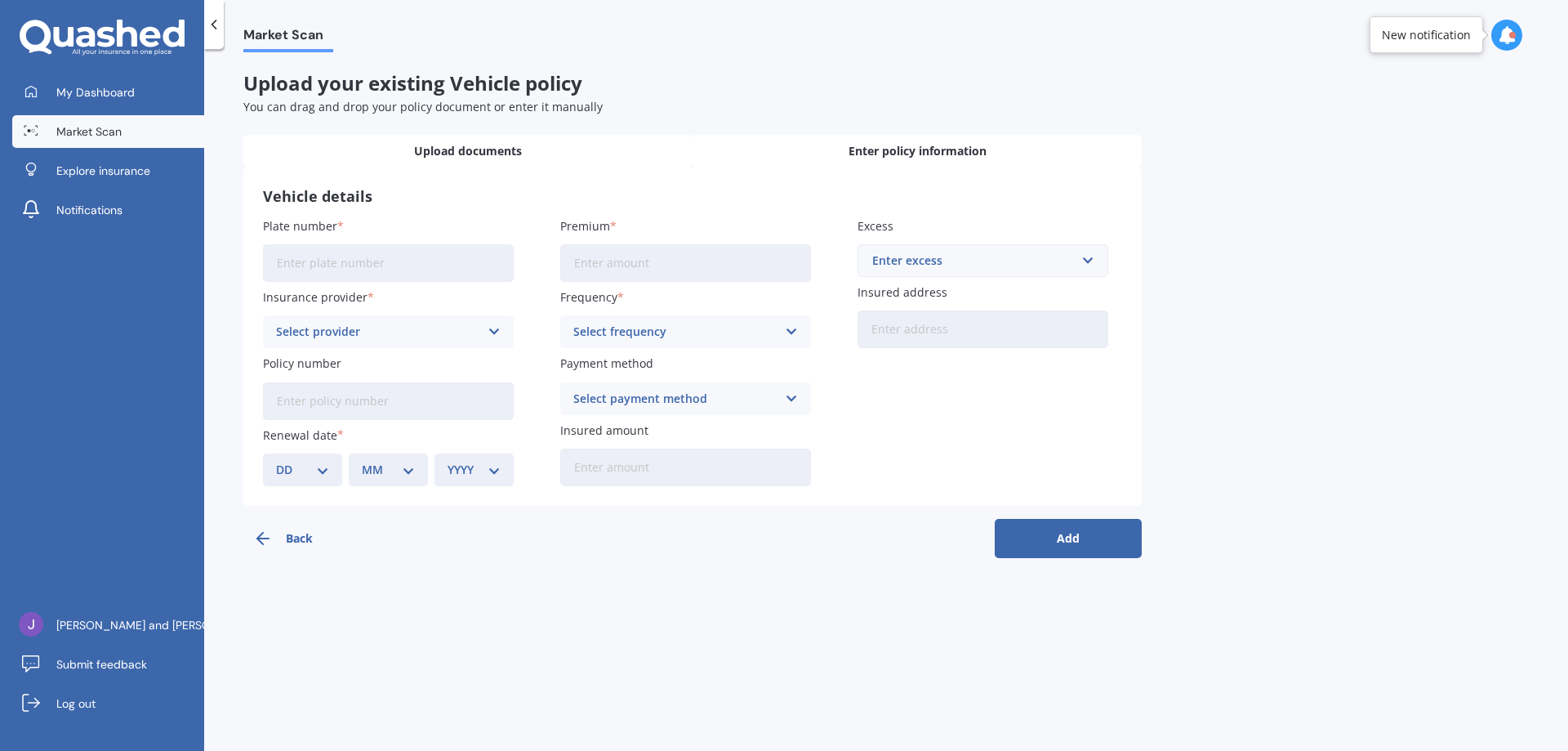
click at [457, 146] on span "Upload documents" at bounding box center [468, 151] width 108 height 17
